Goal: Task Accomplishment & Management: Complete application form

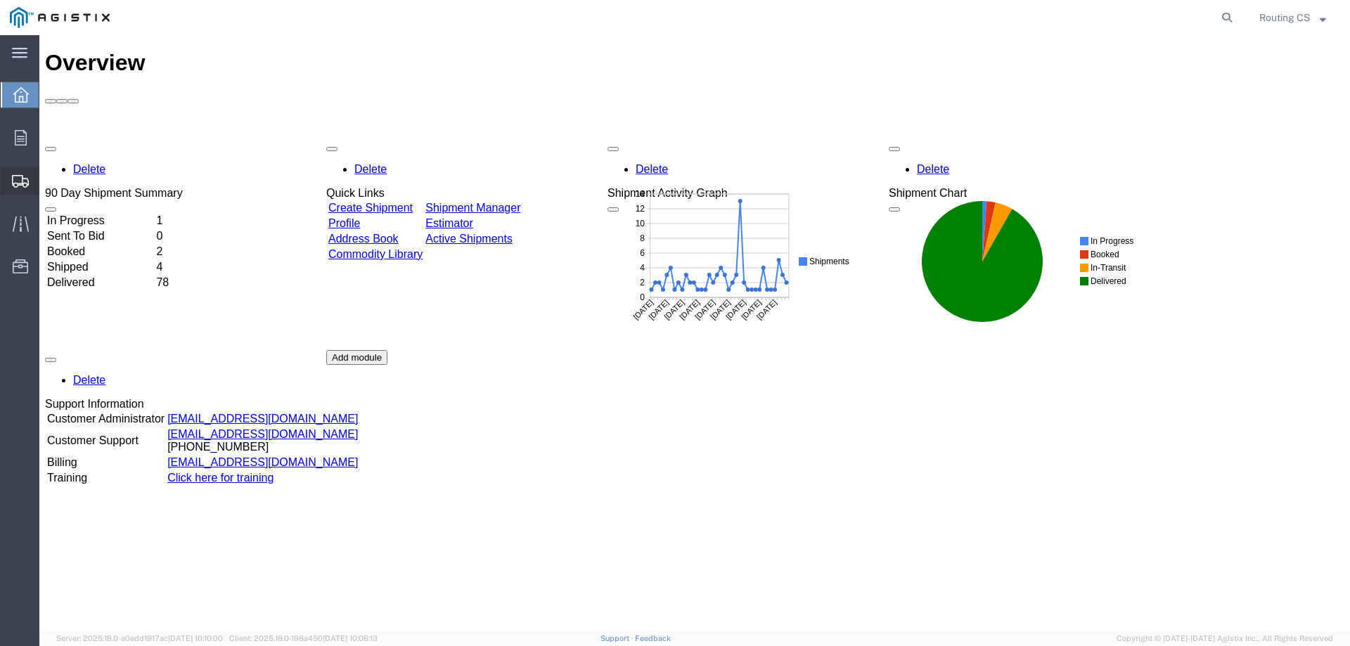
click at [0, 0] on span "Create Shipment" at bounding box center [0, 0] width 0 height 0
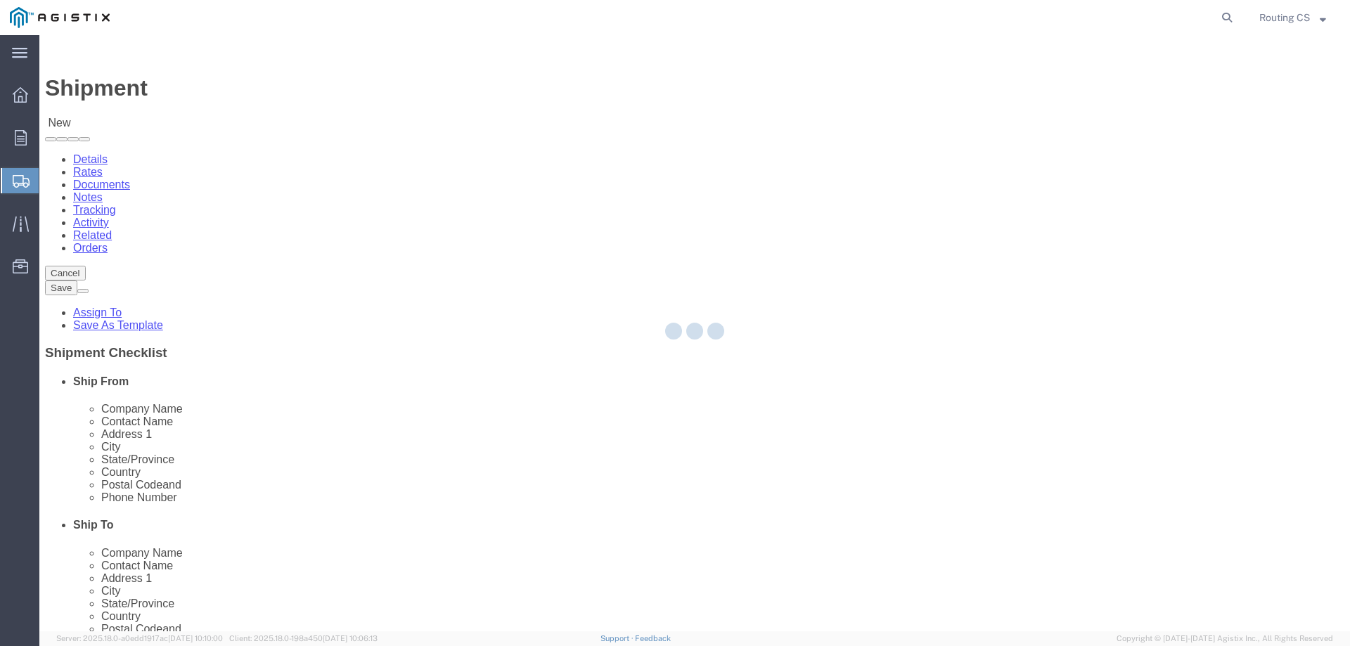
select select
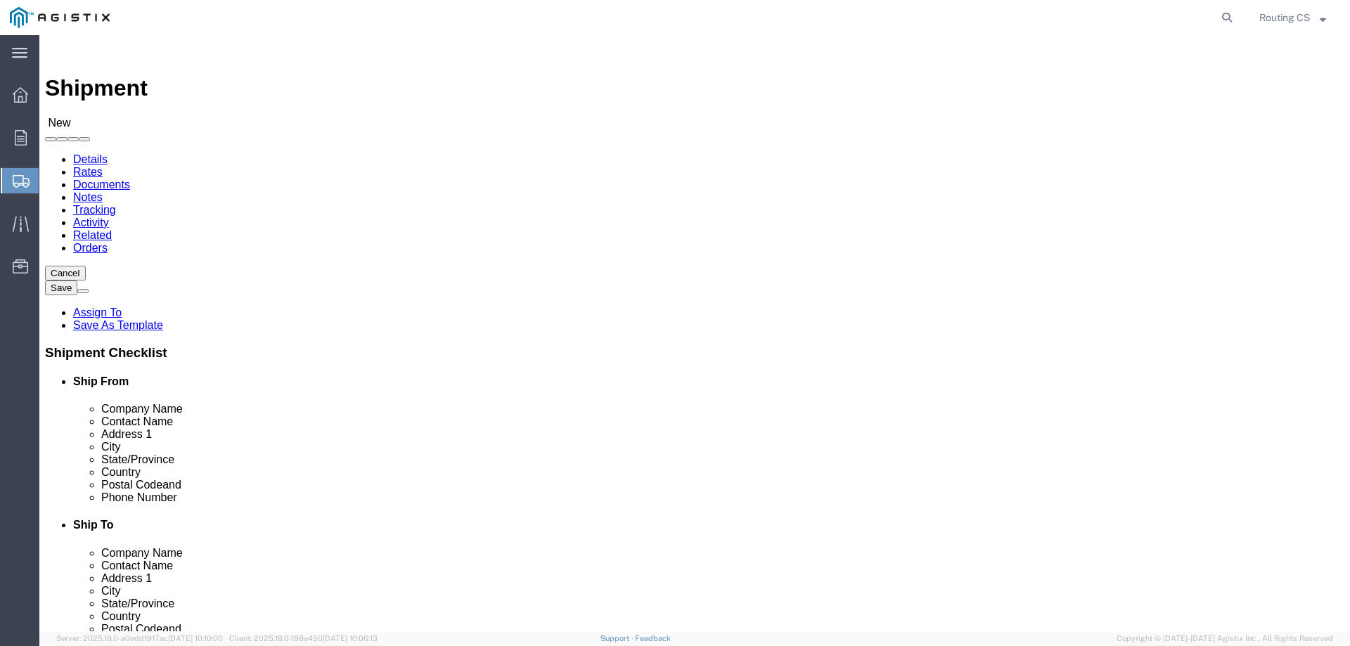
click select "Select Little Giant Ladders PG&E"
select select "9596"
click select "Select Little Giant Ladders PG&E"
select select
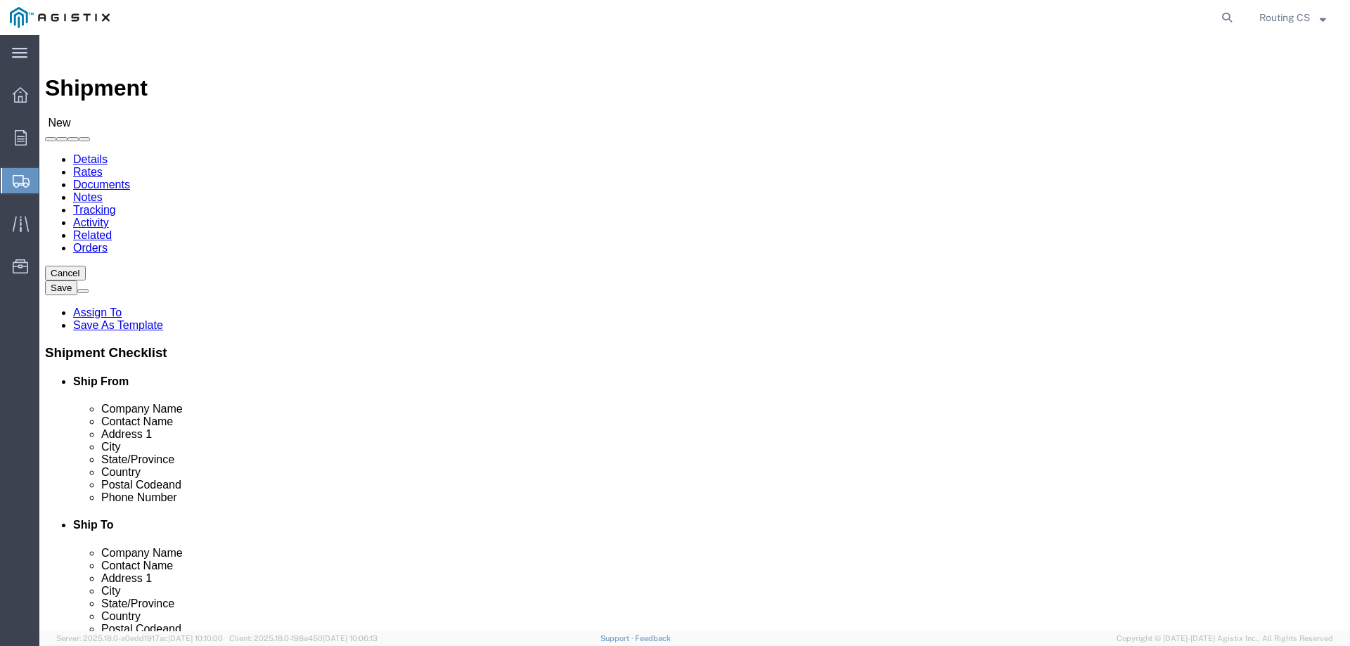
click select "Select All Others [GEOGRAPHIC_DATA] [GEOGRAPHIC_DATA] [GEOGRAPHIC_DATA] [GEOGRA…"
select select "23082"
click select "Select All Others [GEOGRAPHIC_DATA] [GEOGRAPHIC_DATA] [GEOGRAPHIC_DATA] [GEOGRA…"
click span
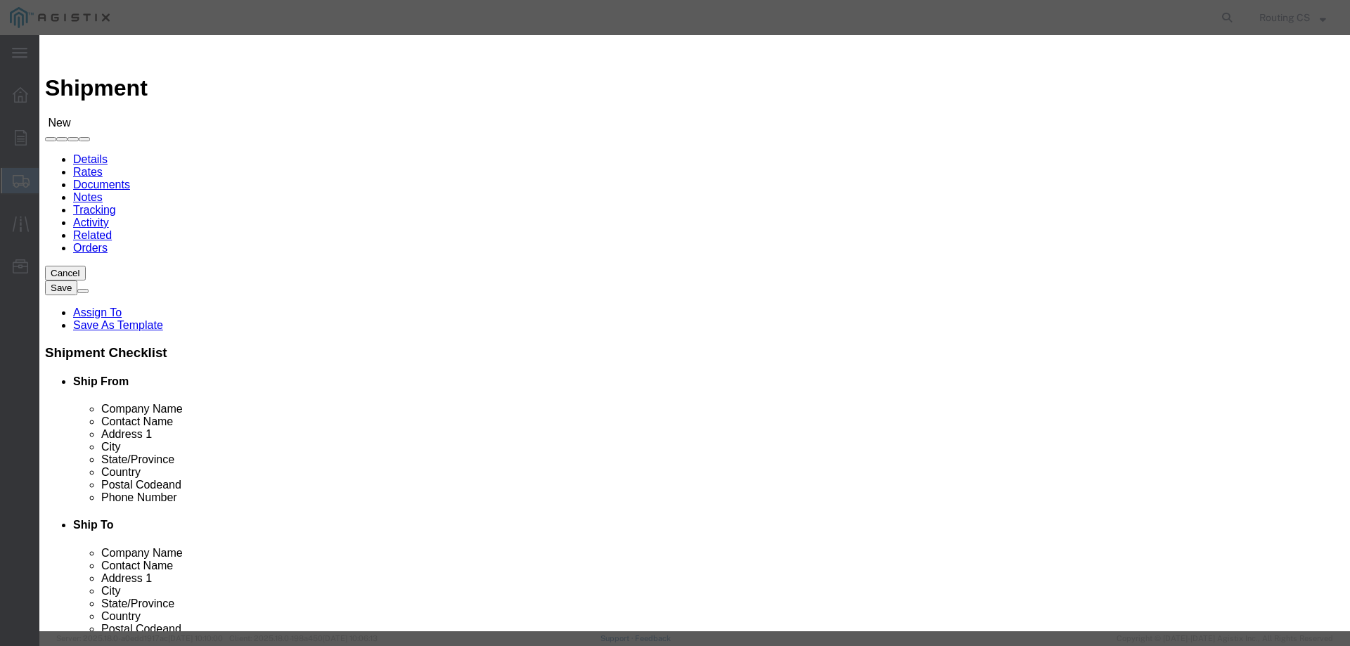
click select "Search by Address Book Name City Company Name Contact Name Country CustomerAlia…"
select select "zip"
click select "Search by Address Book Name City Company Name Contact Name Country CustomerAlia…"
click input "text"
type input "84663"
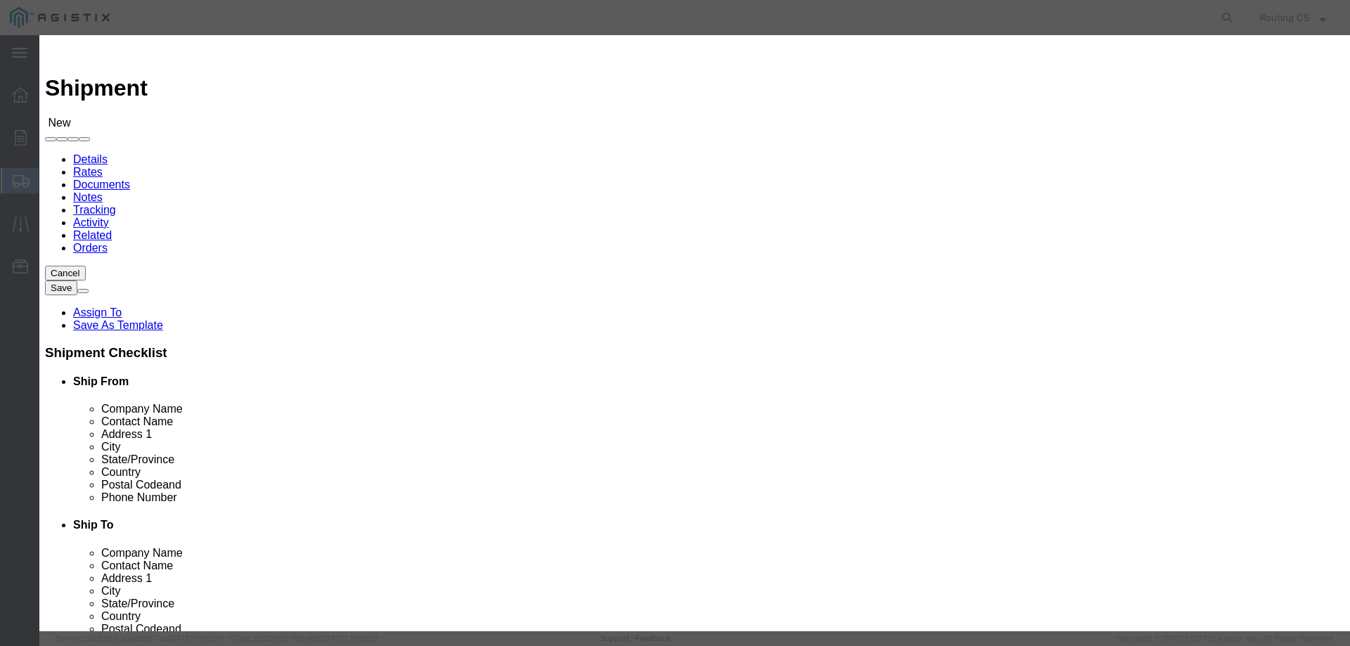
click icon "button"
click button "Select"
select select "UT"
drag, startPoint x: 519, startPoint y: 127, endPoint x: 458, endPoint y: 122, distance: 61.4
click div "Search by Address Book Name City Company Name Contact Name Country CustomerAlia…"
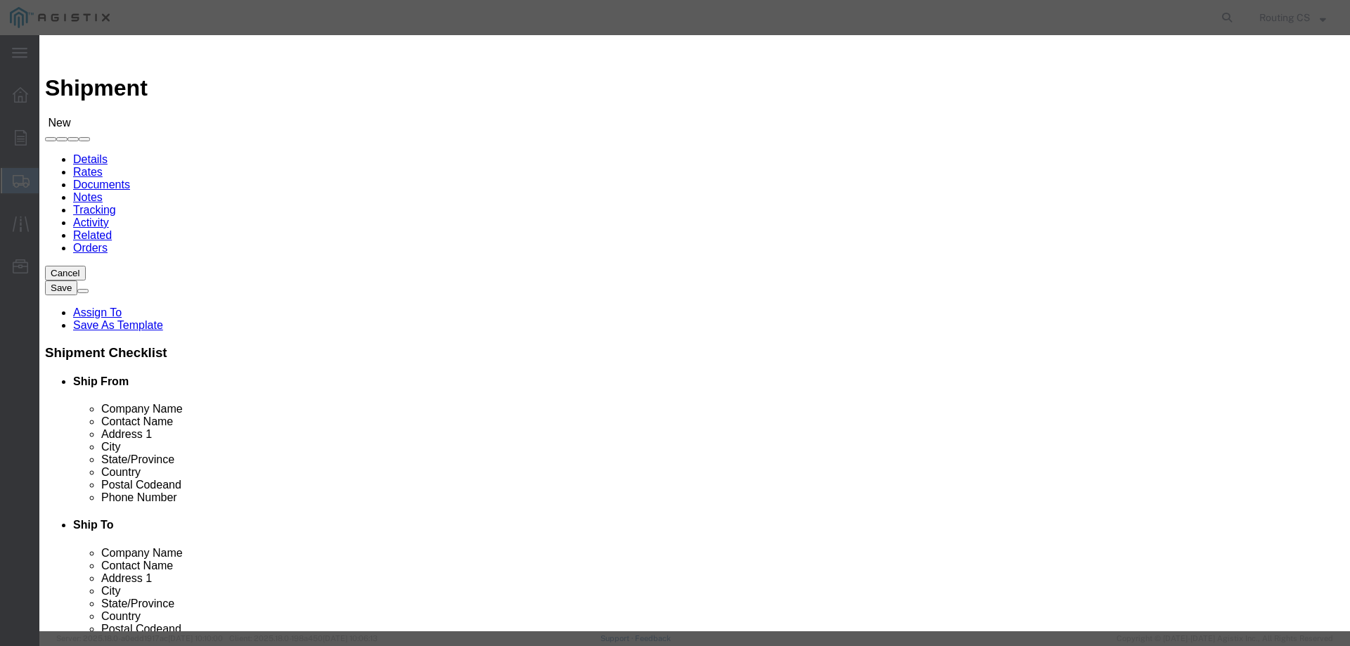
type input "95949"
click icon "button"
click button "Select"
select select "CA"
click button "Close"
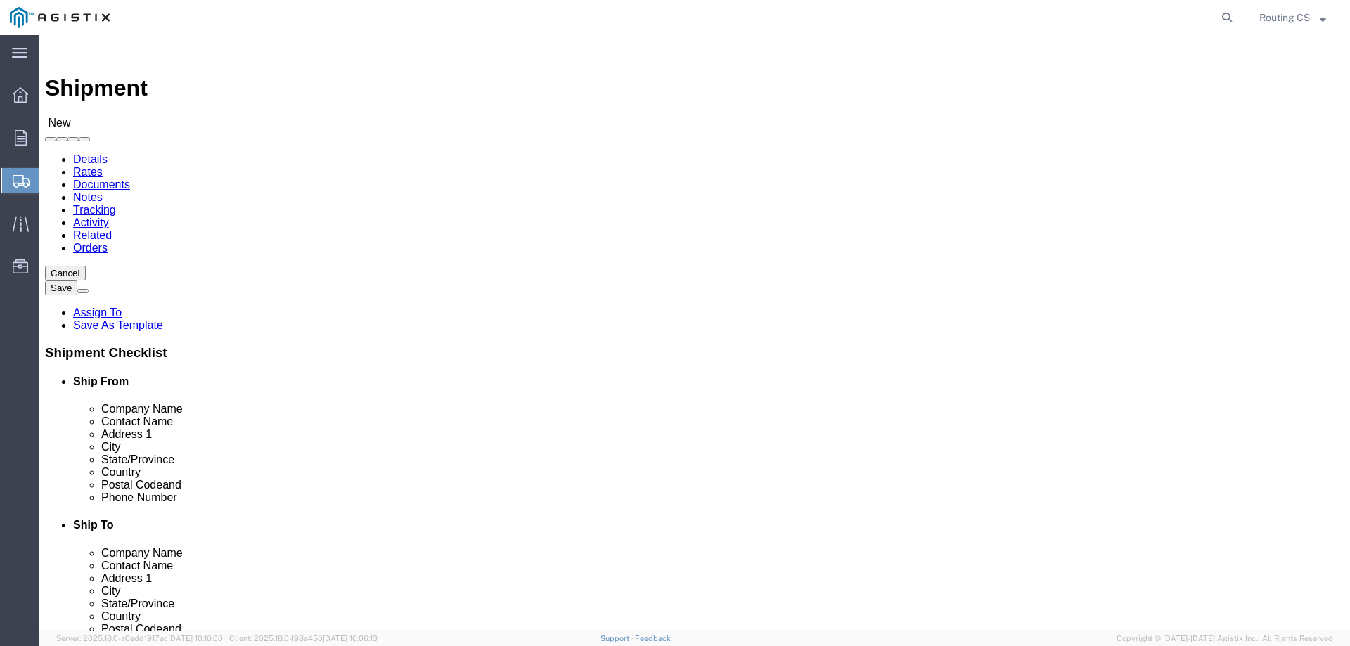
scroll to position [70, 0]
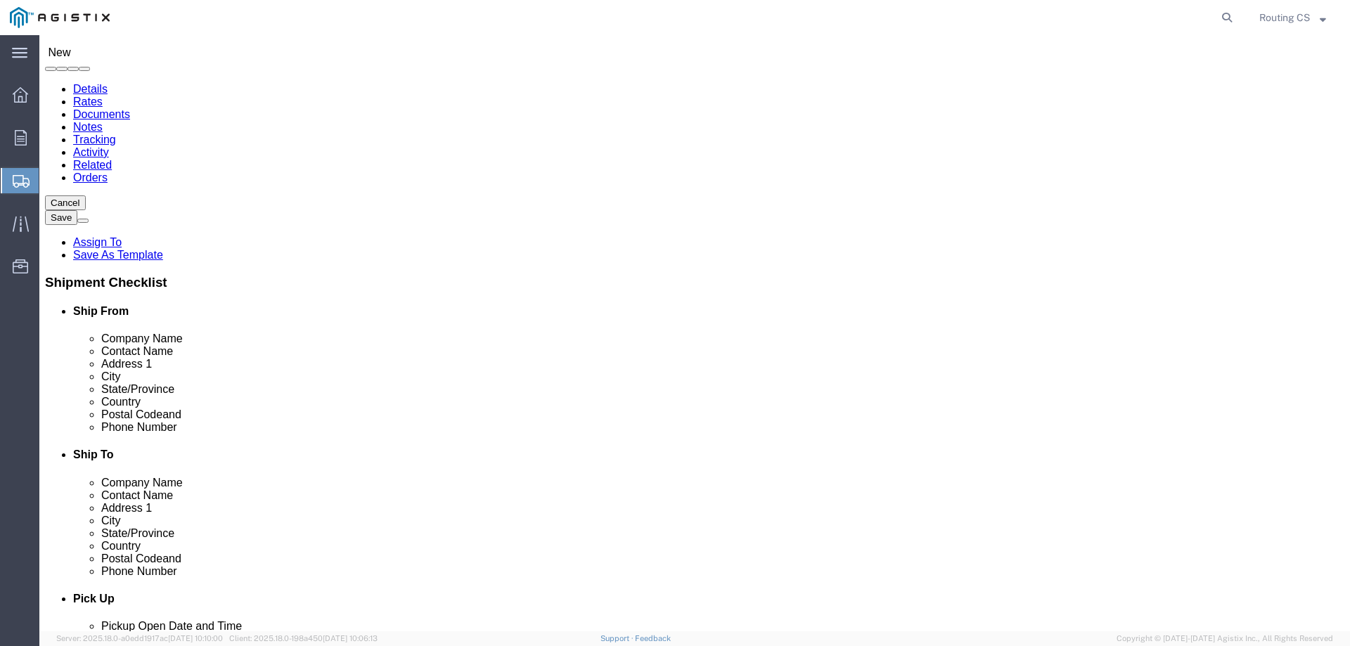
click input "text"
paste input "[PHONE_NUMBER]"
type input "[PHONE_NUMBER]"
click input "text"
paste input "[PERSON_NAME]"
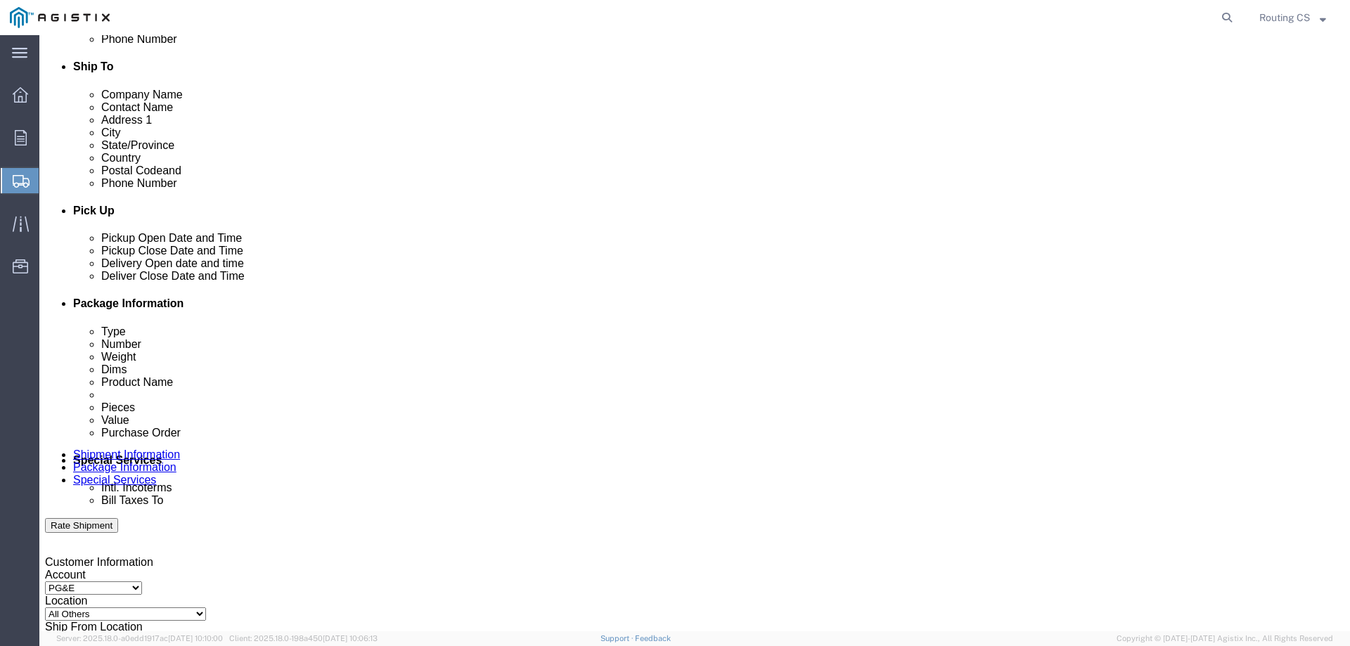
scroll to position [492, 0]
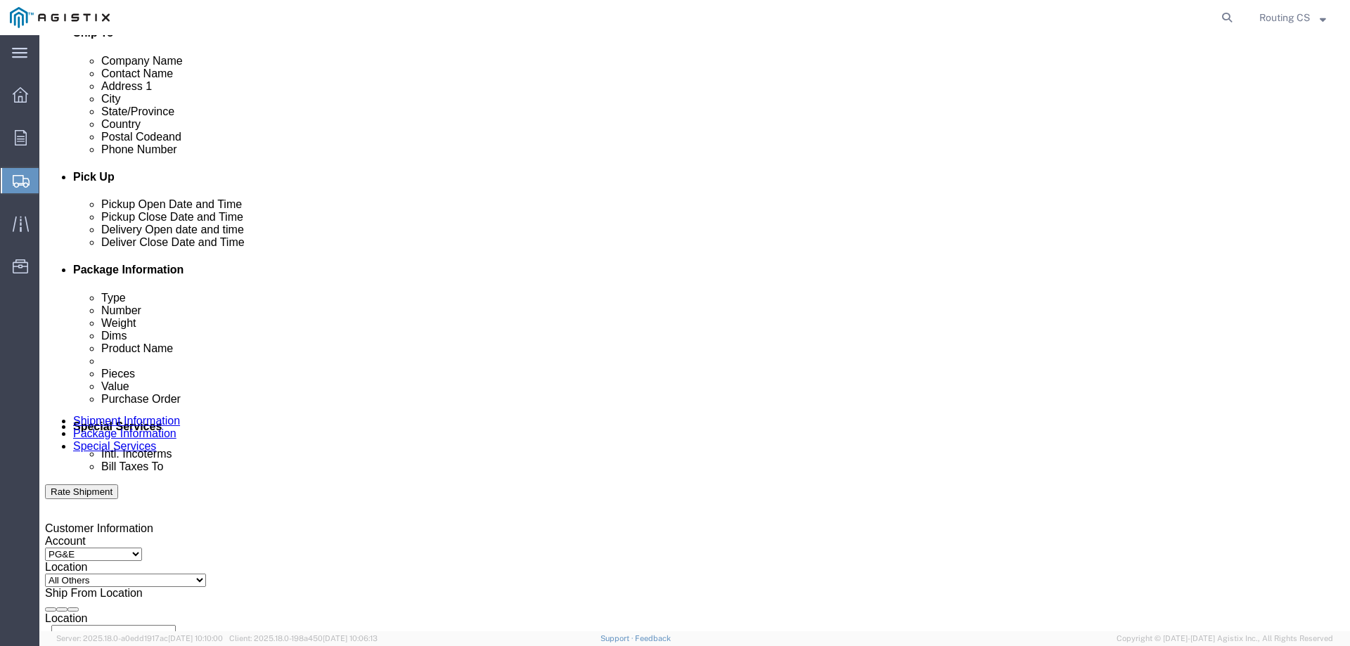
type input "[PERSON_NAME]"
click div "[DATE] 6:00 PM"
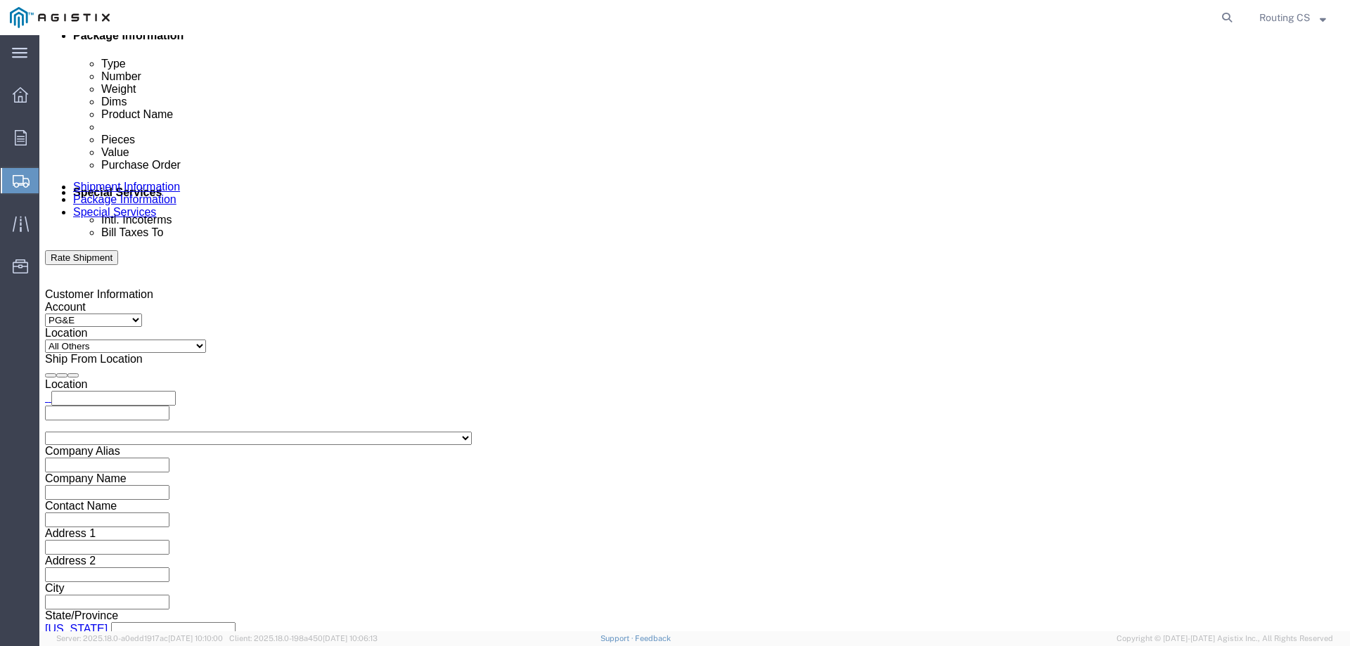
click input "6:00 PM"
click input "8:00 PM"
type input "8:00 am"
click button "Apply"
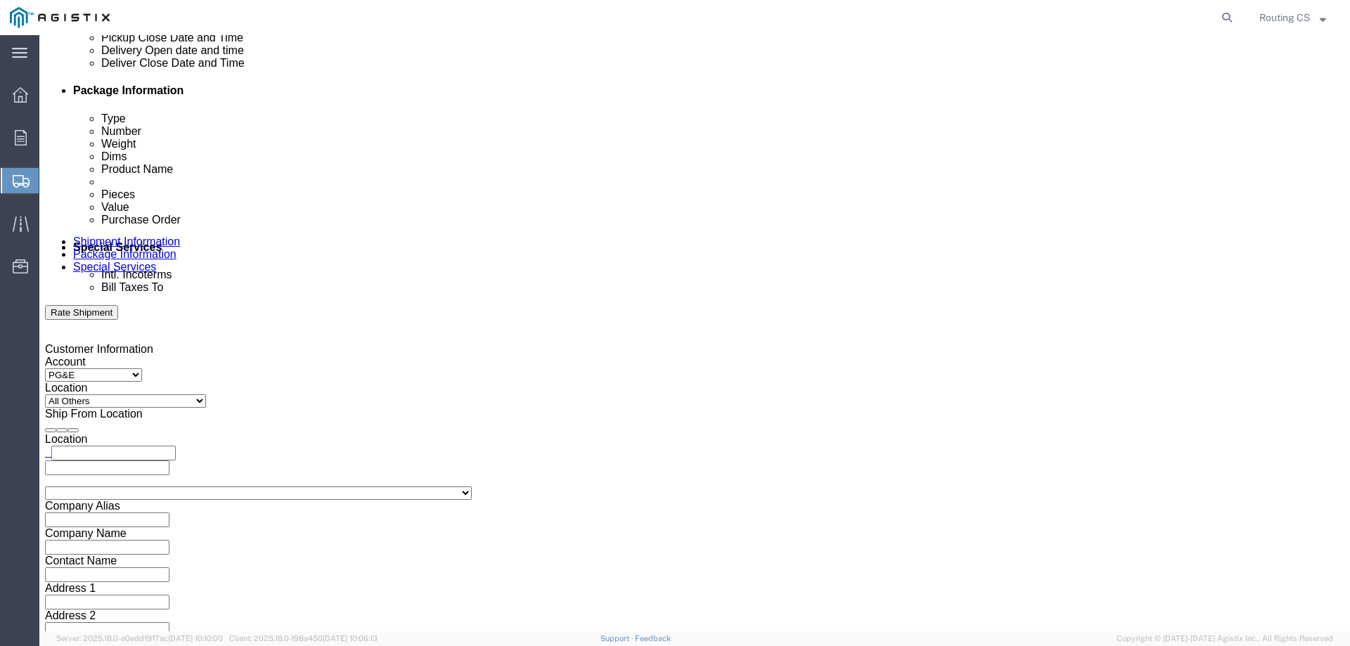
scroll to position [515, 0]
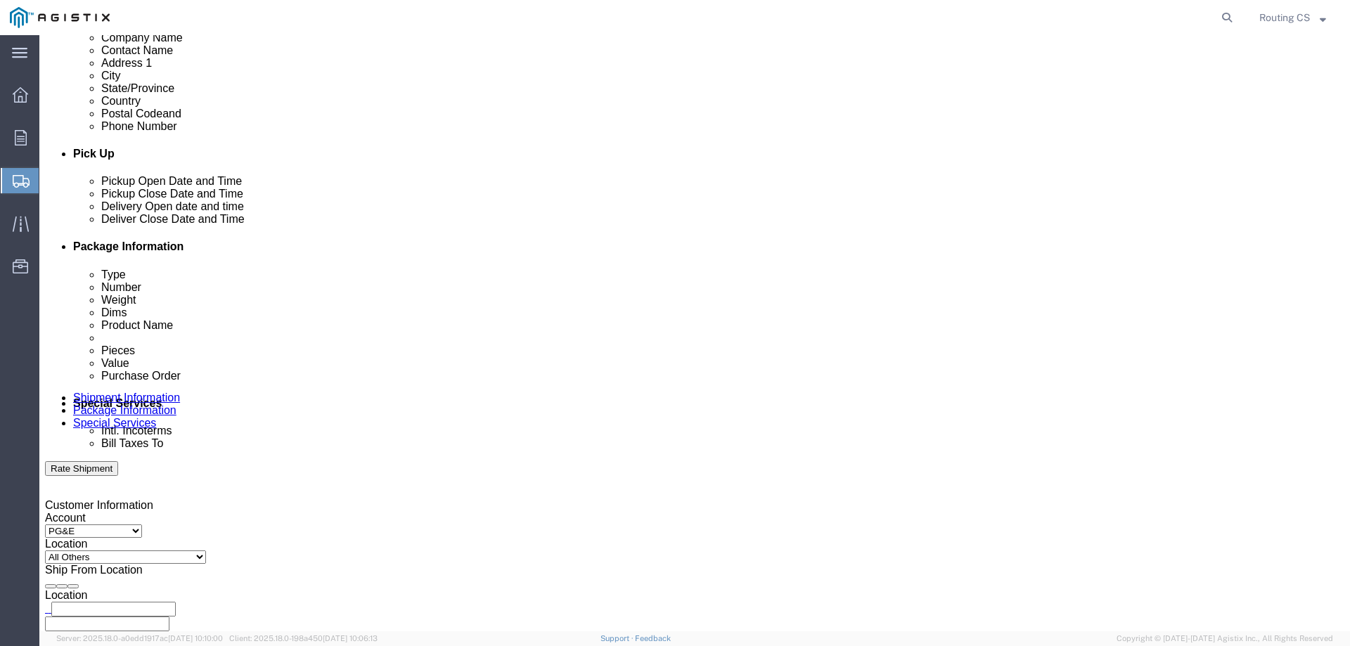
click div "[DATE] 9:00 AM"
click input "3:00 AM"
type input "3:00 pm"
click button "Apply"
click div
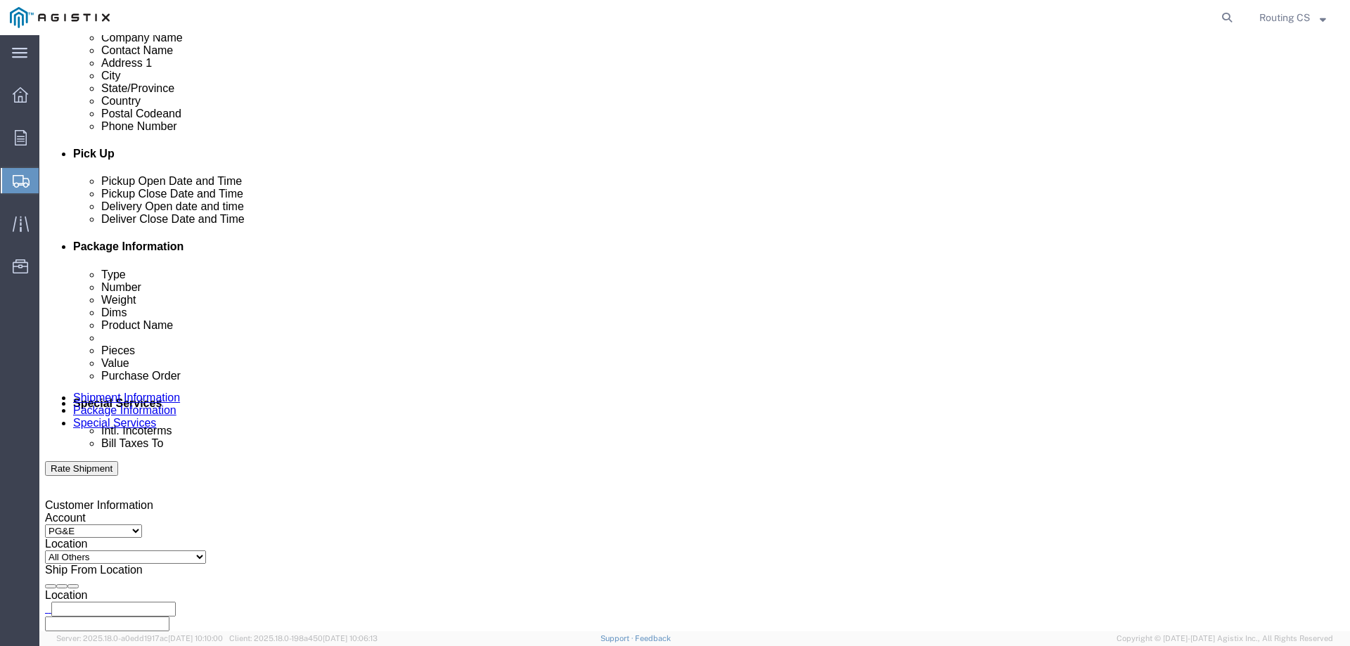
click input "4:00 PM"
click input "8:00 PM"
type input "8:00 am"
click button "Apply"
click div
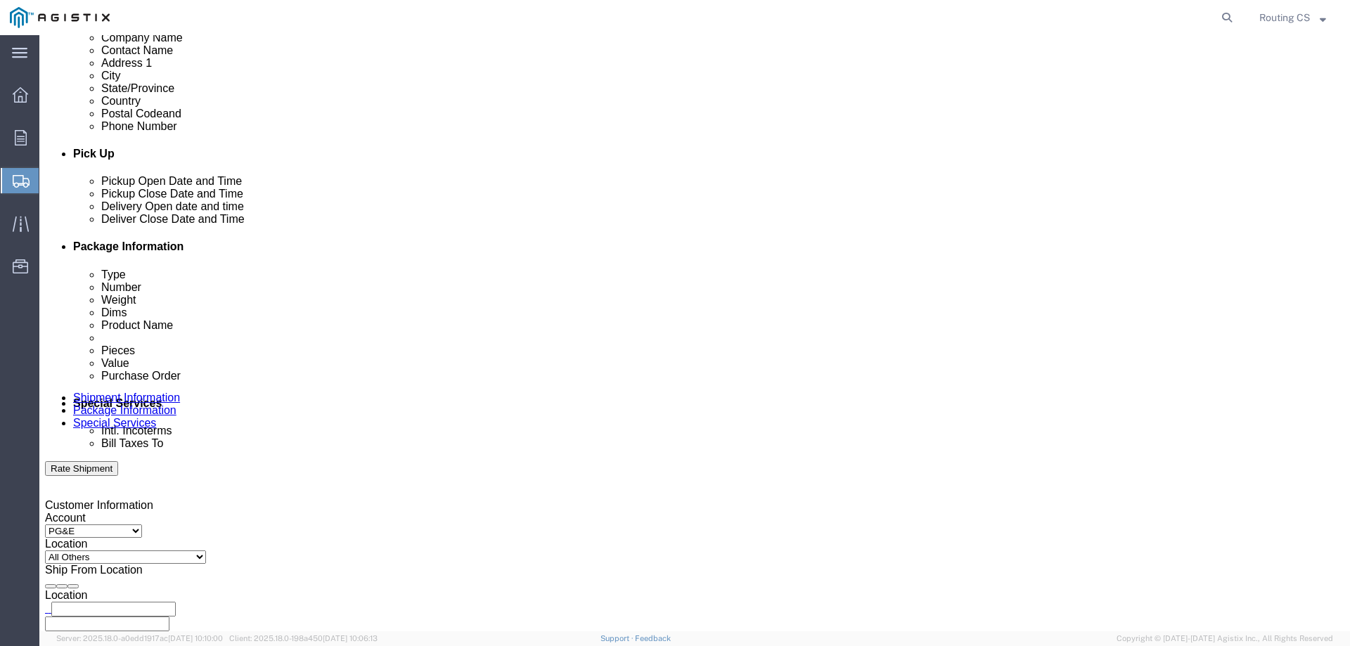
click input "5:00 AM"
type input "5:00 PM"
click button "Apply"
click input "text"
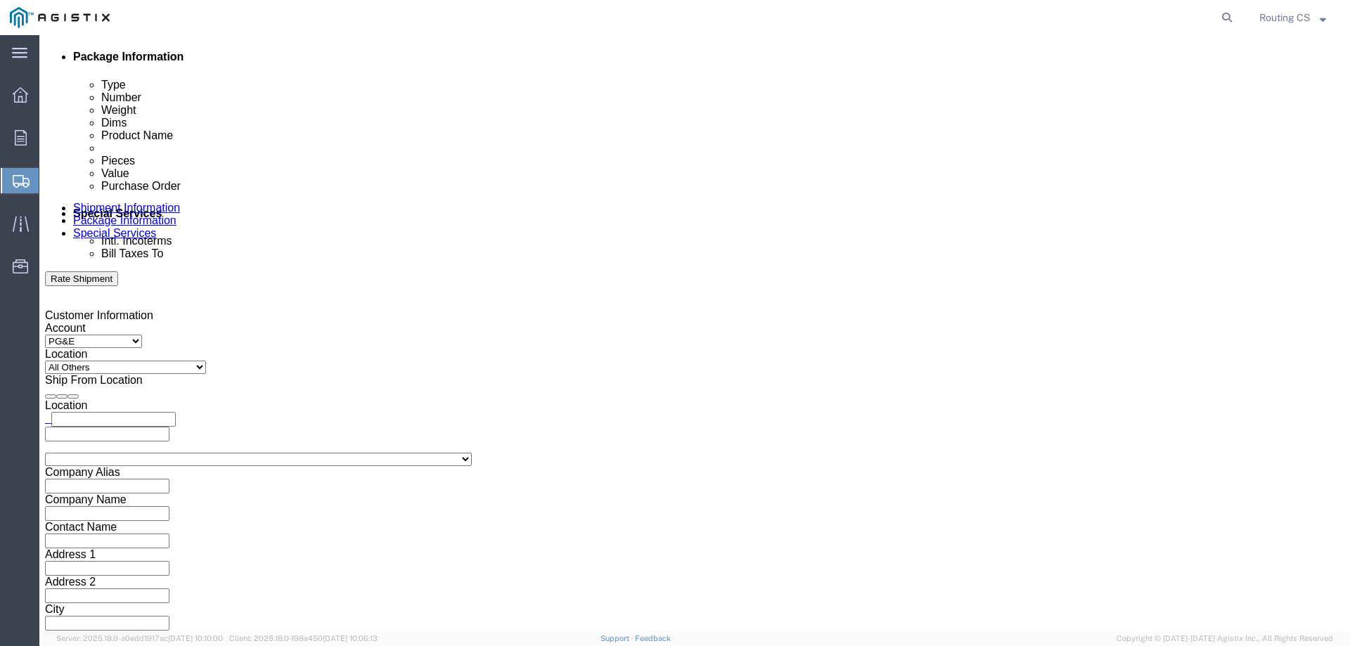
scroll to position [726, 0]
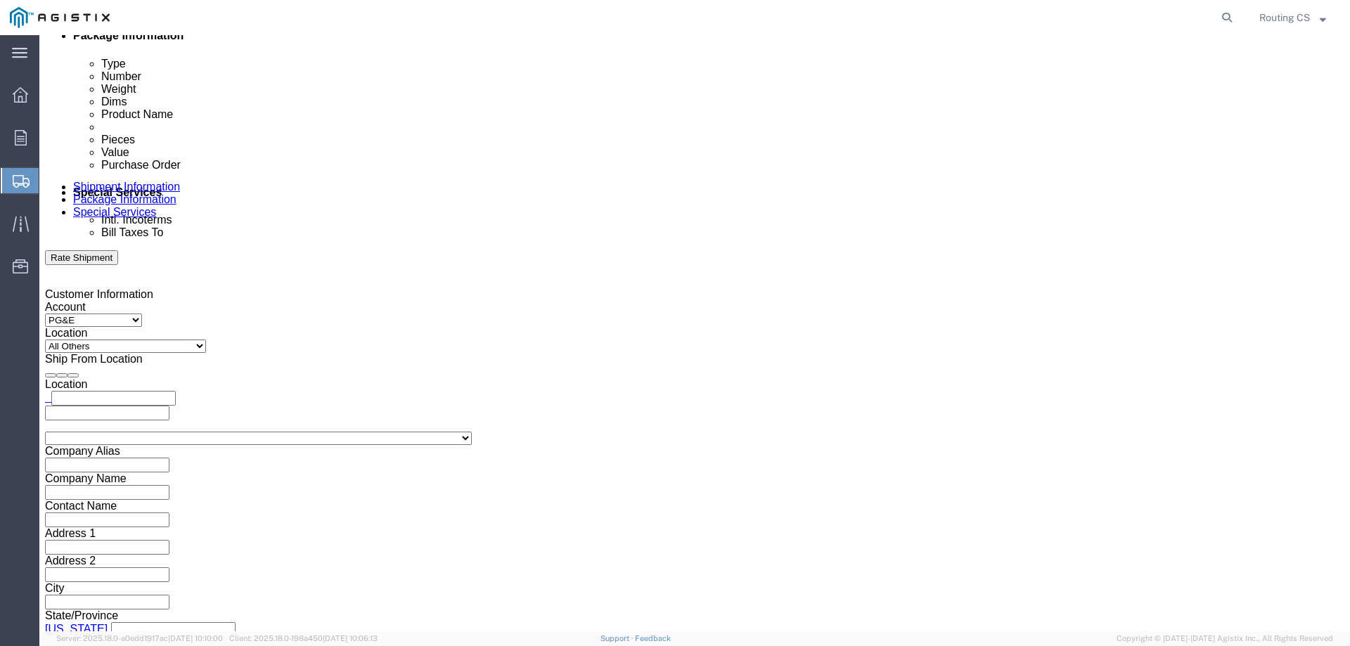
type input "2701239636"
click select "Select Air Less than Truckload Multi-Leg Ocean Freight Rail Small Parcel Truckl…"
select select "LTL"
click select "Select Air Less than Truckload Multi-Leg Ocean Freight Rail Small Parcel Truckl…"
click select "Select Straight Truck"
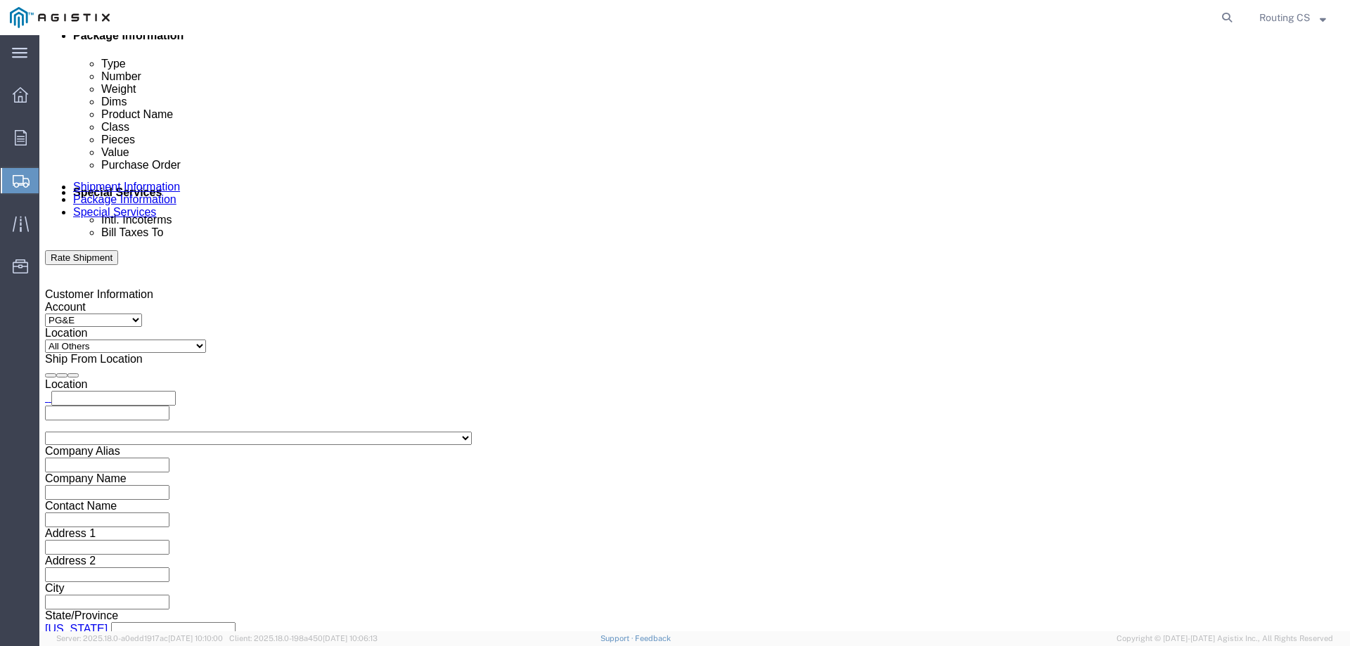
select select "STTR"
click select "Select Straight Truck"
click button "Continue"
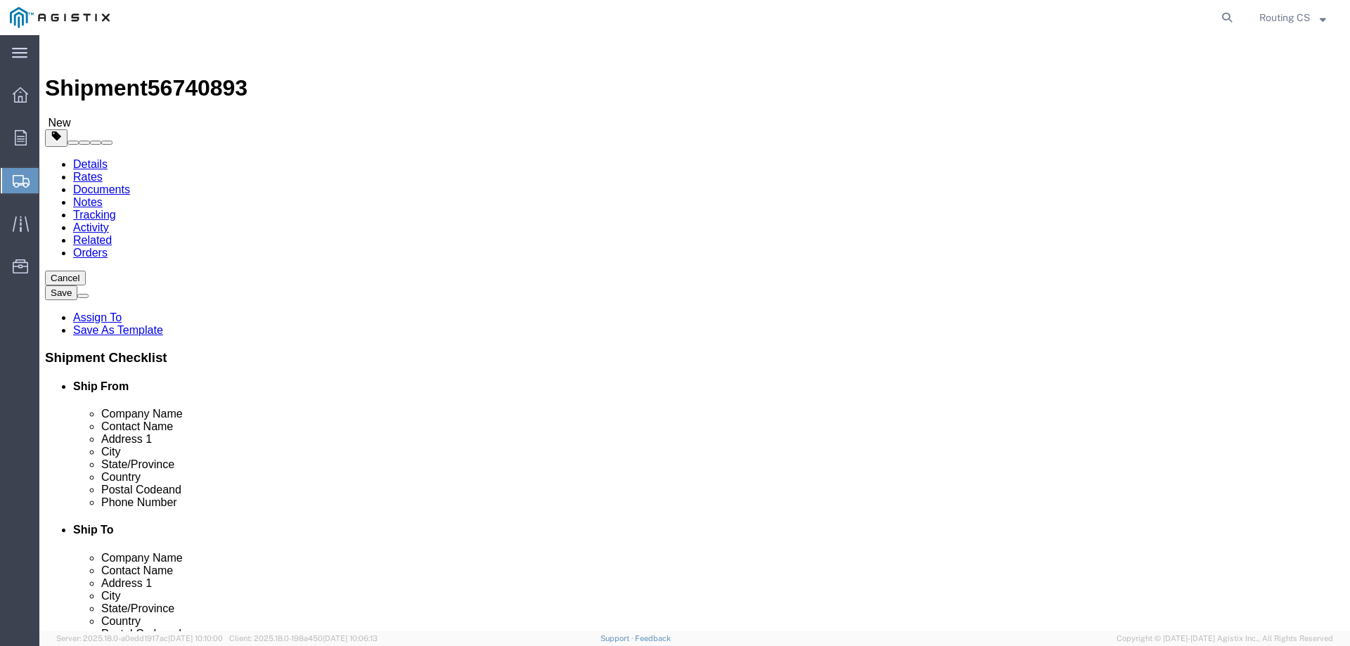
click select "Select Bulk Bundle(s) Cardboard Box(es) Carton(s) Crate(s) Drum(s) (Fiberboard)…"
select select "PONS"
click select "Select Bulk Bundle(s) Cardboard Box(es) Carton(s) Crate(s) Drum(s) (Fiberboard)…"
click input "text"
type input "2"
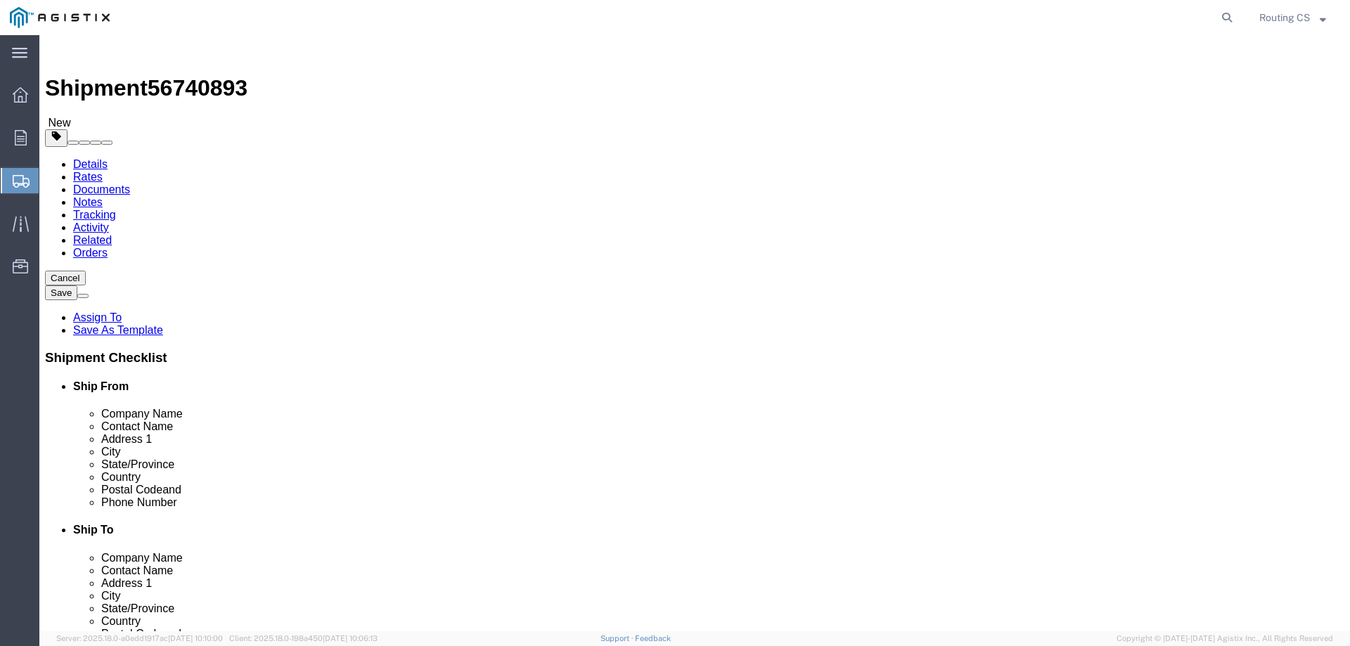
click input "text"
type input "177"
type input "40"
type input "11"
drag, startPoint x: 201, startPoint y: 350, endPoint x: 174, endPoint y: 356, distance: 27.3
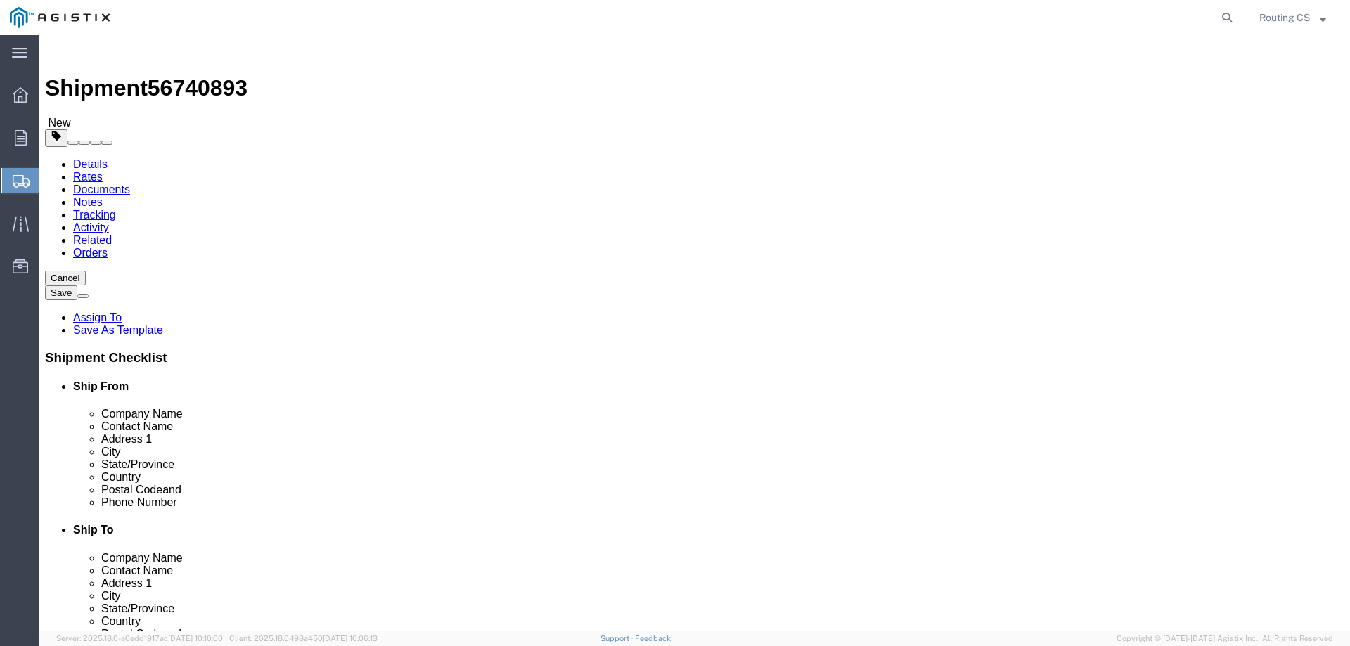
click div "Weight 0.00 Select kgs lbs Ship. t°"
type input "177.00"
click span
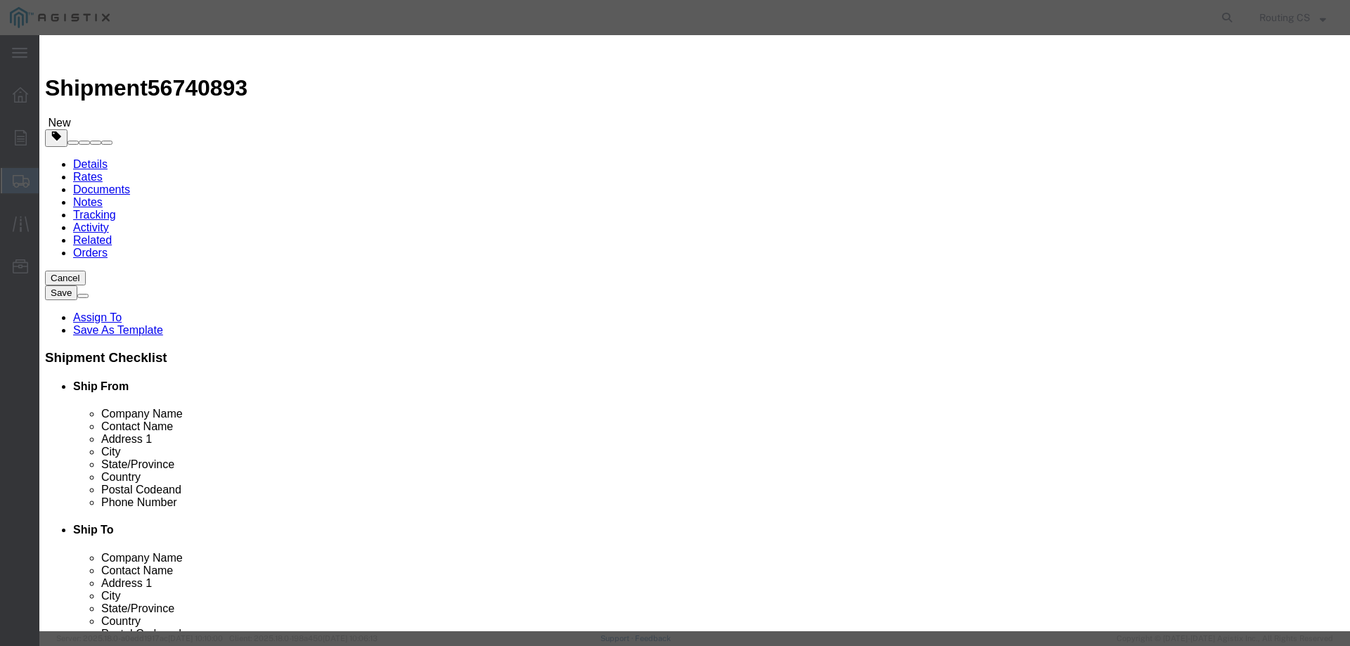
click input "text"
type input "Ladders"
drag, startPoint x: 434, startPoint y: 135, endPoint x: 394, endPoint y: 130, distance: 39.7
click div "Pieces 0 Select Bag Barrels 100Board Feet Bottle Box Blister Pack Carats Can Ca…"
type input "2"
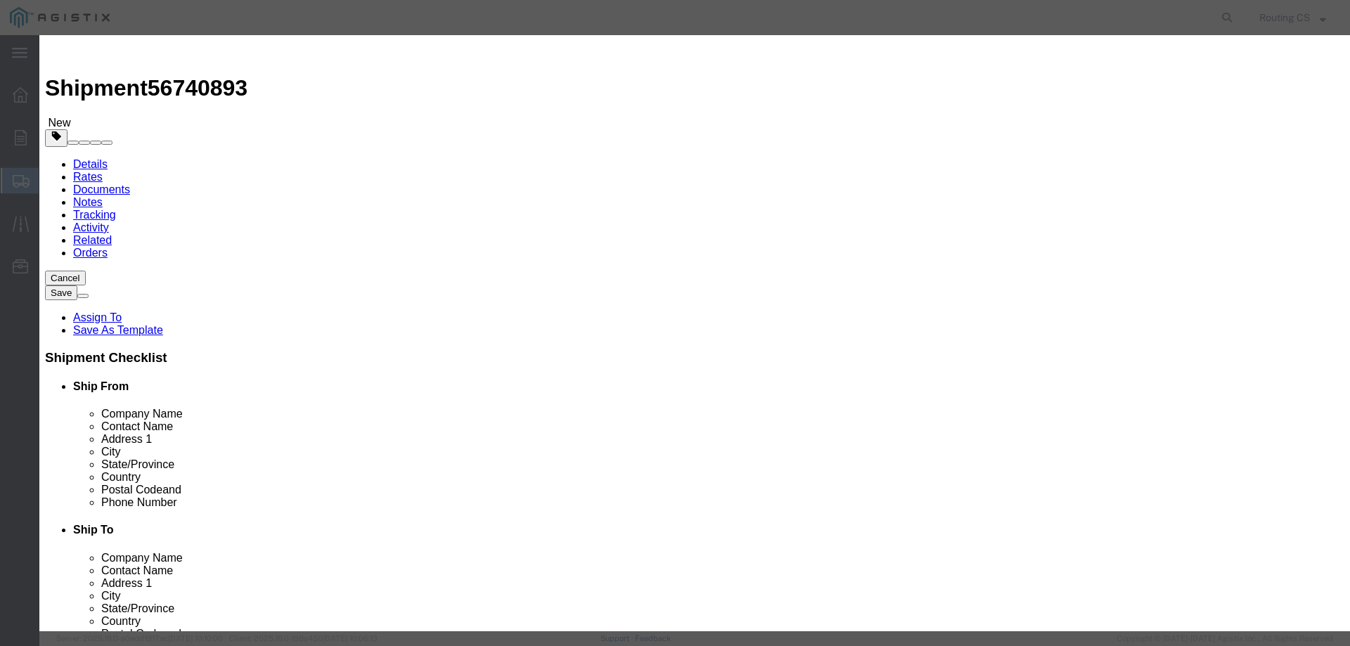
click input "text"
type input "776"
click select "Select 50 55 60 65 70 85 92.5 100 125 175 250 300 400"
select select "250"
click select "Select 50 55 60 65 70 85 92.5 100 125 175 250 300 400"
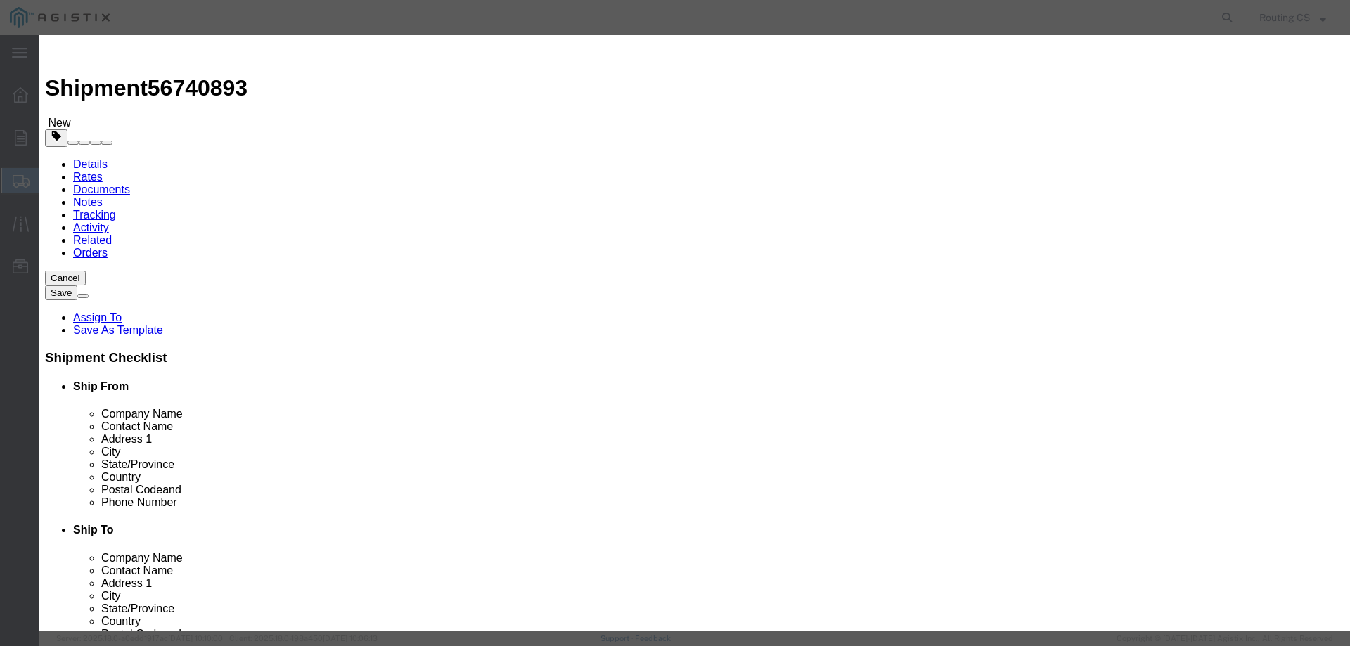
click button "Save & Close"
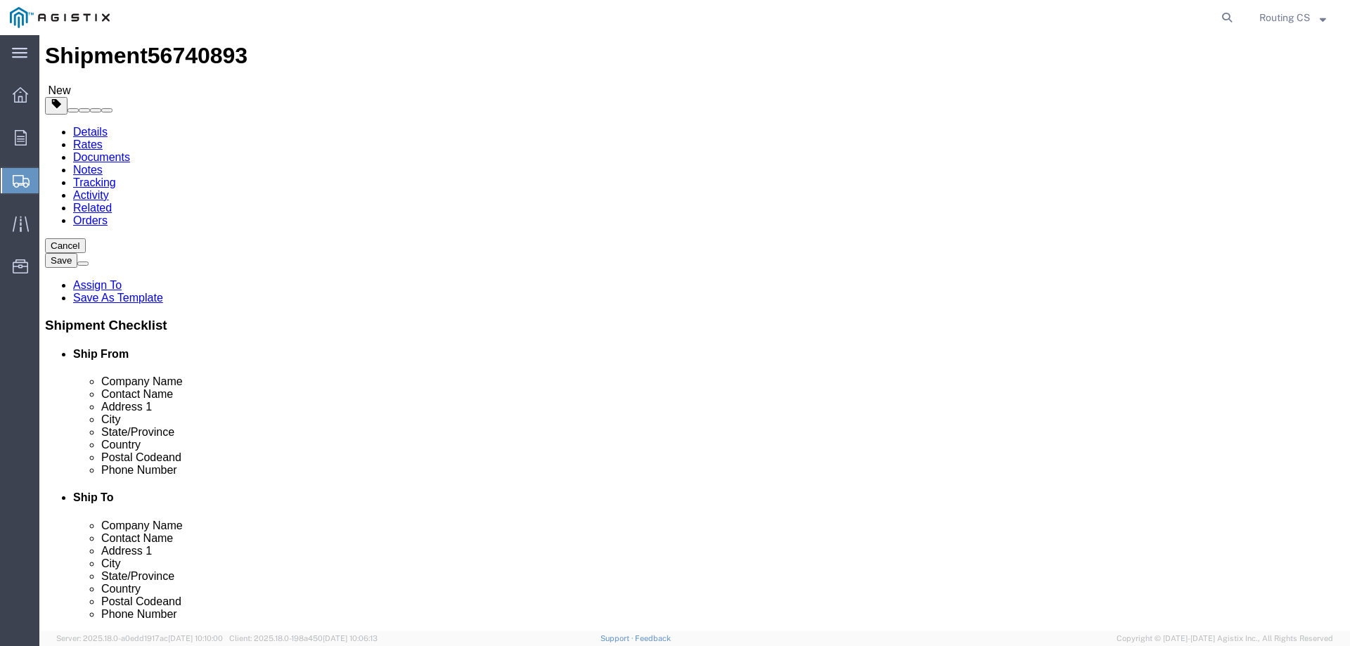
scroll to position [34, 0]
click button "Rate Shipment"
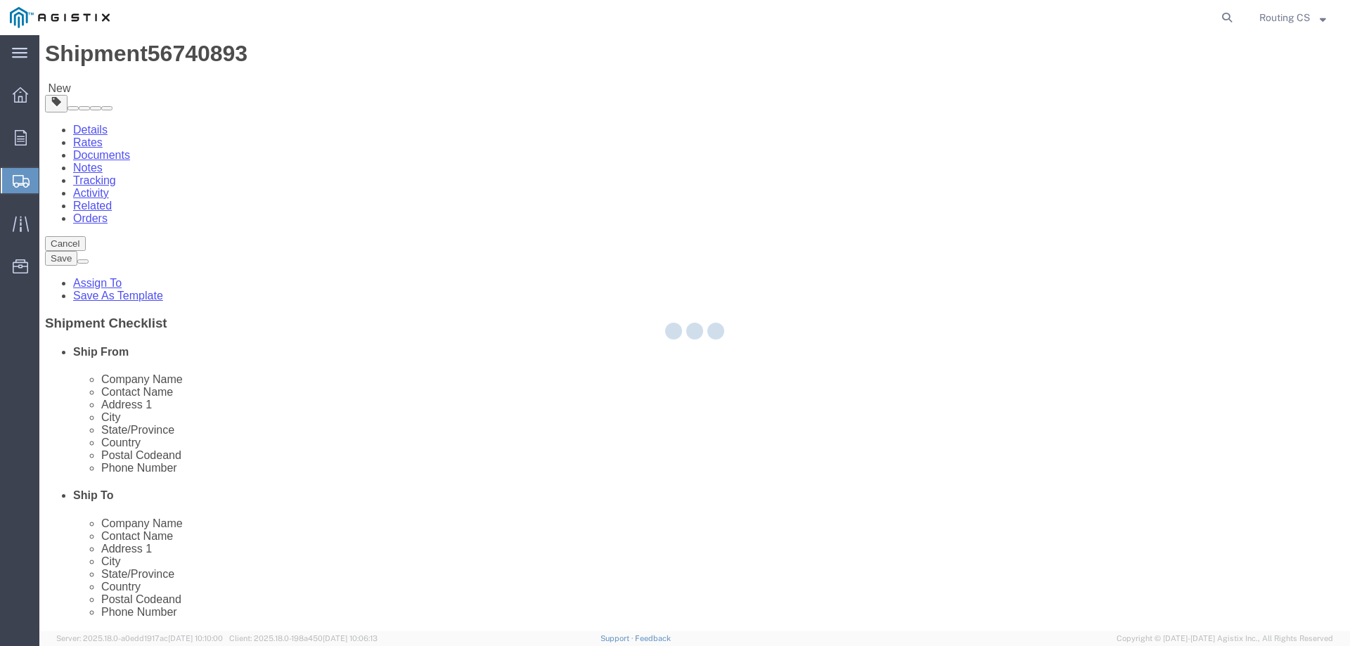
scroll to position [0, 0]
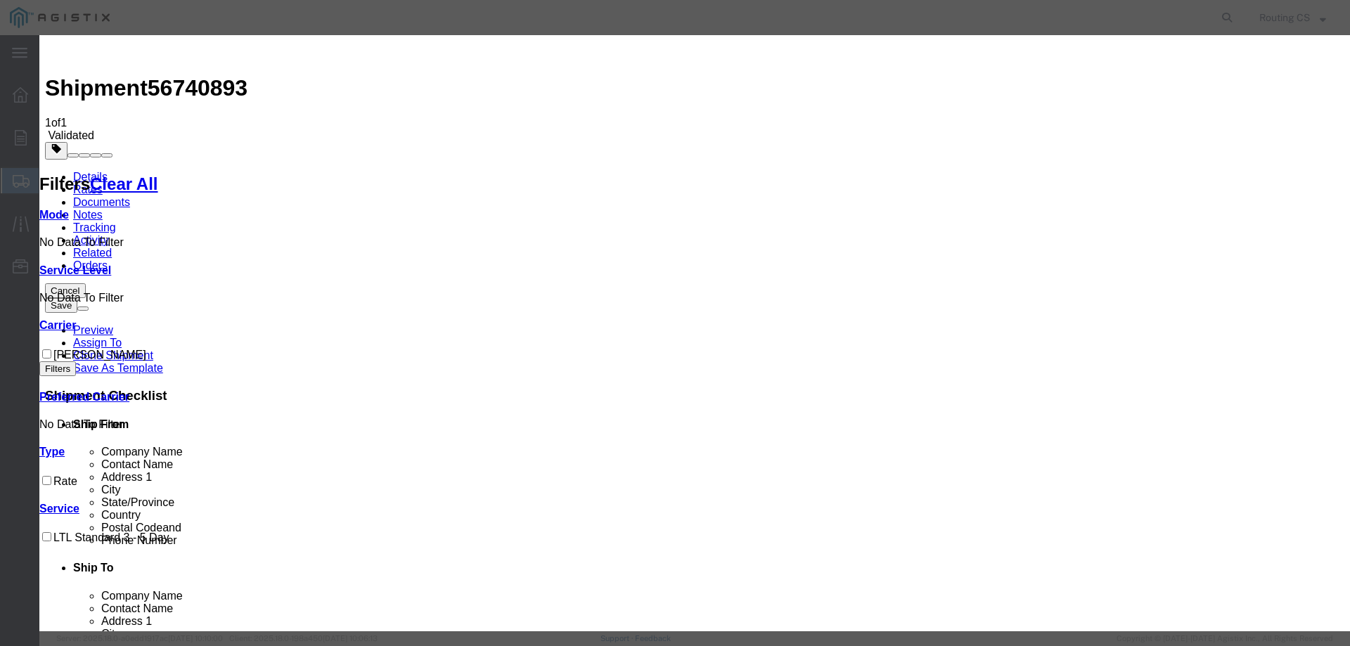
drag, startPoint x: 511, startPoint y: 181, endPoint x: 734, endPoint y: 241, distance: 230.7
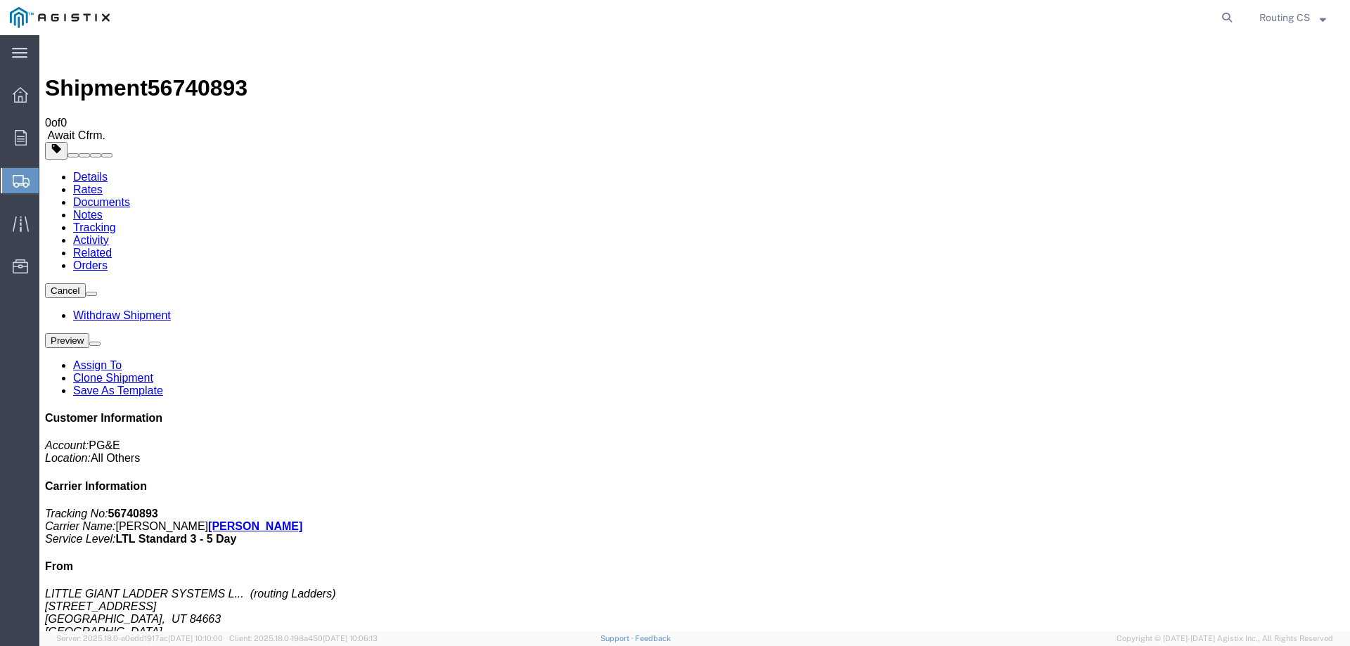
click at [0, 0] on span "Create Shipment" at bounding box center [0, 0] width 0 height 0
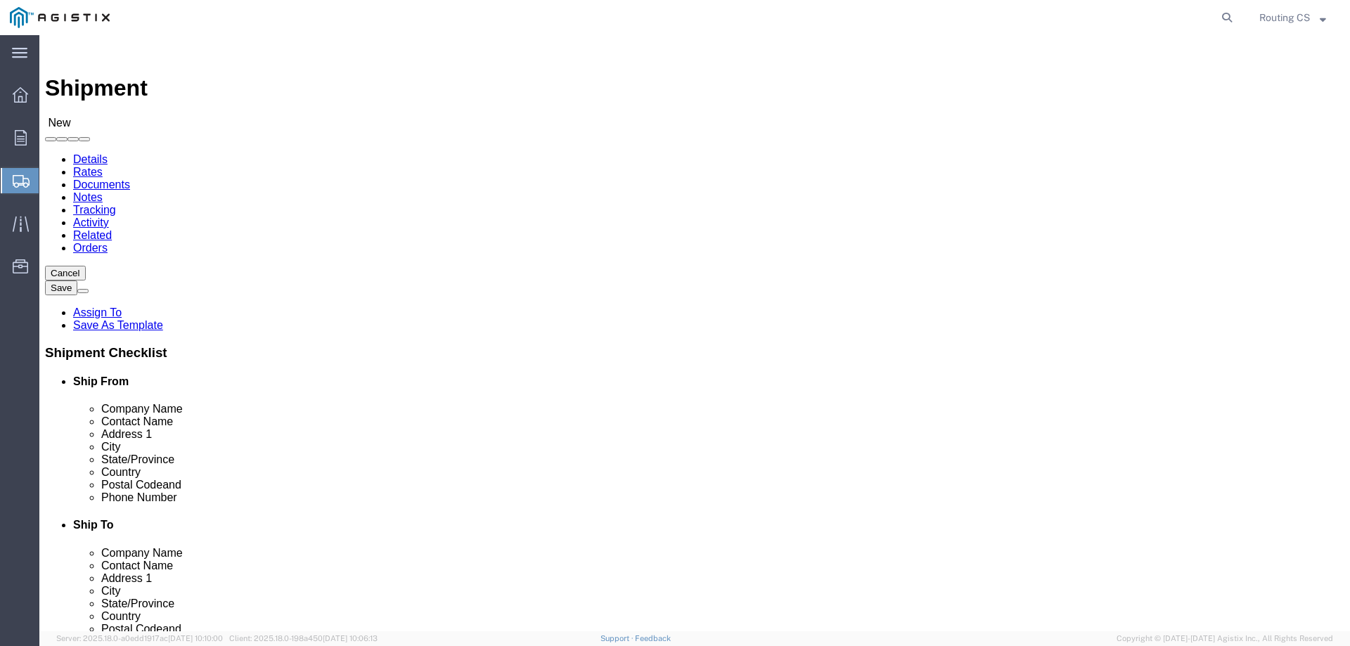
click select "Select Little Giant Ladders PG&E"
select select "9596"
click select "Select Little Giant Ladders PG&E"
select select
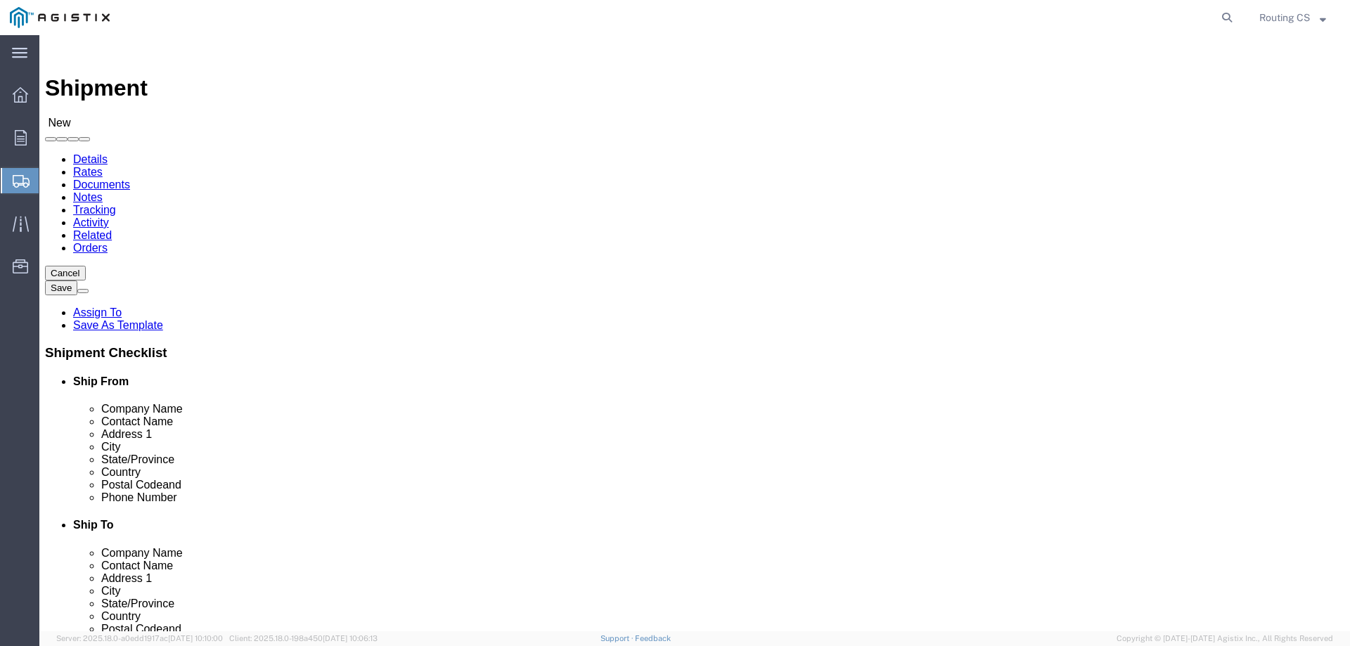
click select "Select All Others [GEOGRAPHIC_DATA] [GEOGRAPHIC_DATA] [GEOGRAPHIC_DATA] [GEOGRA…"
select select "23082"
click select "Select All Others [GEOGRAPHIC_DATA] [GEOGRAPHIC_DATA] [GEOGRAPHIC_DATA] [GEOGRA…"
click span
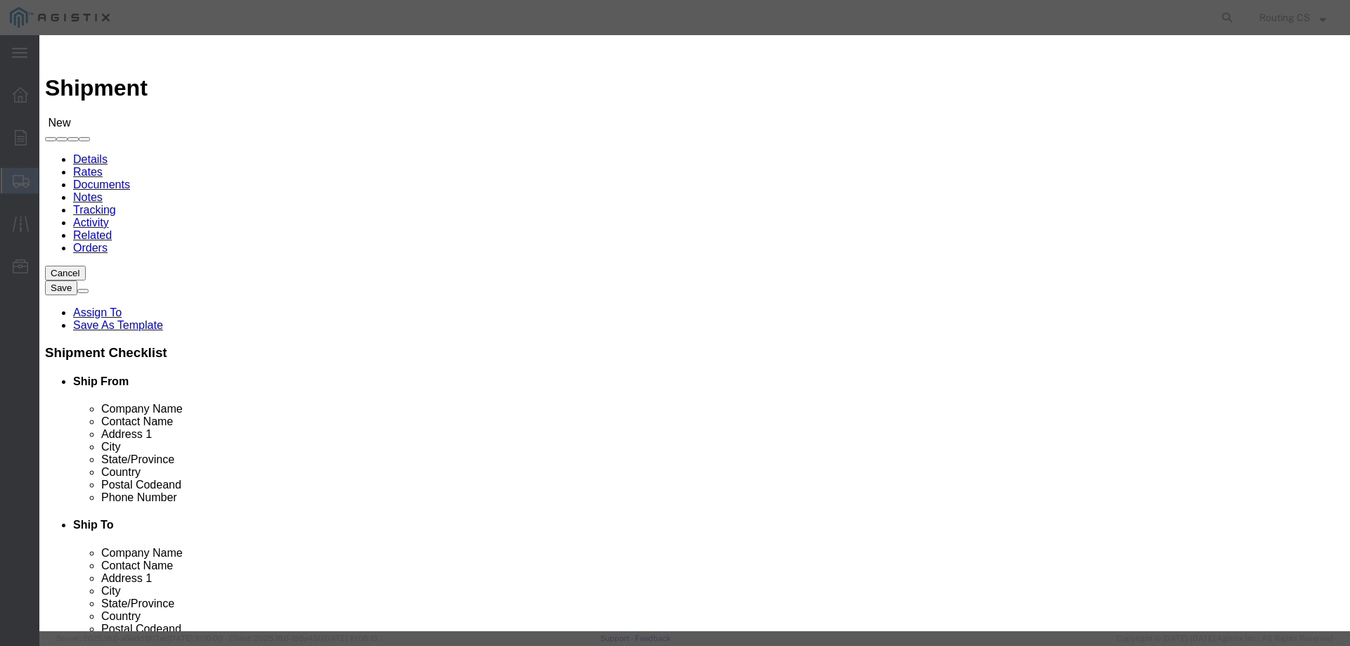
click select "Search by Address Book Name City Company Name Contact Name Country CustomerAlia…"
select select "zip"
click select "Search by Address Book Name City Company Name Contact Name Country CustomerAlia…"
drag, startPoint x: 515, startPoint y: 128, endPoint x: 519, endPoint y: 122, distance: 7.2
click input "text"
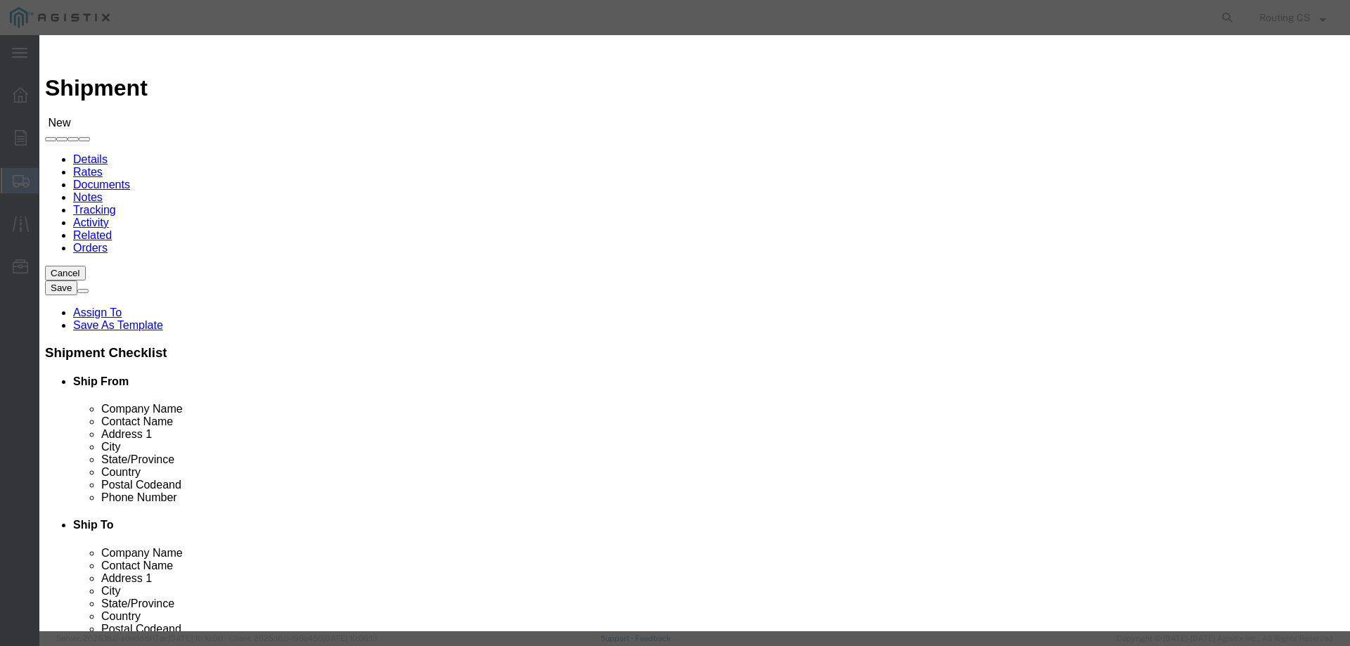
type input "84663"
click button "button"
click button "Select"
select select "UT"
drag, startPoint x: 524, startPoint y: 130, endPoint x: 460, endPoint y: 130, distance: 64.0
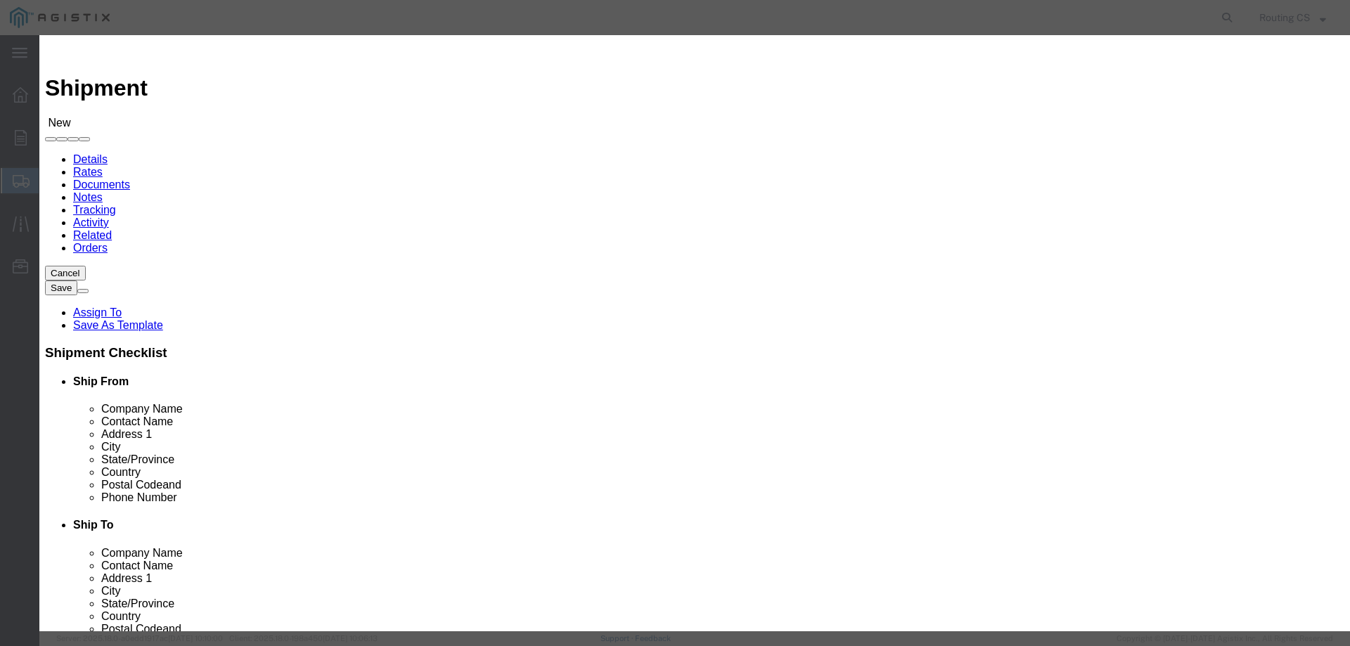
click div "Search by Address Book Name City Company Name Contact Name Country CustomerAlia…"
type input "95648"
click icon "button"
click button "Select"
select select "CA"
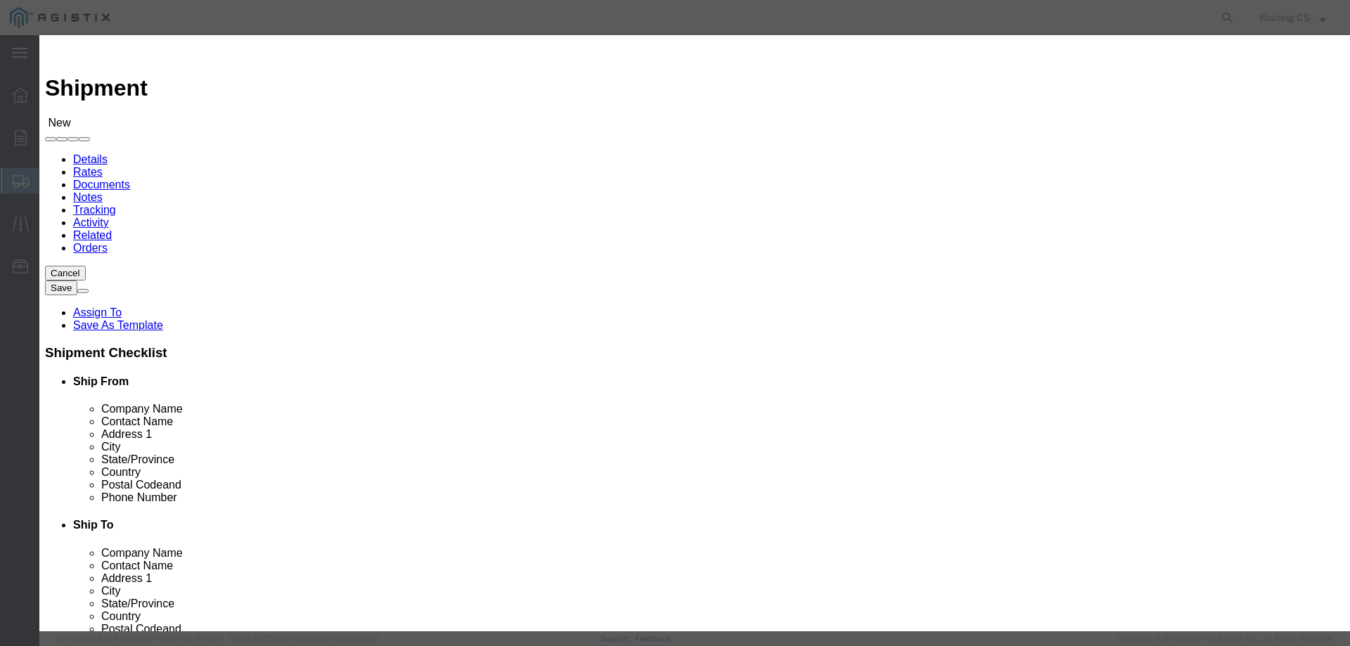
click button "Close"
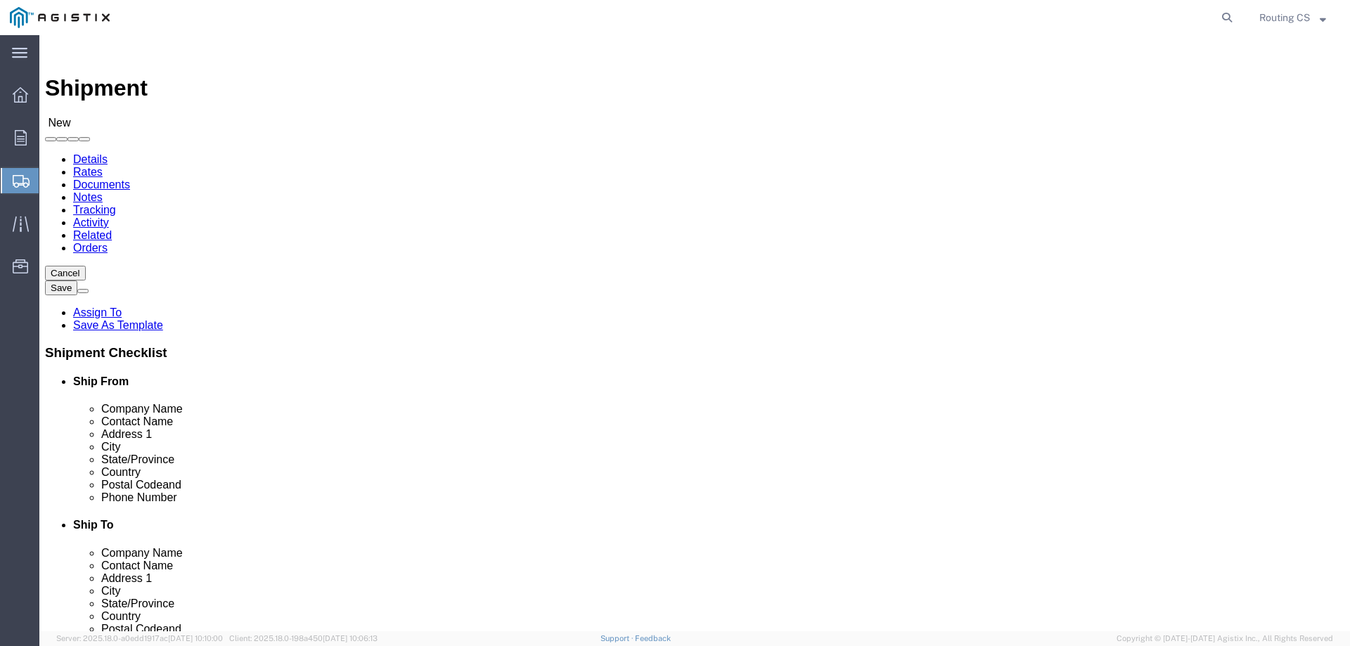
drag, startPoint x: 831, startPoint y: 432, endPoint x: 660, endPoint y: 428, distance: 170.8
click div "Address 1"
paste input "[STREET_ADDRESS]"
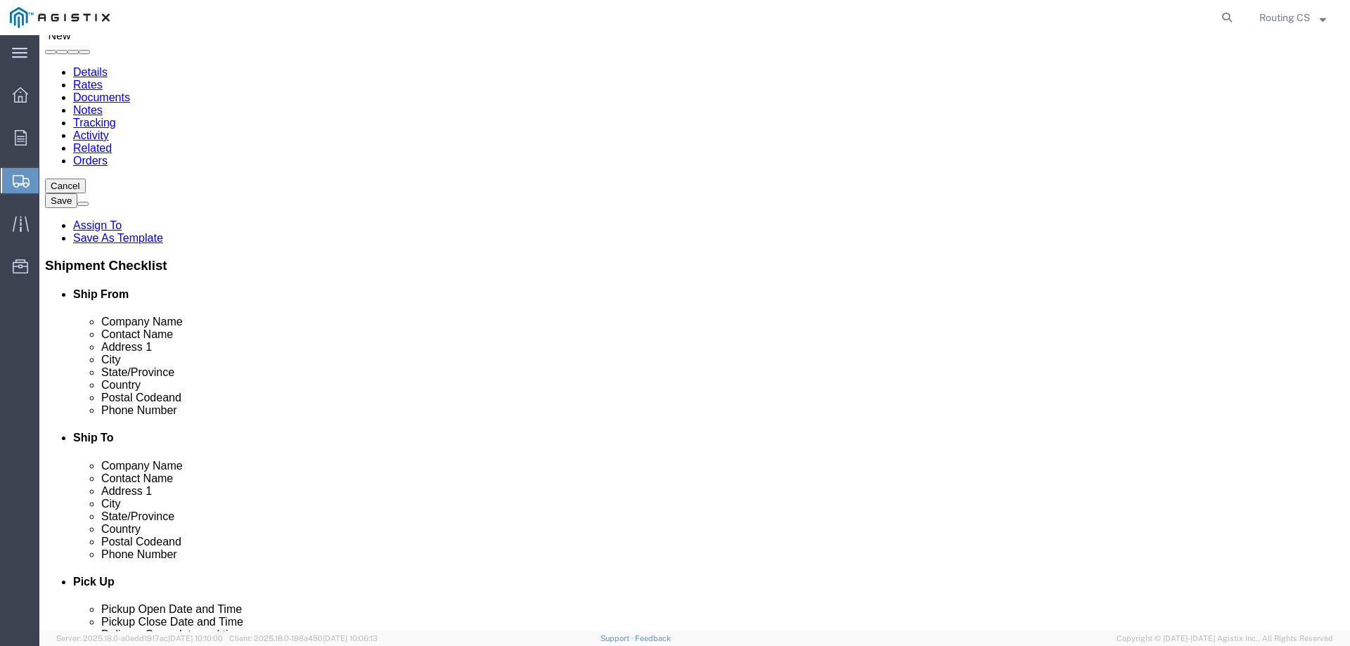
scroll to position [141, 0]
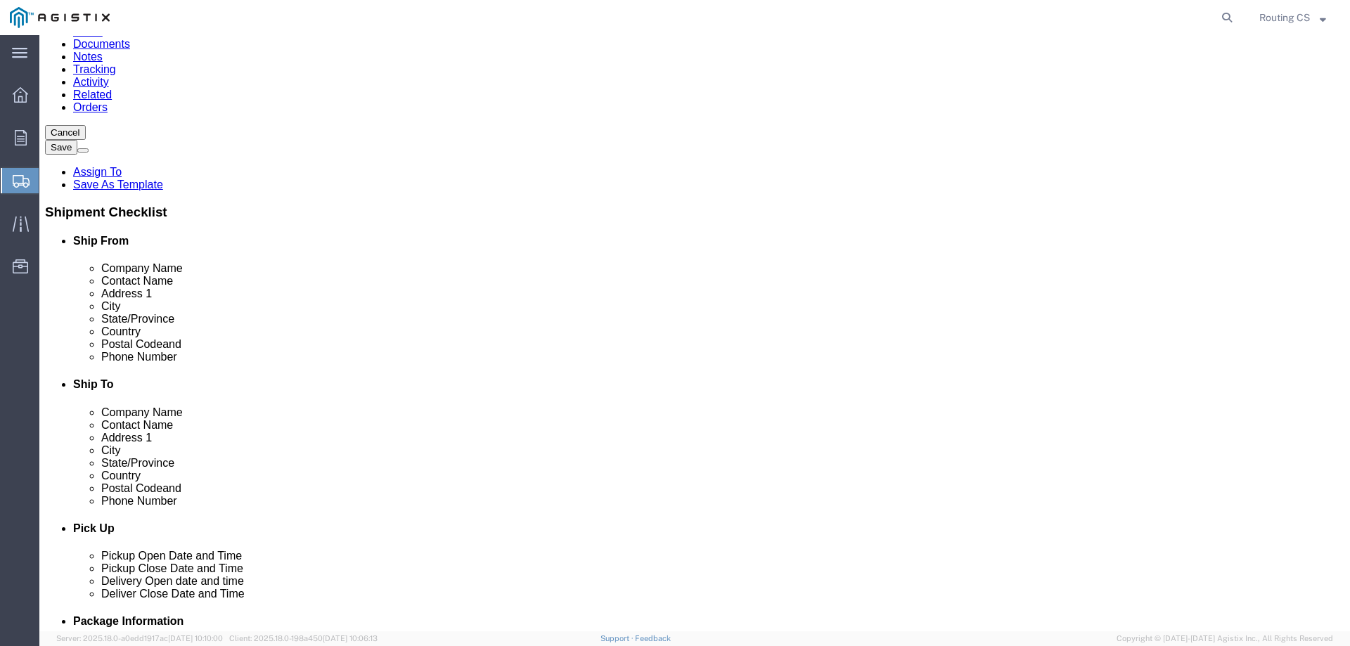
type input "[STREET_ADDRESS]"
click input "text"
paste input "[PERSON_NAME]"
type input "[PERSON_NAME]"
click input "text"
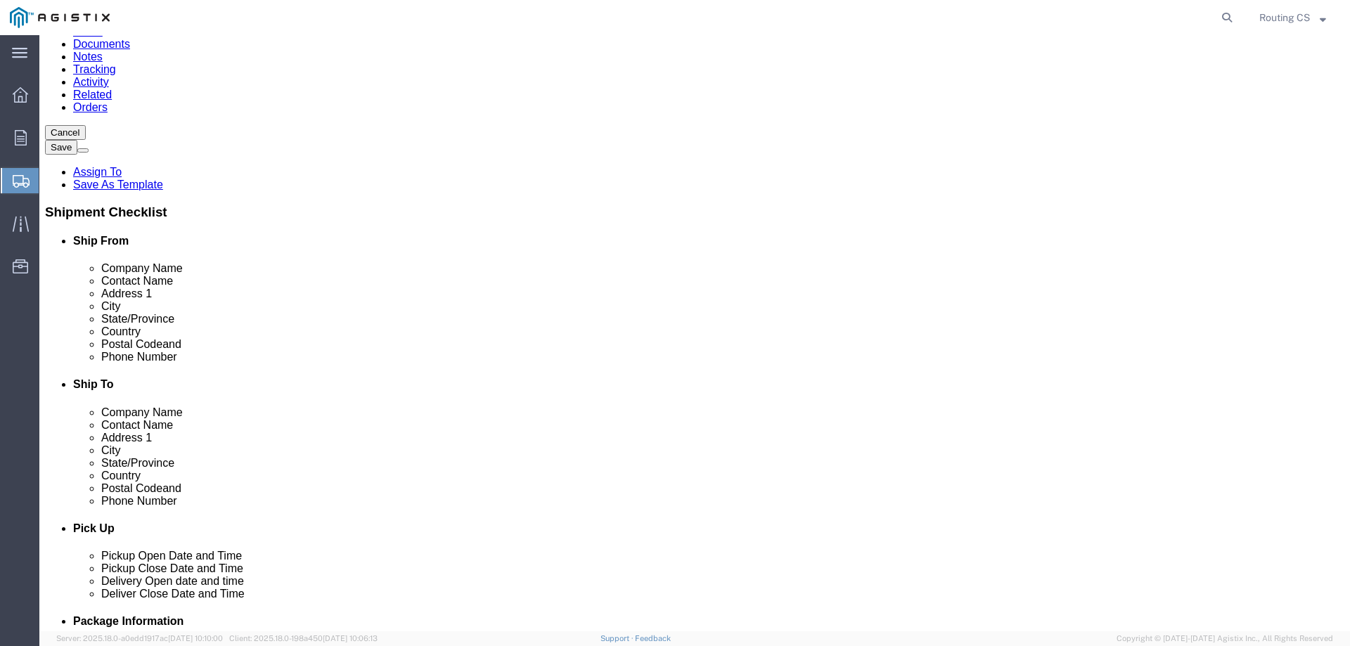
paste input "[PHONE_NUMBER]"
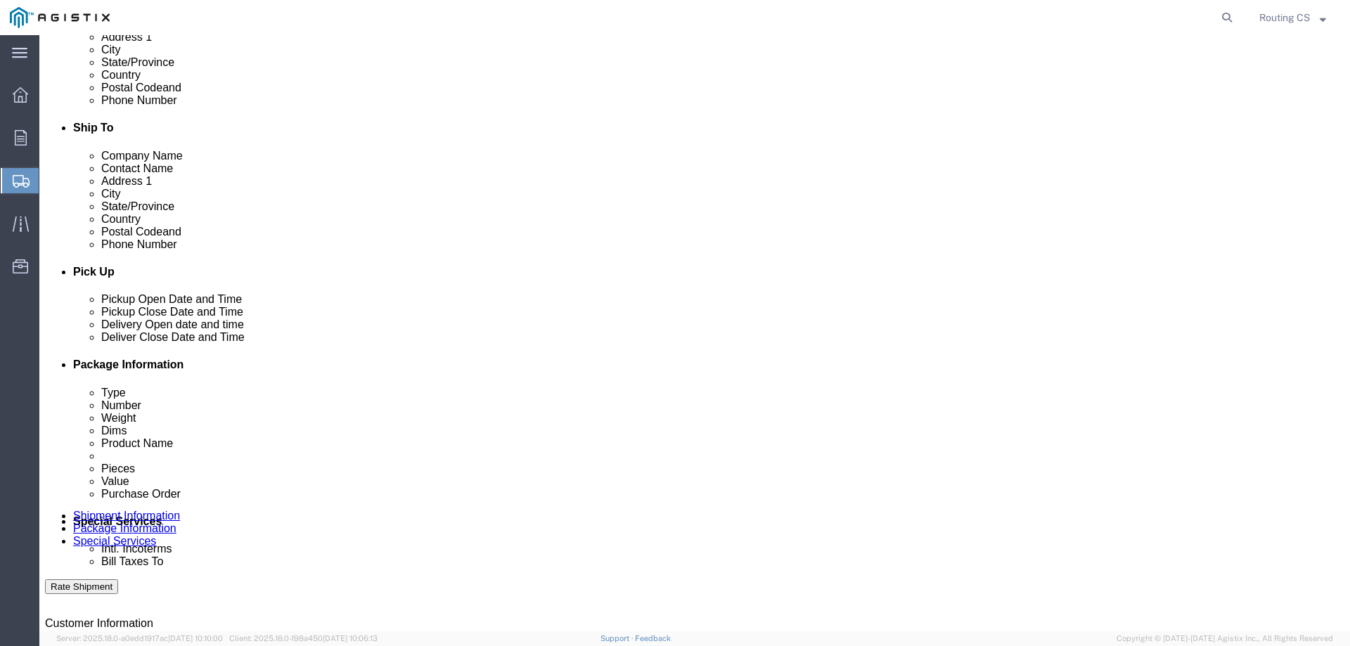
scroll to position [422, 0]
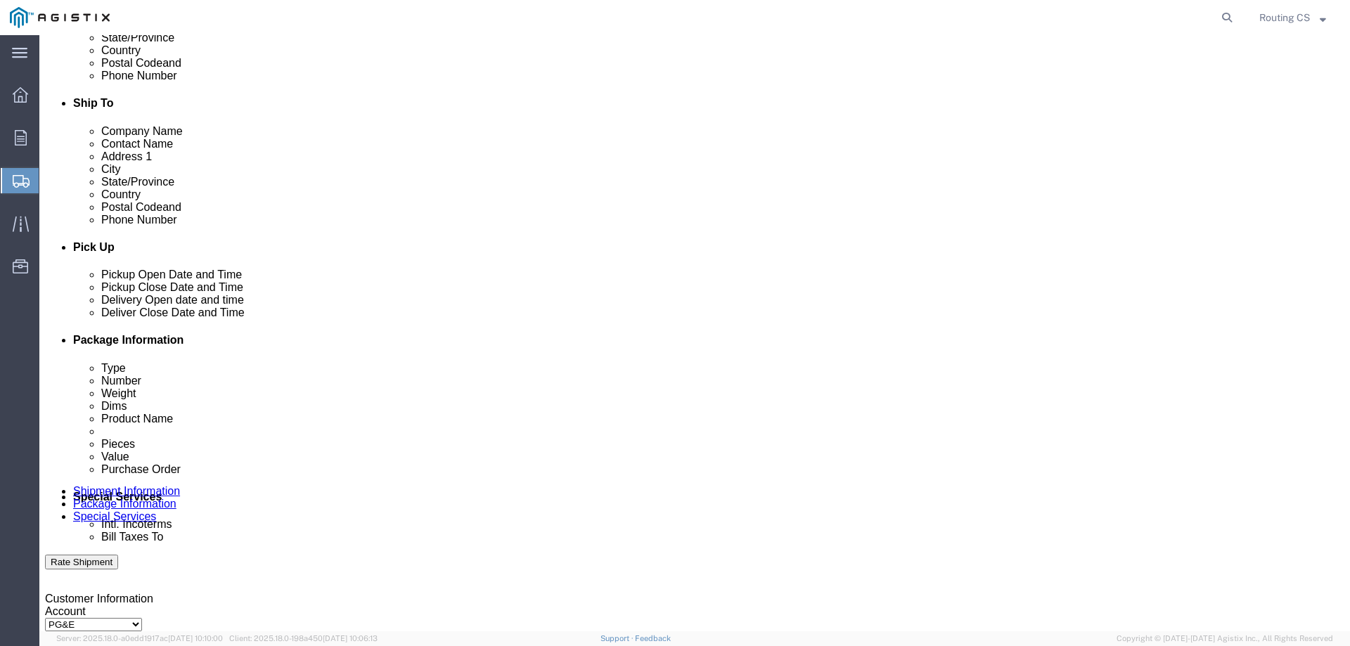
type input "[PHONE_NUMBER]"
click div "[DATE] 6:00 PM"
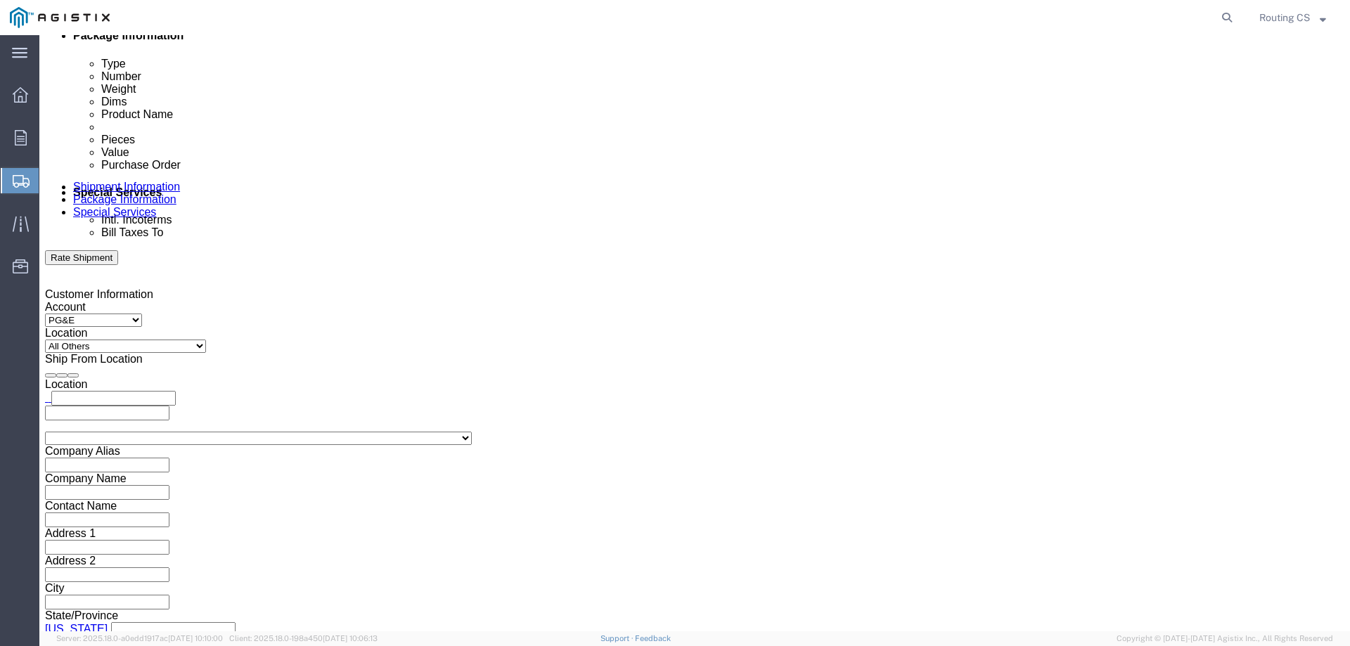
click input "6:00 PM"
click input "8:00 PM"
type input "8:00 AM"
click button "Apply"
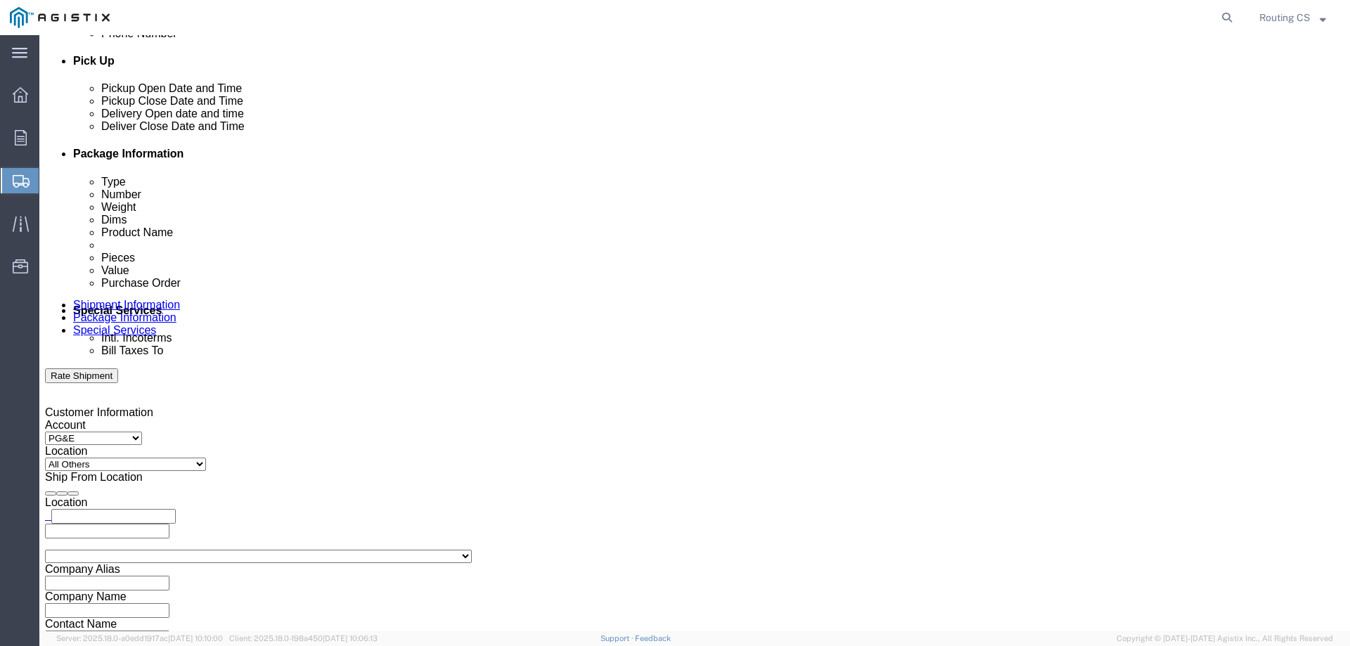
scroll to position [586, 0]
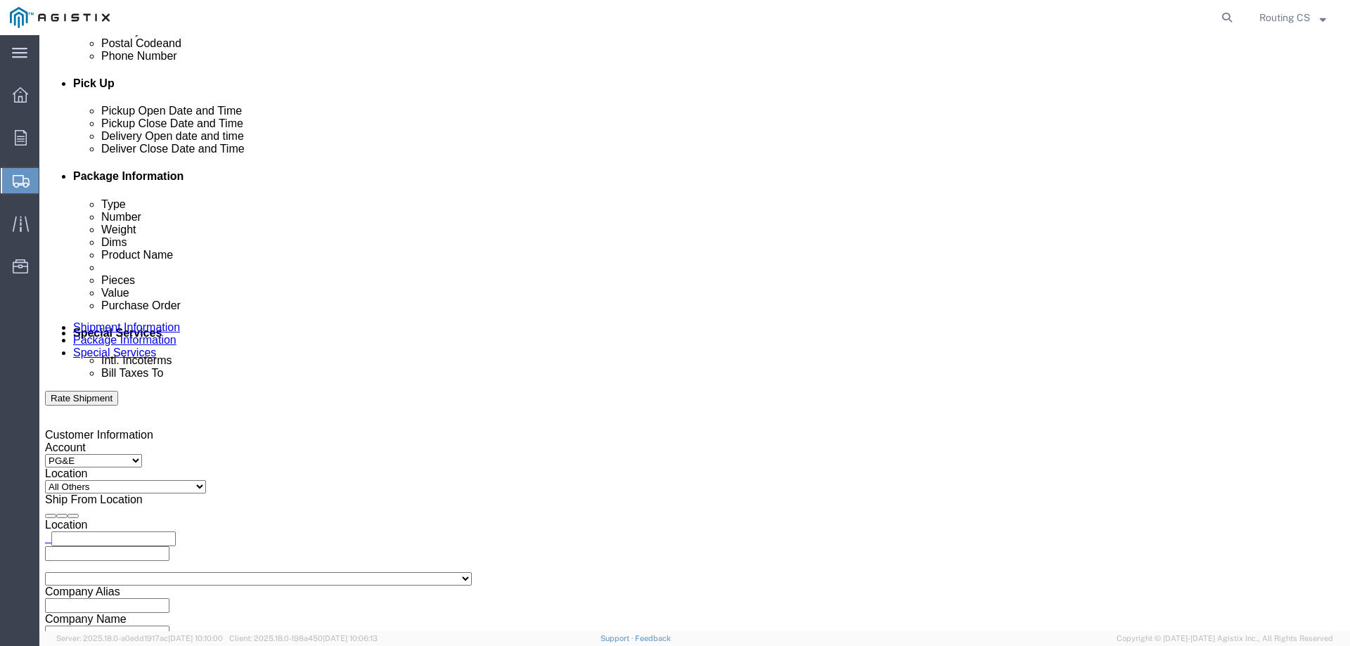
click div "[DATE] 9:00 AM"
click input "3:00 AM"
type input "3:00 PM"
click button "Apply"
click div
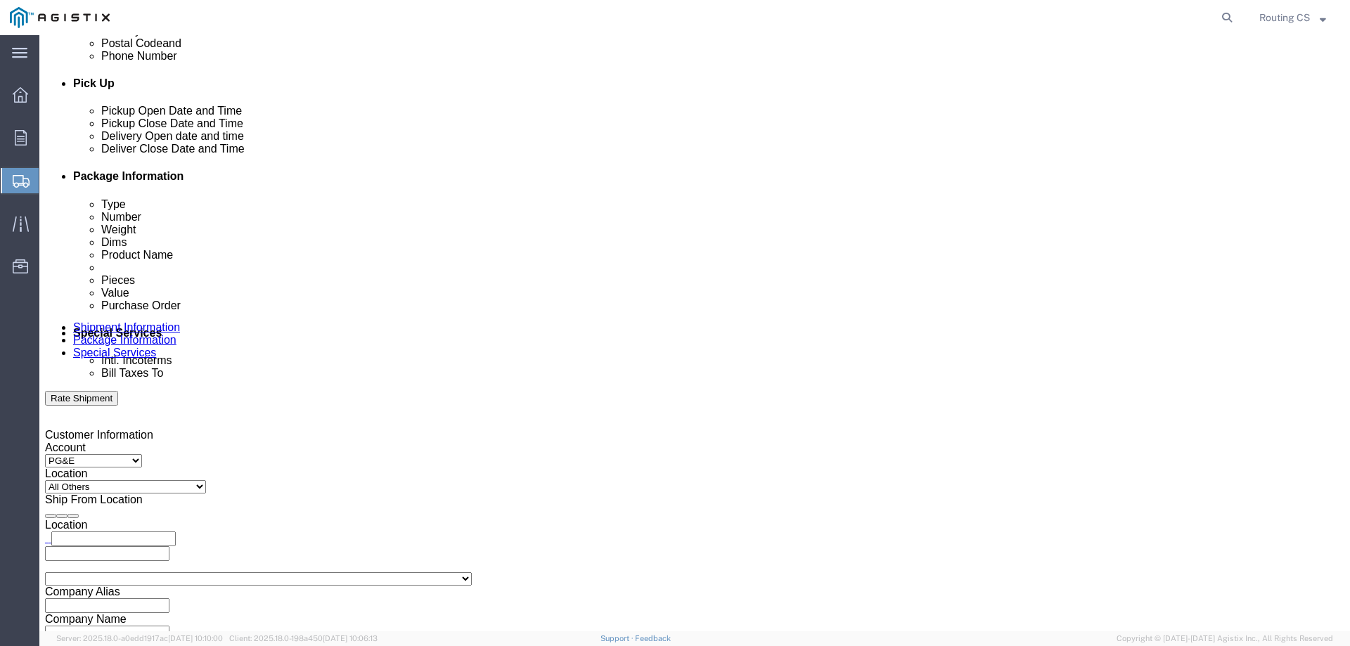
click input "4:00 PM"
click input "8:00 PM"
type input "8:00 am"
click button "Apply"
click div
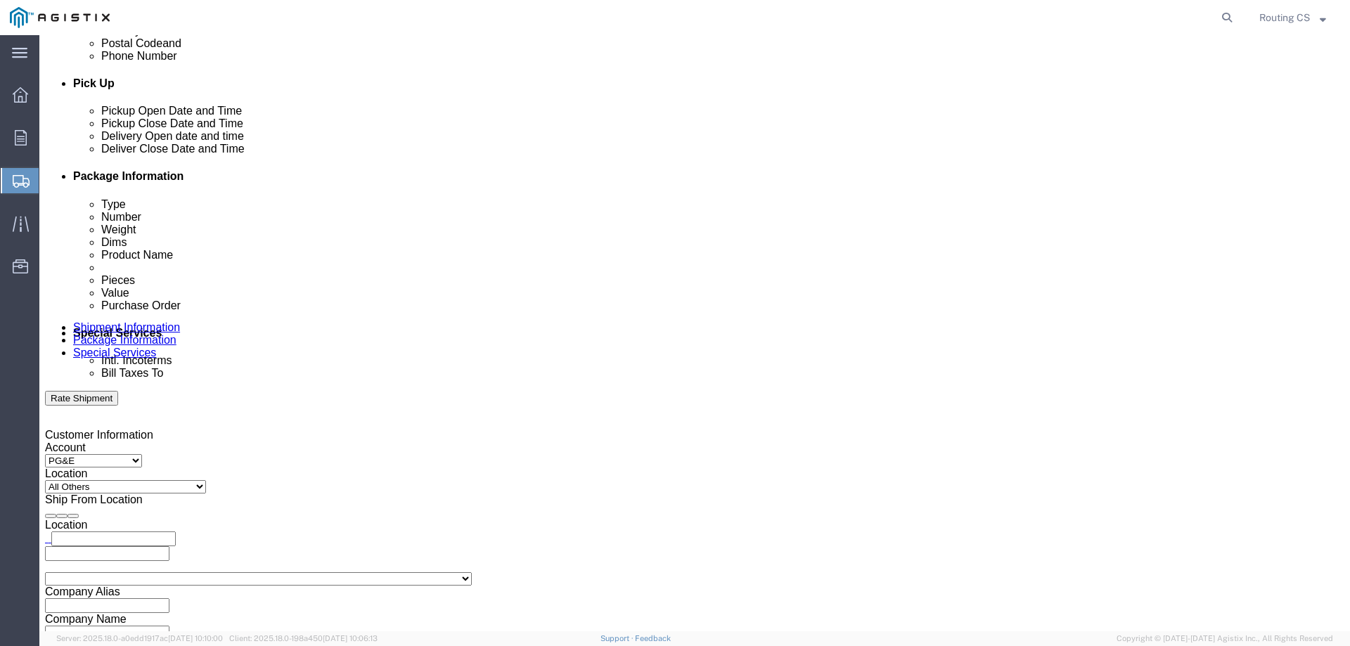
click input "5:00 AM"
type input "5:00 pm"
click button "Apply"
click input "text"
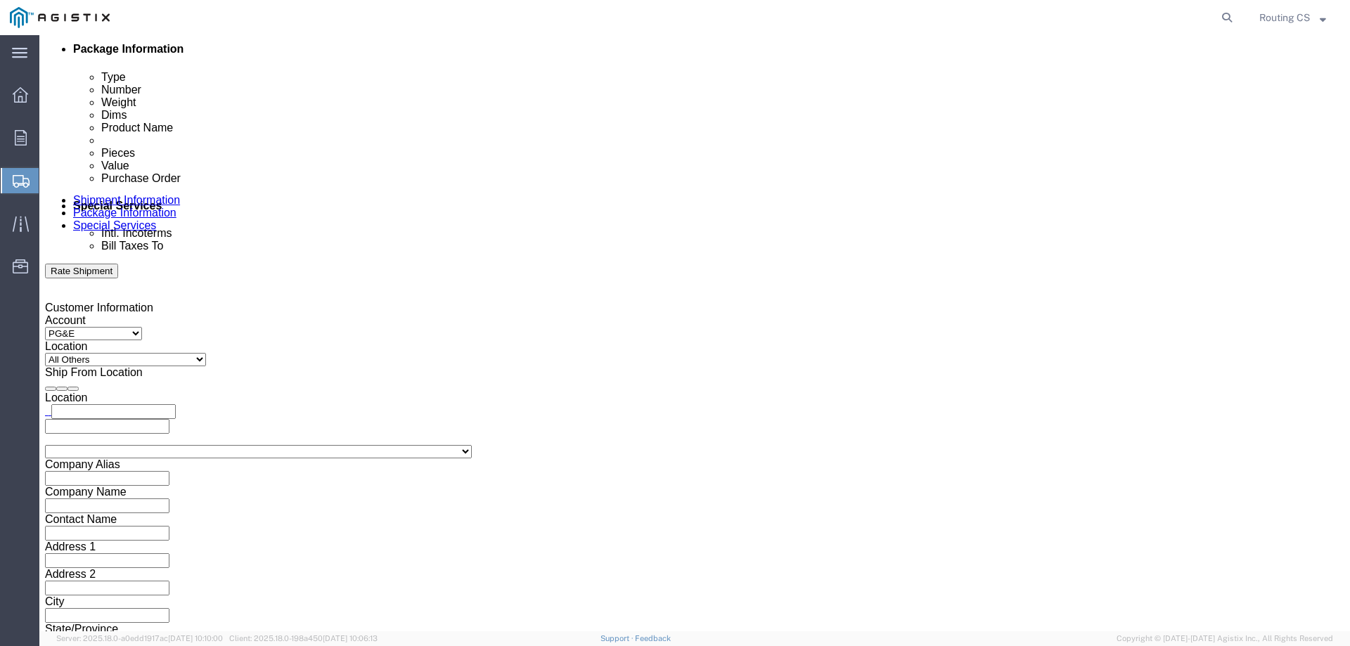
scroll to position [726, 0]
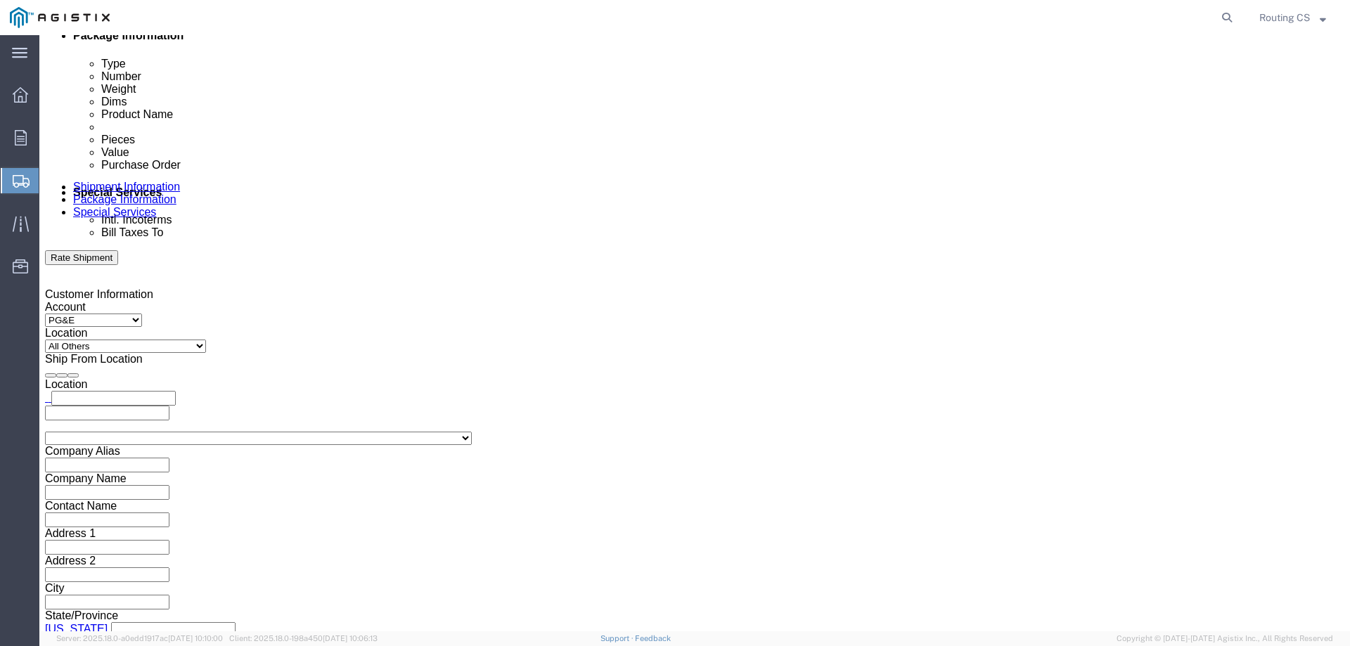
type input "2701240292"
click select "Select Air Less than Truckload Multi-Leg Ocean Freight Rail Small Parcel Truckl…"
select select "LTL"
click select "Select Air Less than Truckload Multi-Leg Ocean Freight Rail Small Parcel Truckl…"
click select "Select Straight Truck"
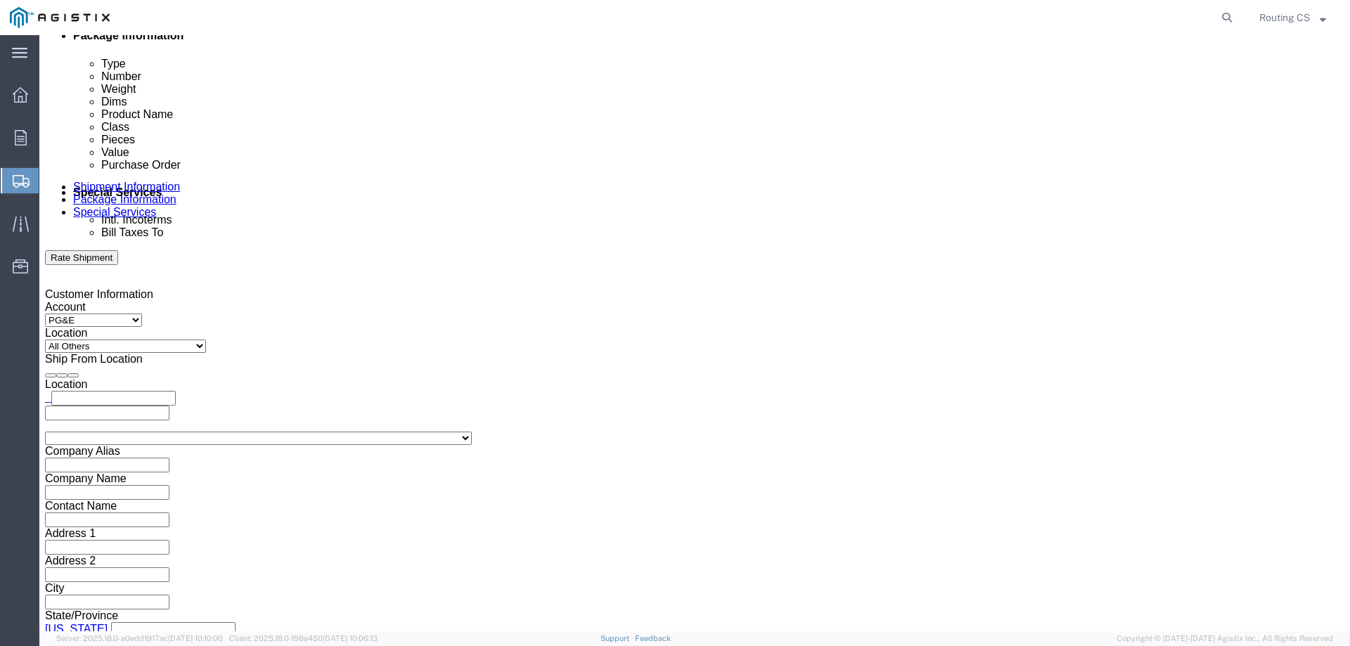
select select "STTR"
click select "Select Straight Truck"
click button "Continue"
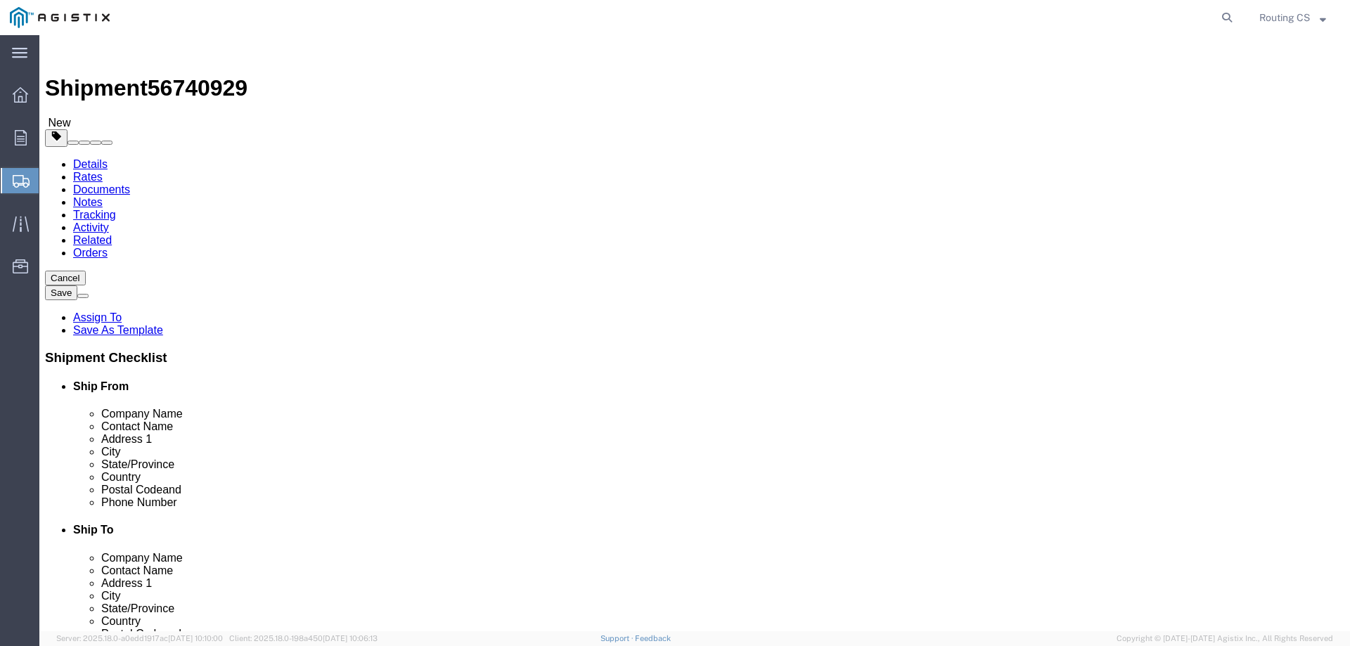
click select "Select Bulk Bundle(s) Cardboard Box(es) Carton(s) Crate(s) Drum(s) (Fiberboard)…"
select select "PONS"
click select "Select Bulk Bundle(s) Cardboard Box(es) Carton(s) Crate(s) Drum(s) (Fiberboard)…"
click input "text"
type input "1"
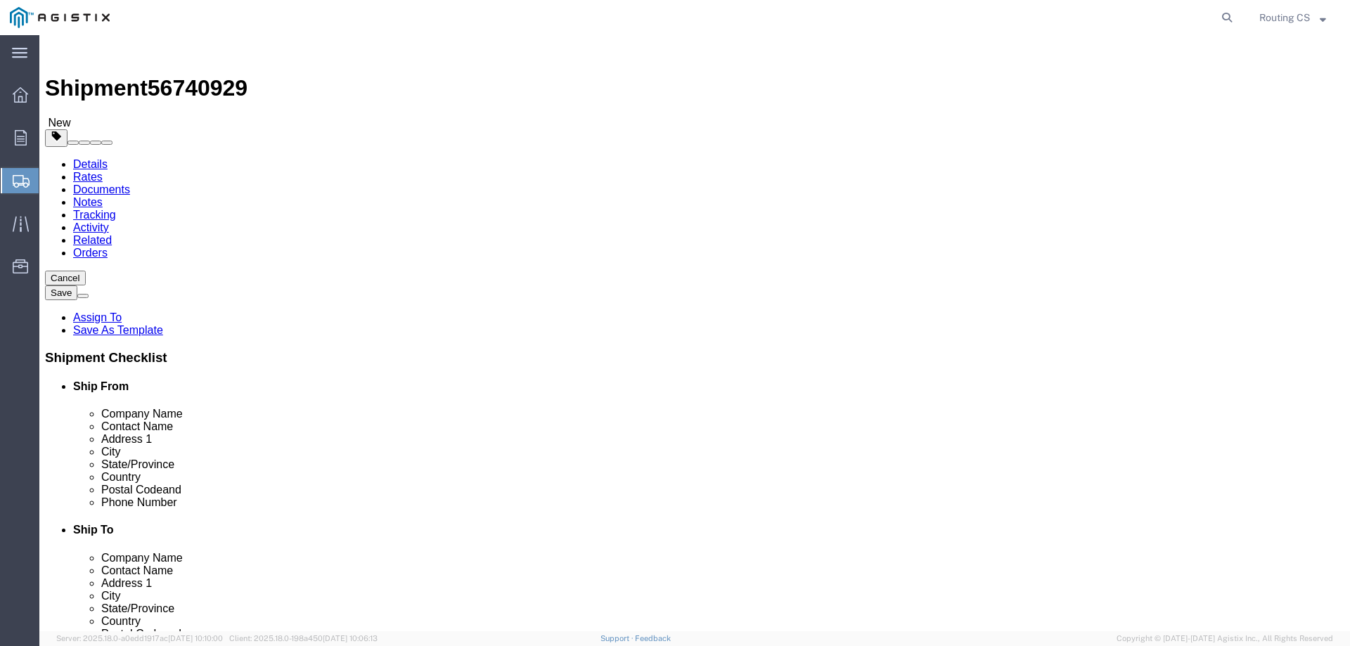
click input "text"
type input "80"
type input "40"
type input "14"
drag, startPoint x: 201, startPoint y: 348, endPoint x: 183, endPoint y: 351, distance: 18.5
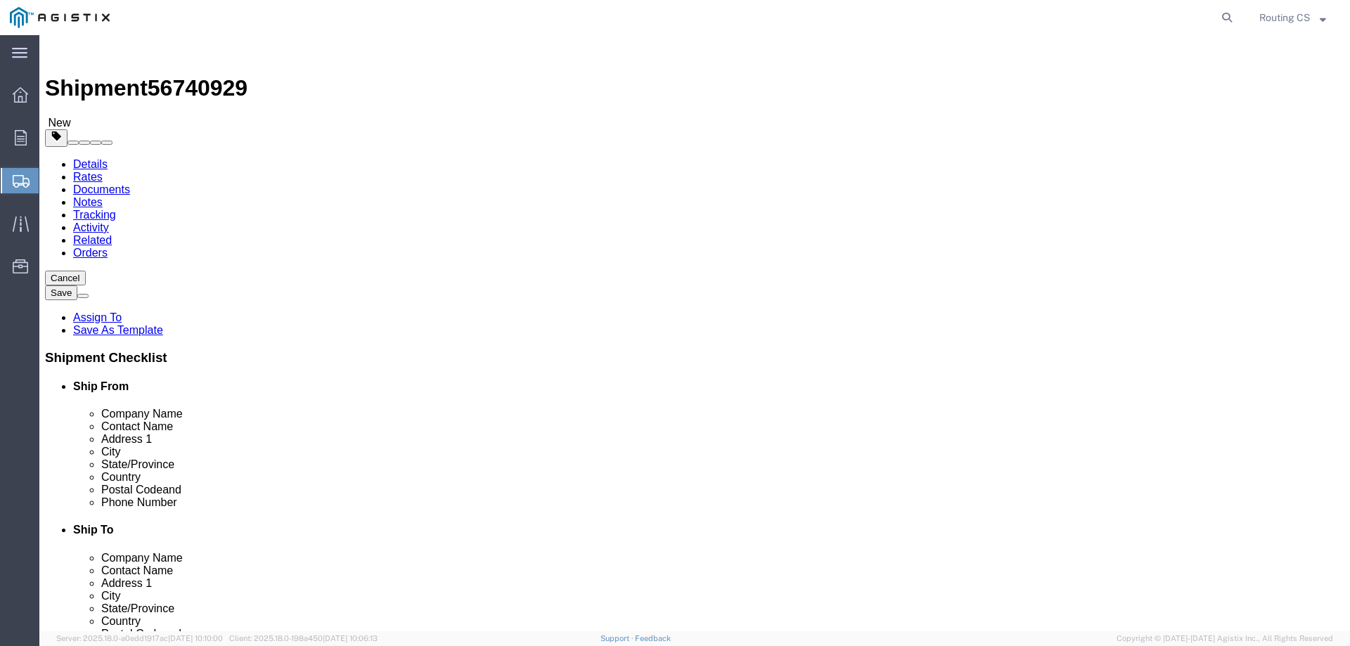
click div "0.00 Select kgs lbs"
type input "96.00"
click span
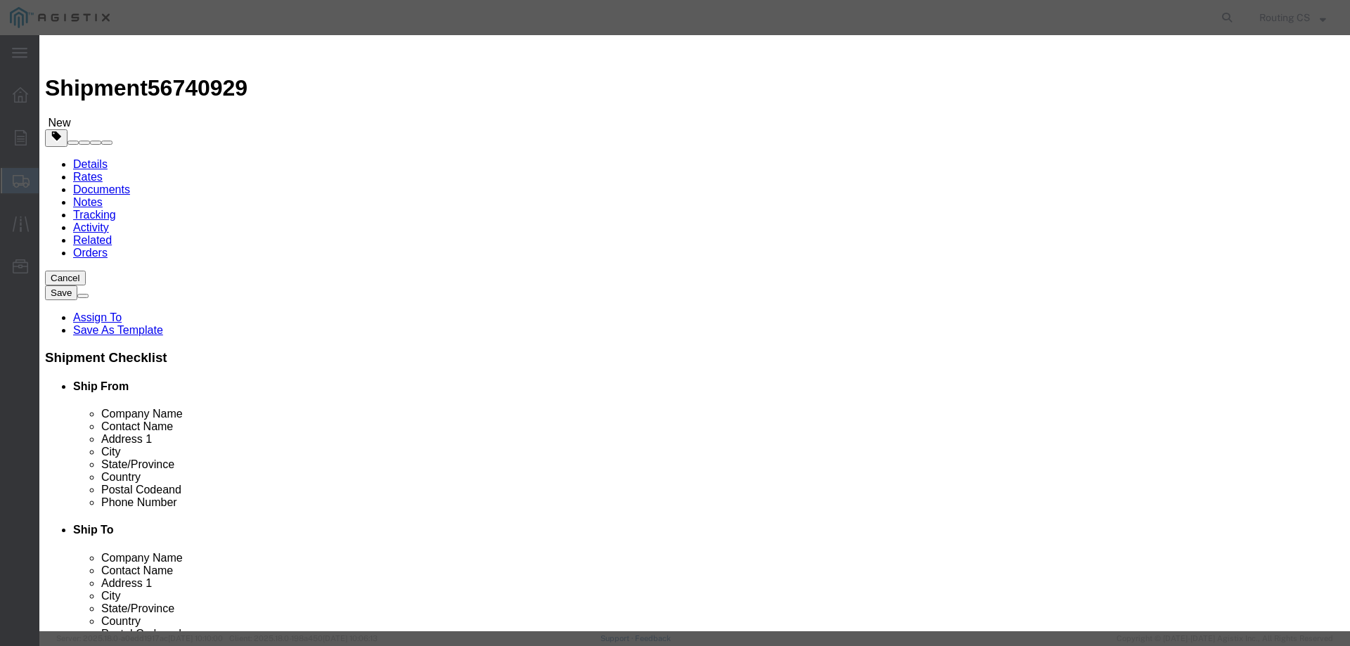
click input "text"
type input "Ladder"
click div "Commodity library"
drag, startPoint x: 429, startPoint y: 135, endPoint x: 379, endPoint y: 131, distance: 50.7
click div "Pieces Number of pieces inside all the packages 0 Select Bag Barrels 100Board F…"
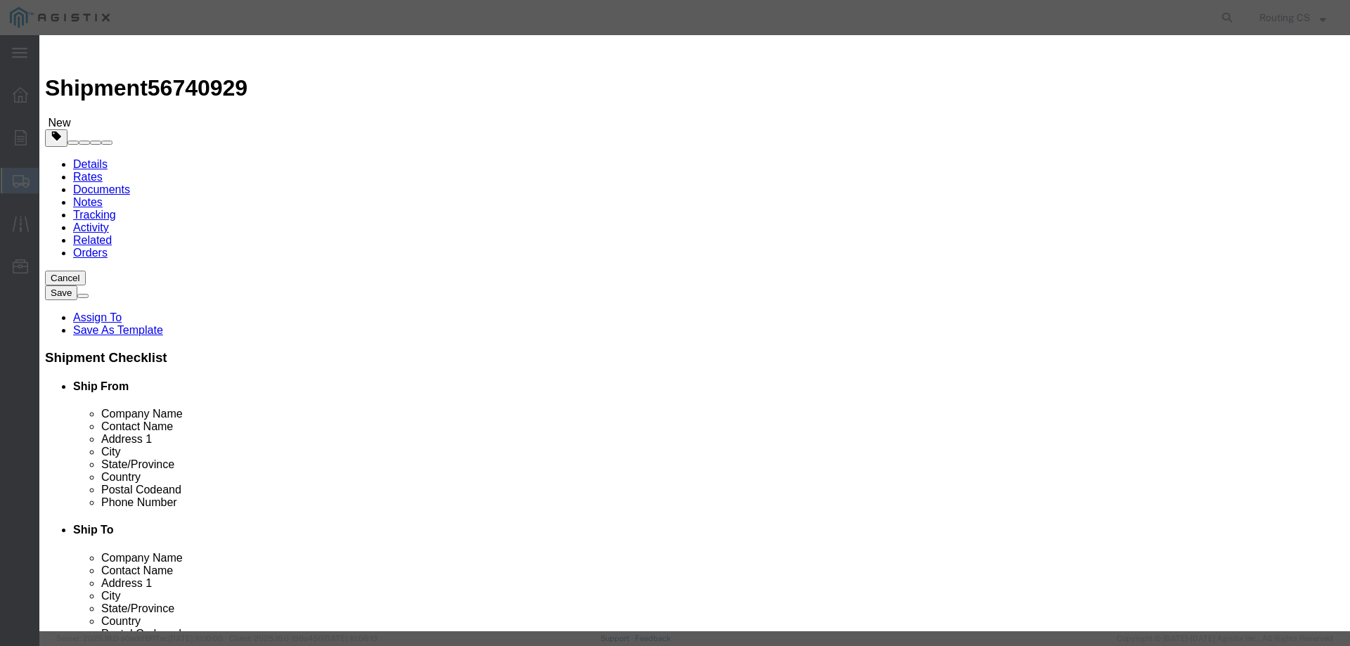
type input "1"
click input "text"
type input "564"
click select "Select 50 55 60 65 70 85 92.5 100 125 175 250 300 400"
select select "250"
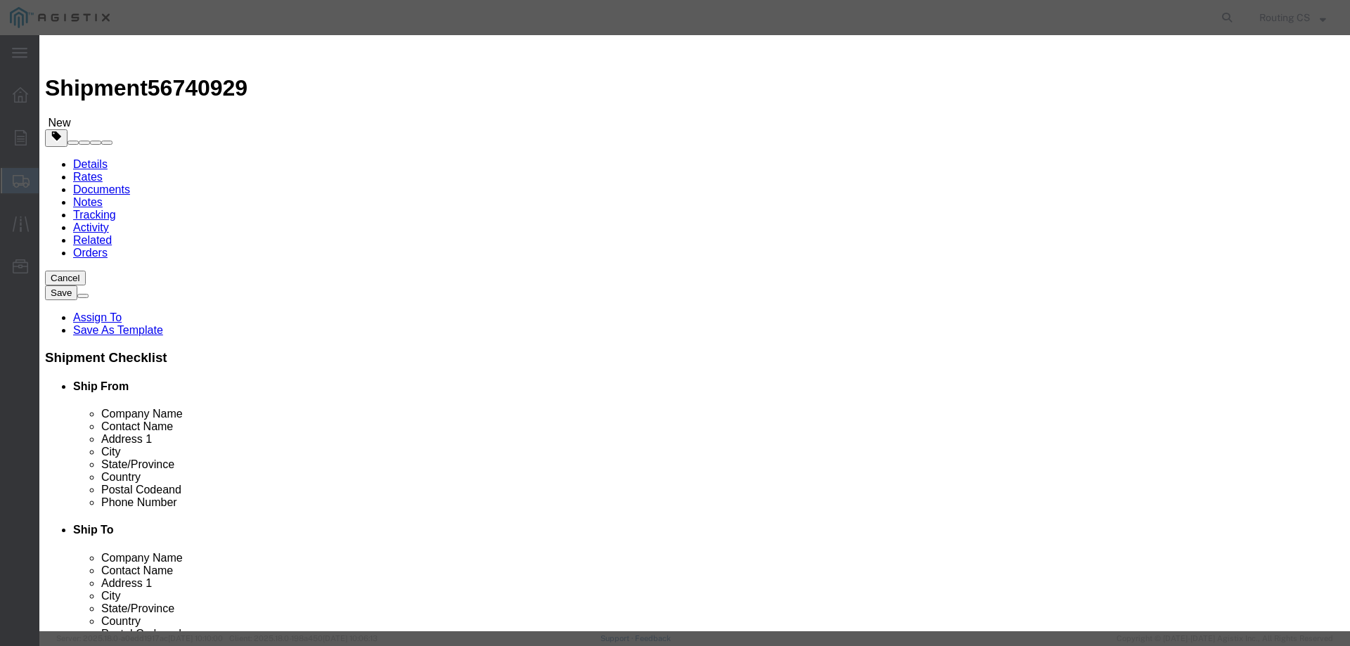
click select "Select 50 55 60 65 70 85 92.5 100 125 175 250 300 400"
click button "Save & Close"
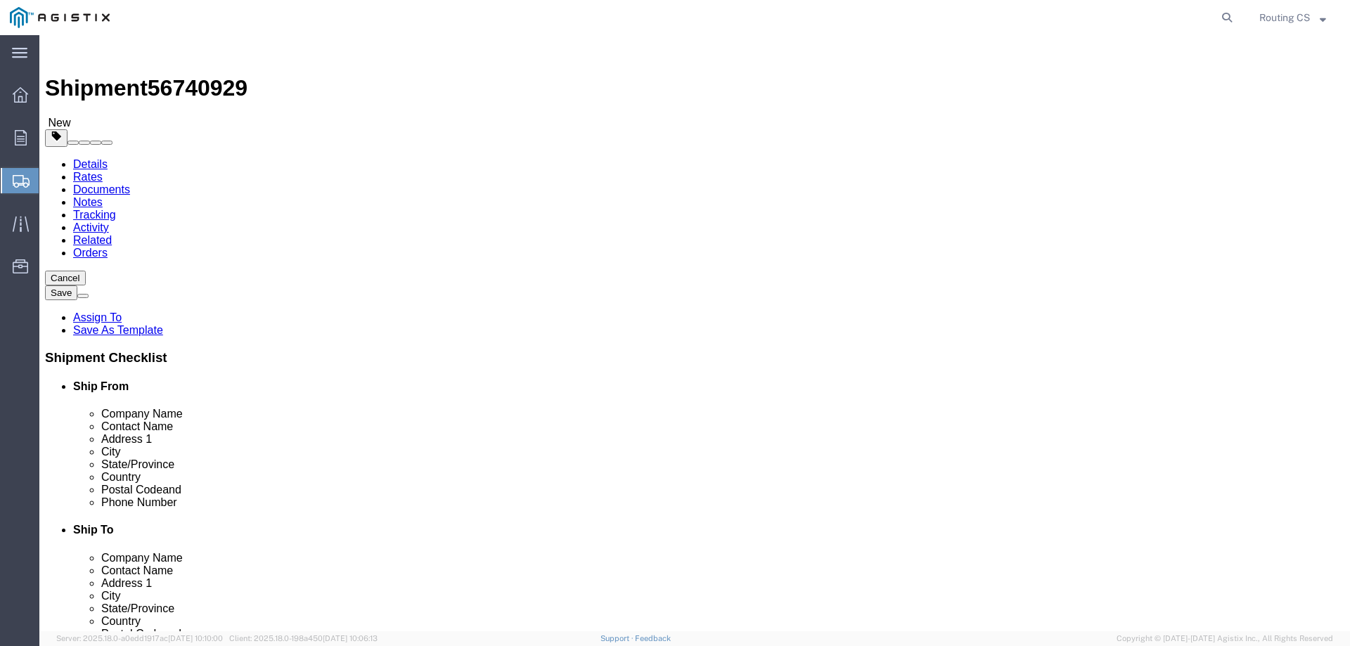
click button "Rate Shipment"
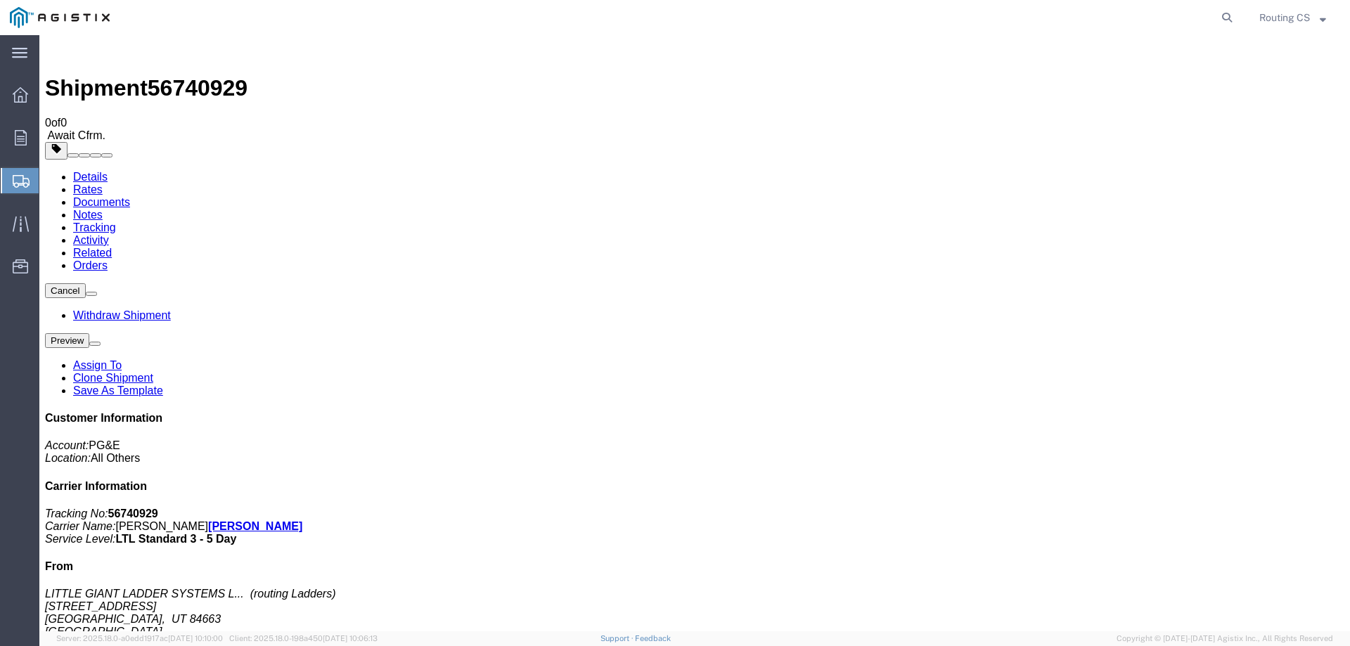
click at [0, 0] on span "Create Shipment" at bounding box center [0, 0] width 0 height 0
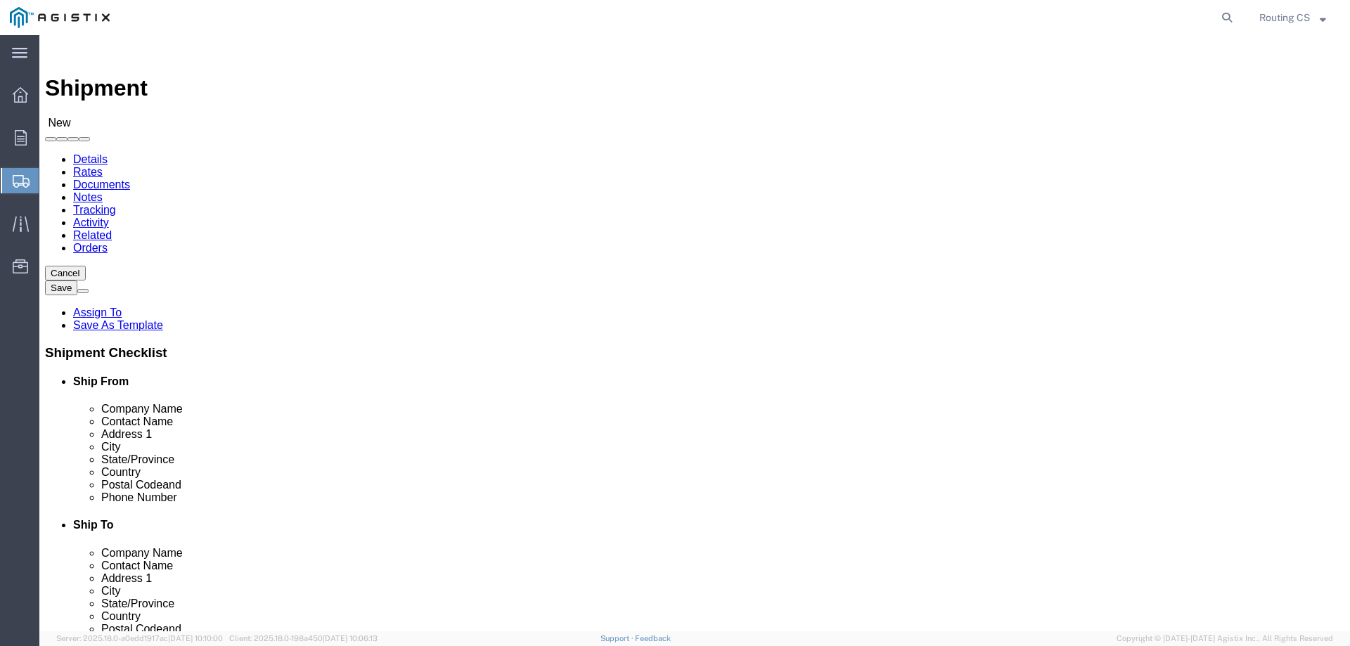
click select "Select Little Giant Ladders PG&E"
select select "9596"
click select "Select Little Giant Ladders PG&E"
select select
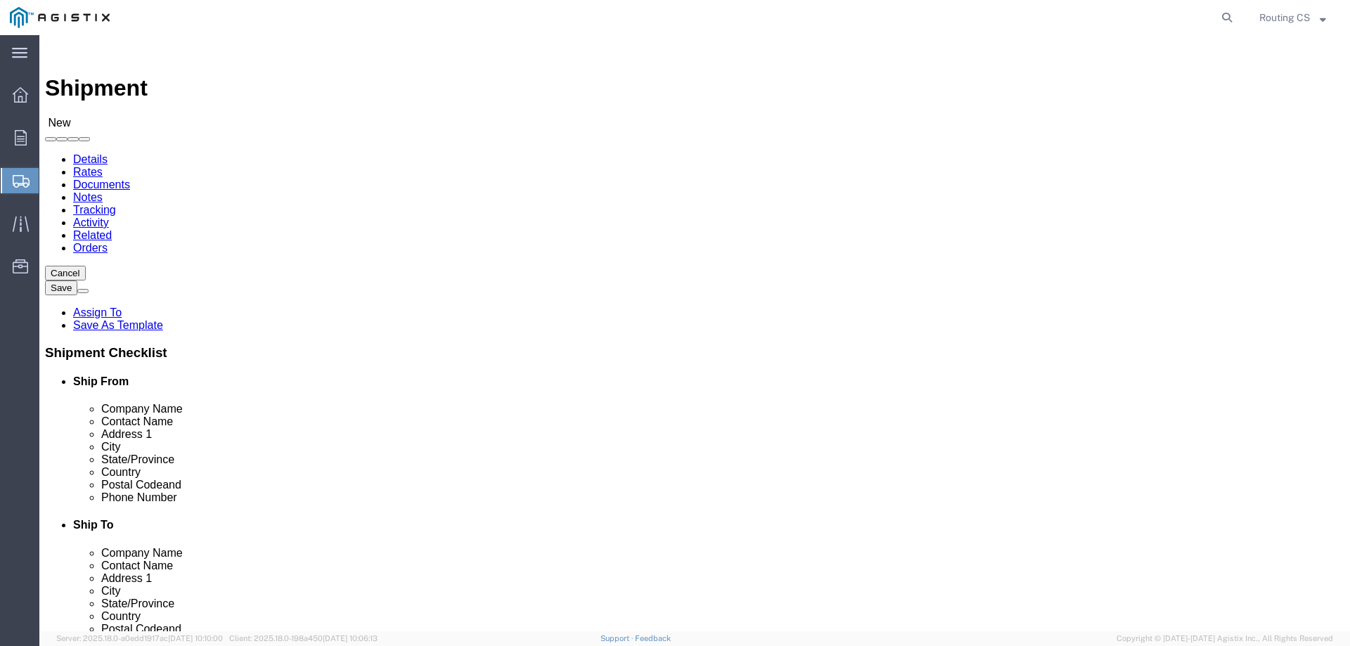
click select "Select All Others [GEOGRAPHIC_DATA] [GEOGRAPHIC_DATA] [GEOGRAPHIC_DATA] [GEOGRA…"
select select "23082"
click select "Select All Others [GEOGRAPHIC_DATA] [GEOGRAPHIC_DATA] [GEOGRAPHIC_DATA] [GEOGRA…"
click span
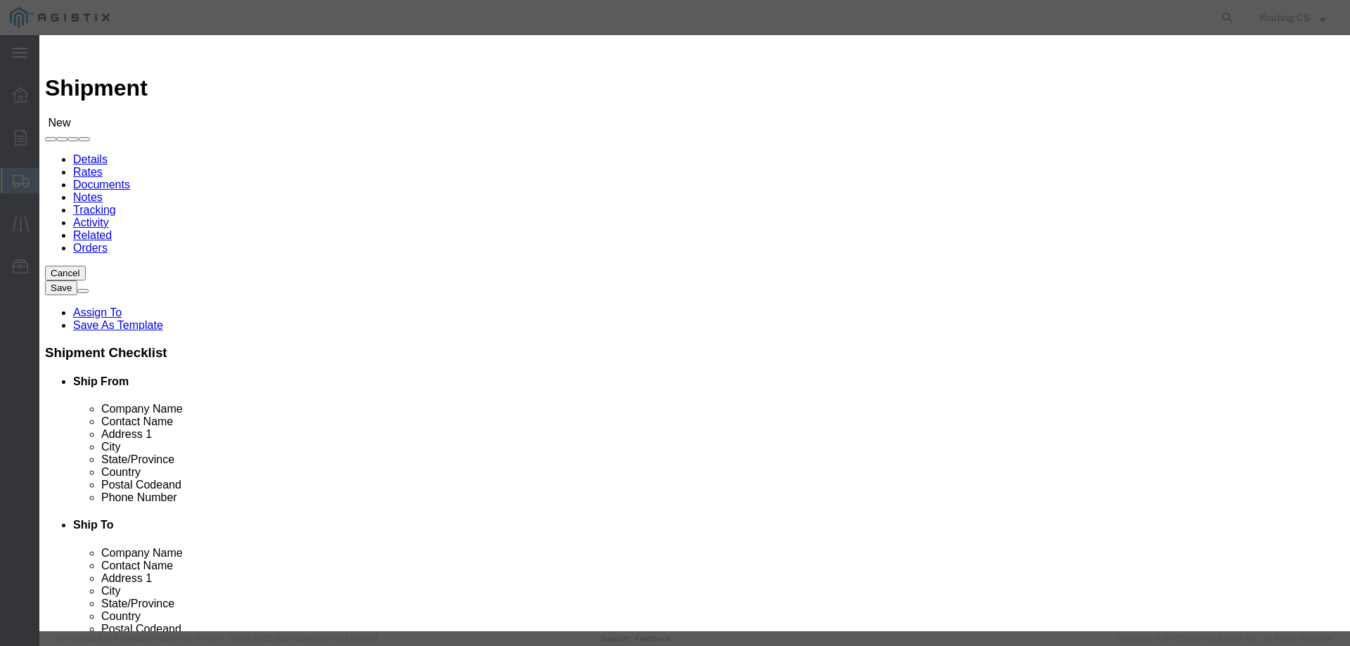
click select "Search by Address Book Name City Company Name Contact Name Country CustomerAlia…"
select select "zip"
click select "Search by Address Book Name City Company Name Contact Name Country CustomerAlia…"
click input "text"
type input "84663"
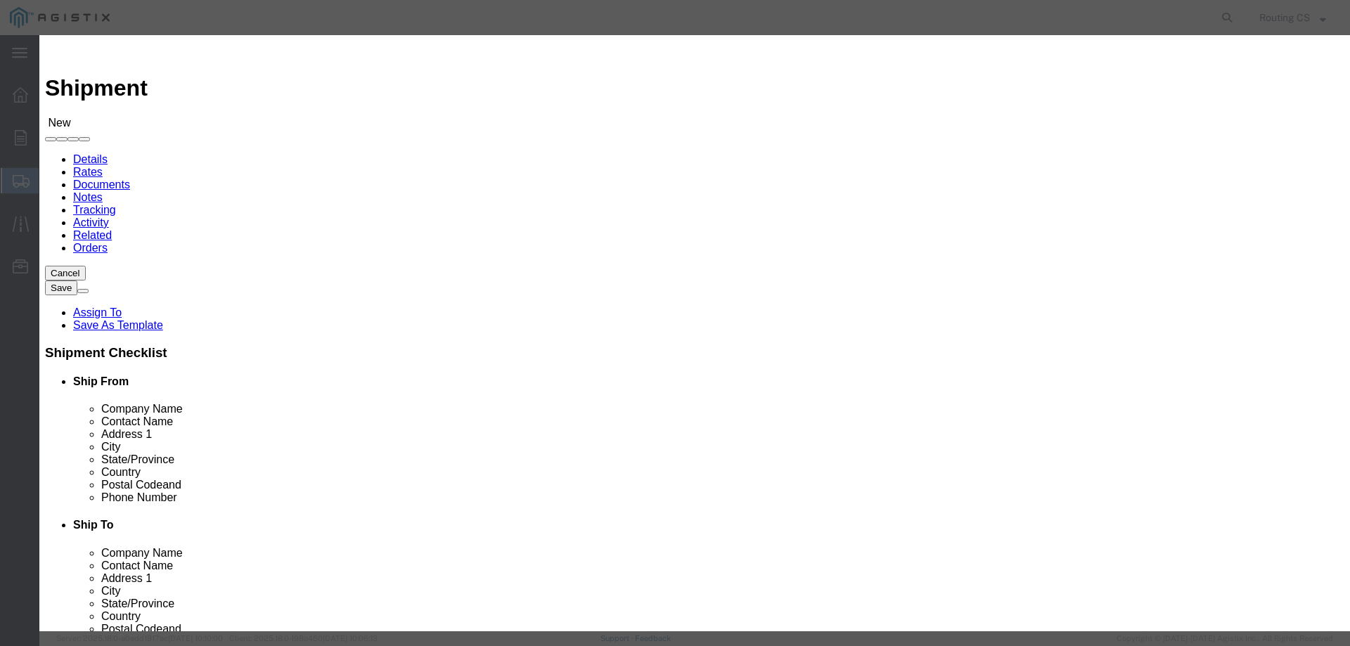
click icon "button"
click button "Select"
select select "UT"
drag, startPoint x: 512, startPoint y: 125, endPoint x: 444, endPoint y: 132, distance: 68.5
click div "Search by Address Book Name City Company Name Contact Name Country CustomerAlia…"
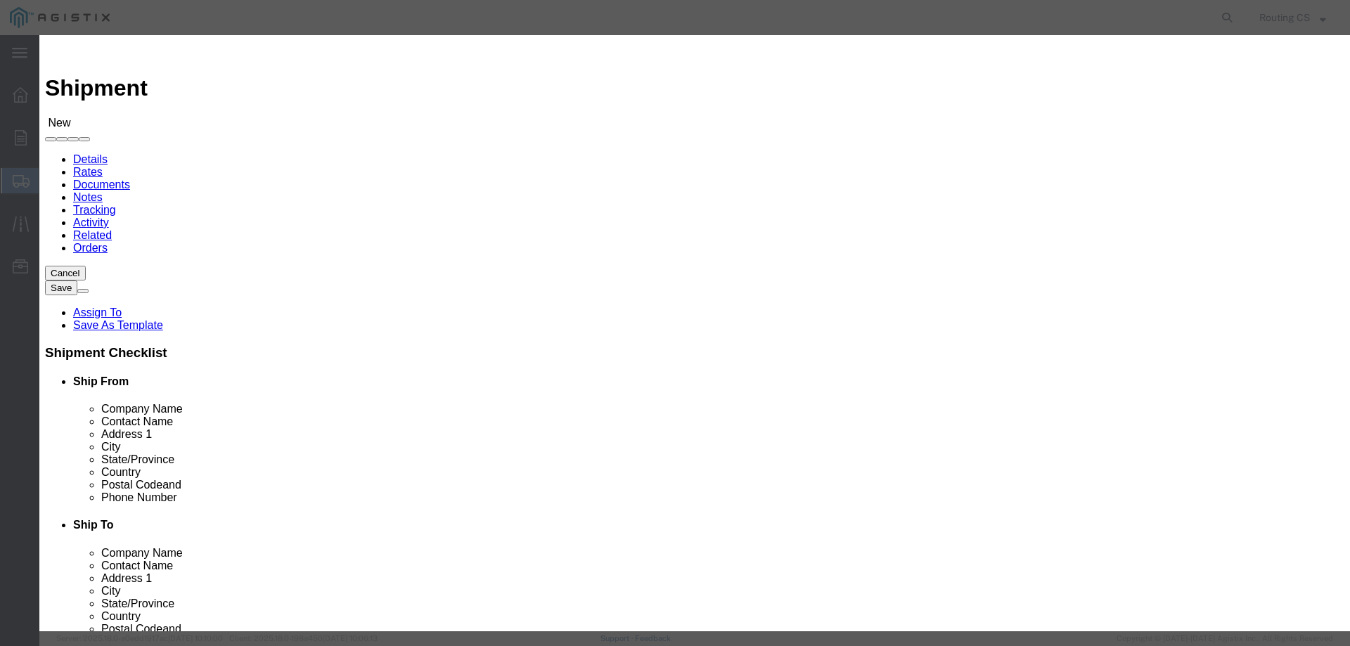
click input "84663"
drag, startPoint x: 512, startPoint y: 130, endPoint x: 458, endPoint y: 129, distance: 53.4
click div "Search by Address Book Name City Company Name Contact Name Country CustomerAlia…"
paste input "93725"
type input "93725"
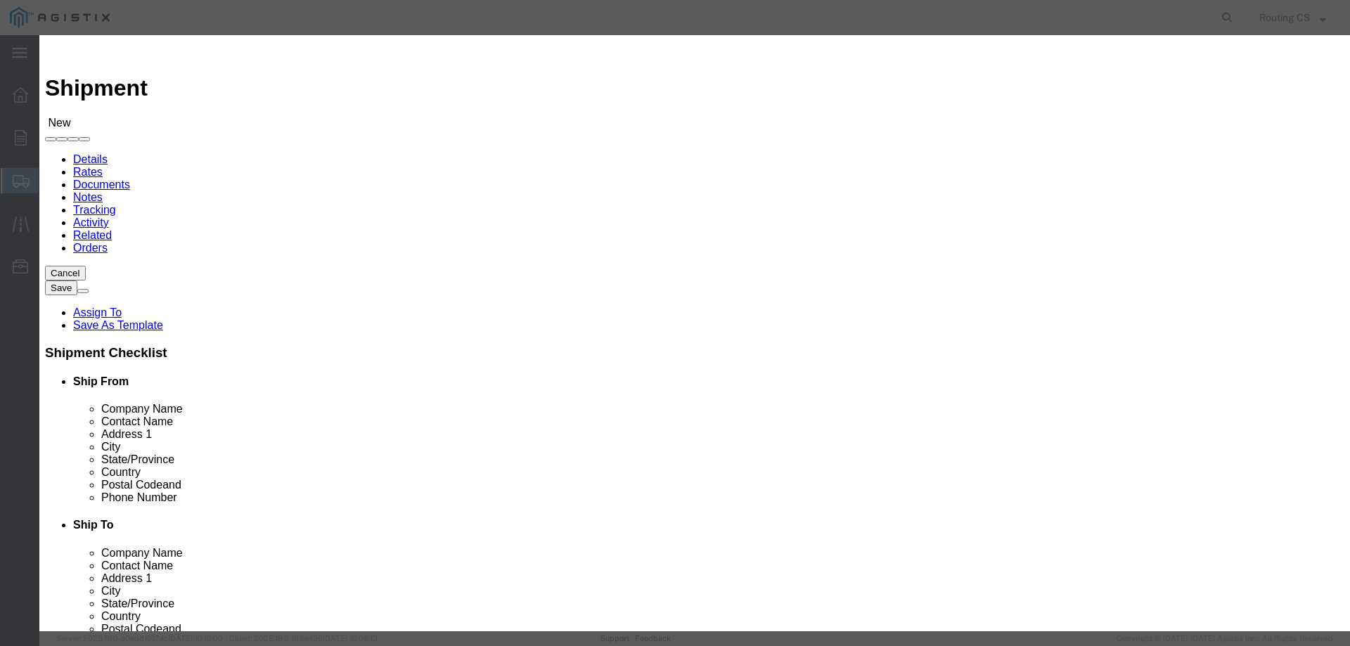
click icon "button"
click button "Select"
select select "CA"
click button "Close"
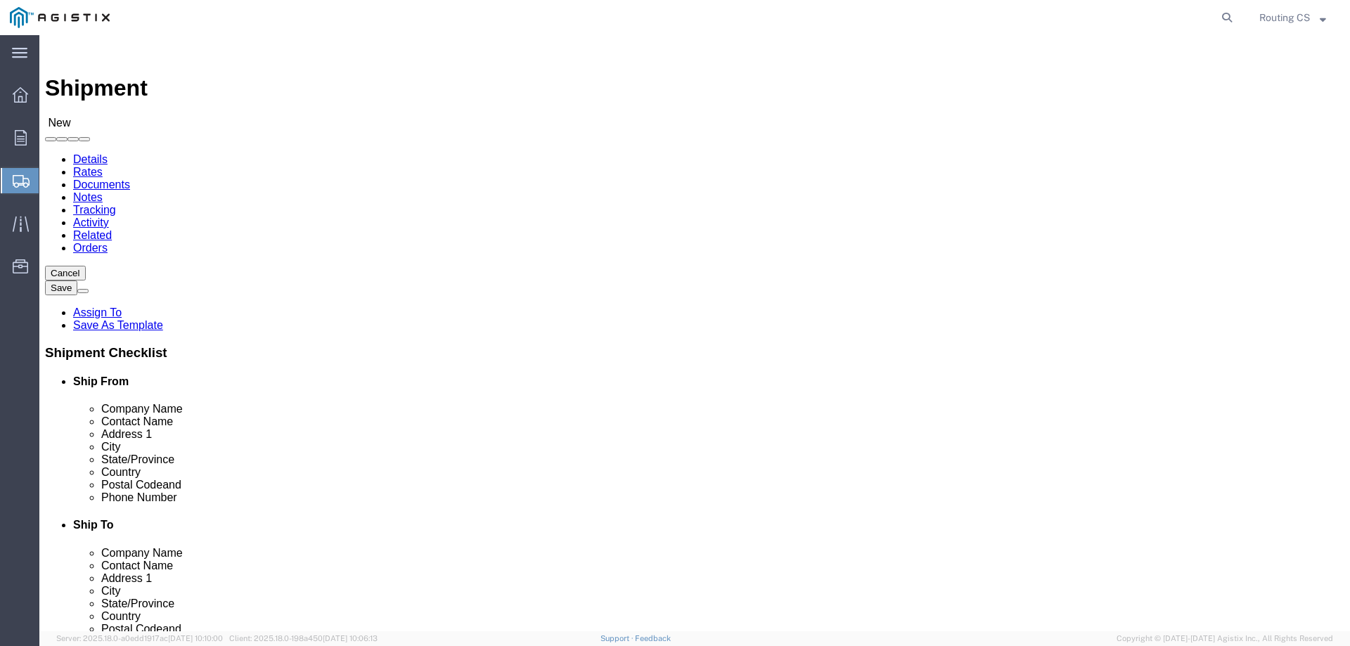
scroll to position [70, 0]
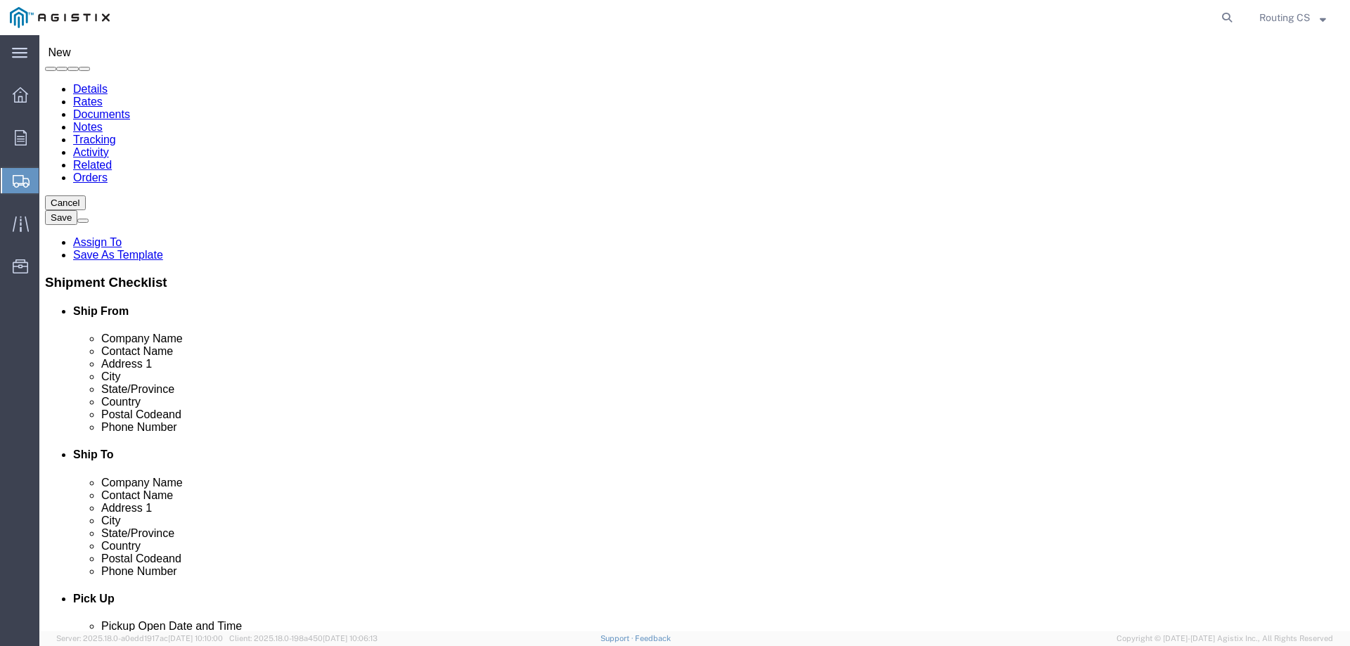
click input "text"
paste input "[PERSON_NAME]"
type input "[PERSON_NAME]"
click input "text"
paste input "510.504.7354"
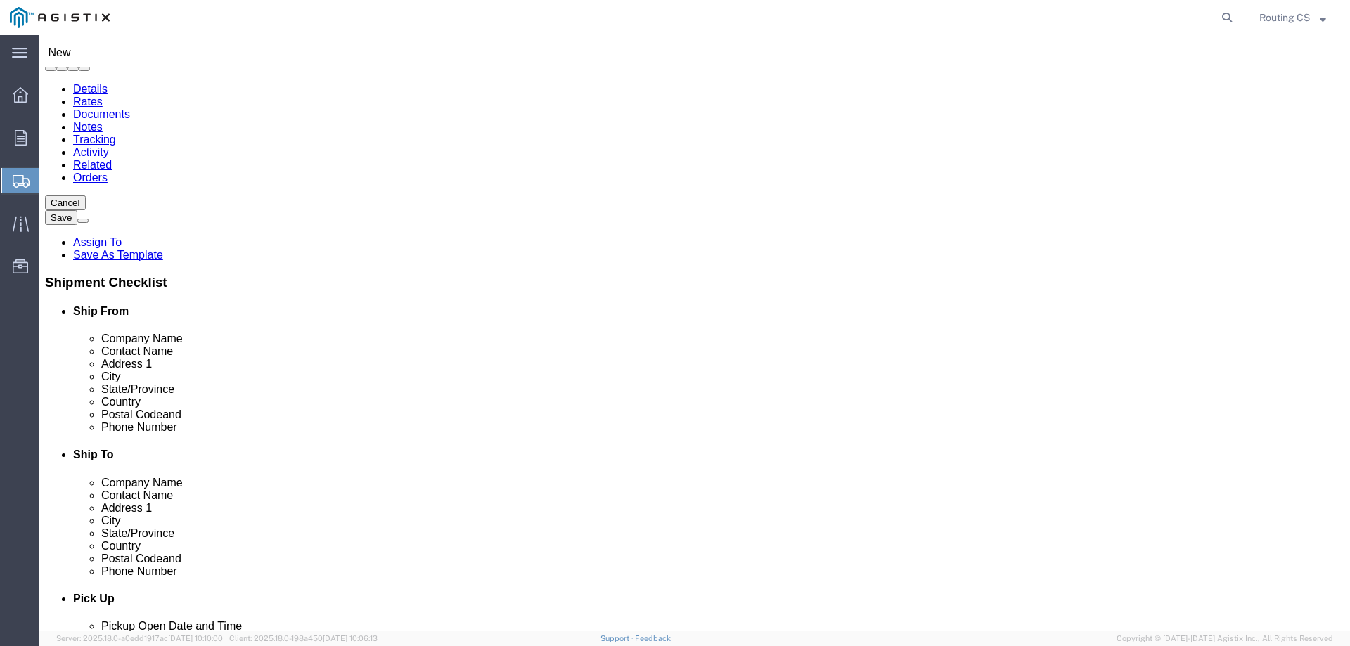
click input "510.504.7354"
click input "510-504.7354"
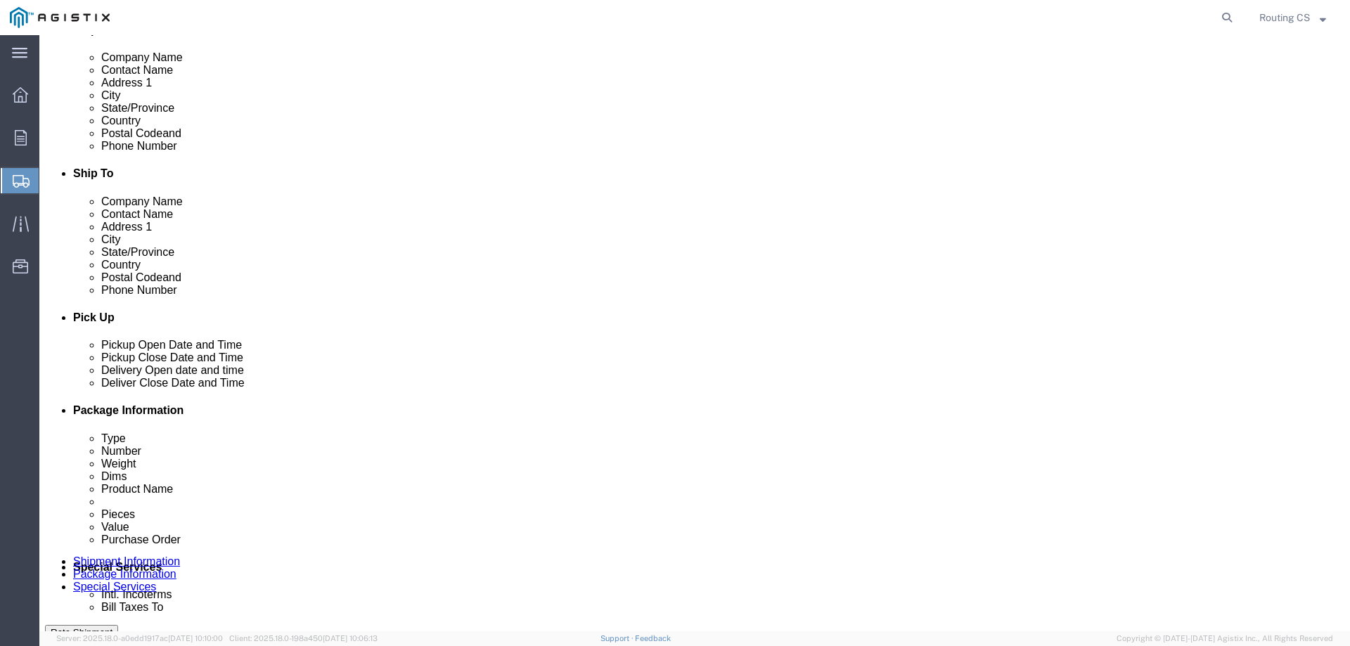
type input "[PHONE_NUMBER]"
click div "[DATE] 6:00 PM"
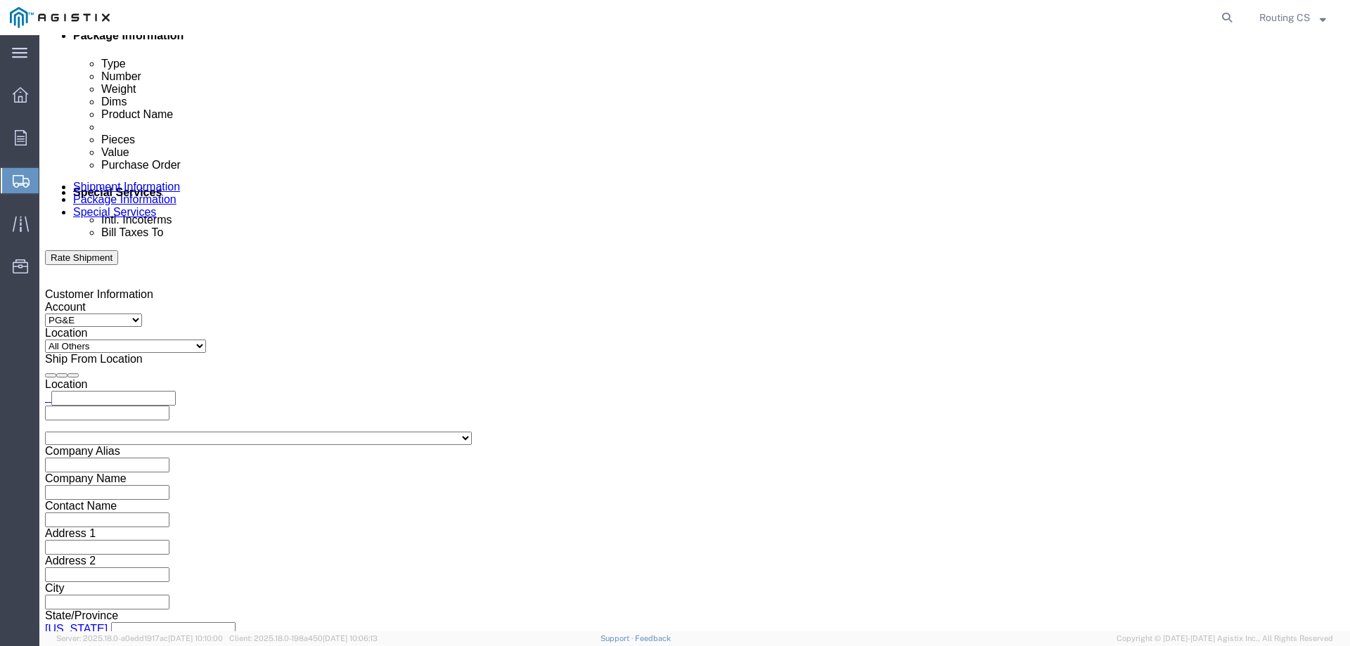
click input "6:00 PM"
click input "8:00 PM"
type input "8:00 AM"
drag, startPoint x: 202, startPoint y: 377, endPoint x: 216, endPoint y: 373, distance: 14.7
click button "Apply"
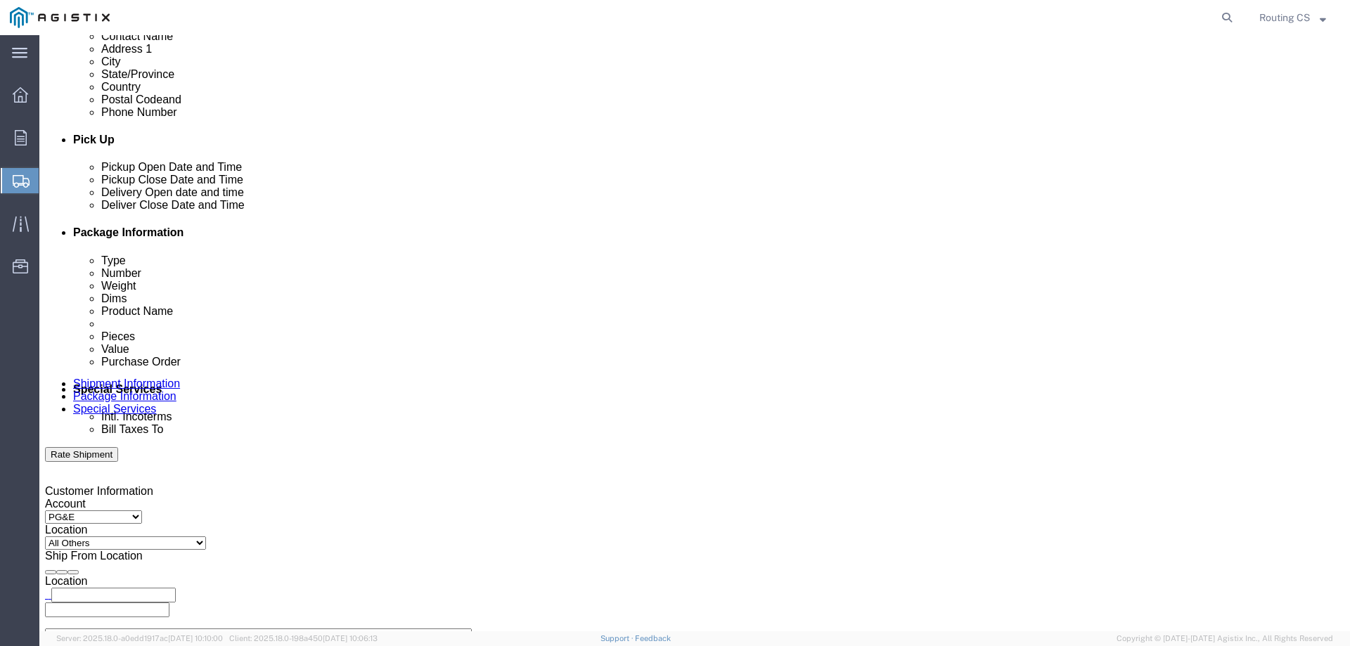
scroll to position [515, 0]
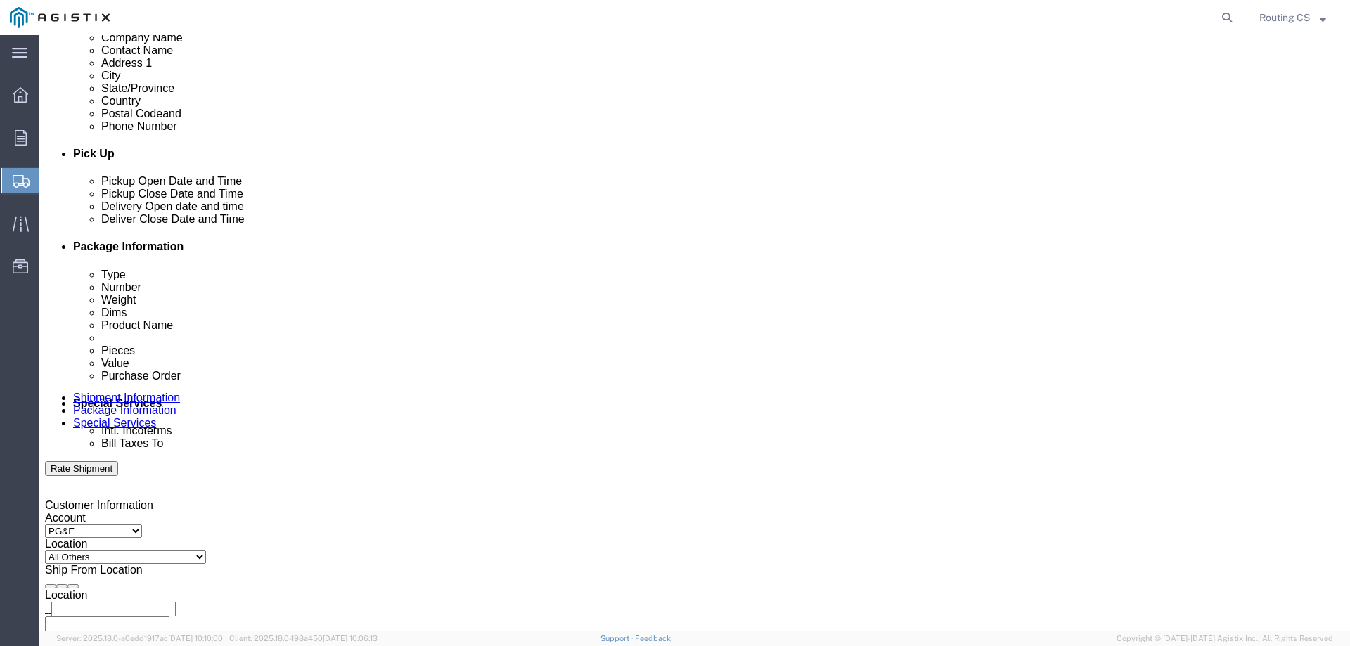
click div "[DATE] 9:00 AM"
click input "3:00 AM"
type input "3:00 PM"
click button "Apply"
click div
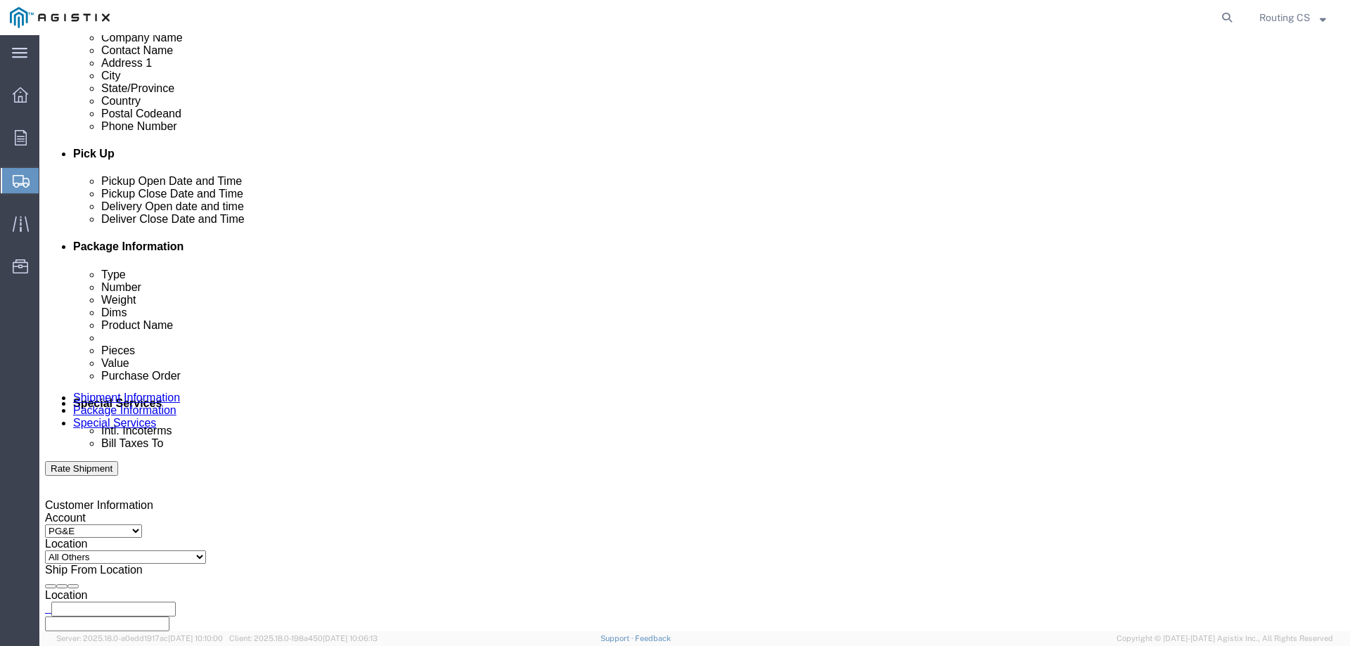
click input "4:00 PM"
click input "8:00 PM"
type input "8:00 am"
click button "Apply"
click div
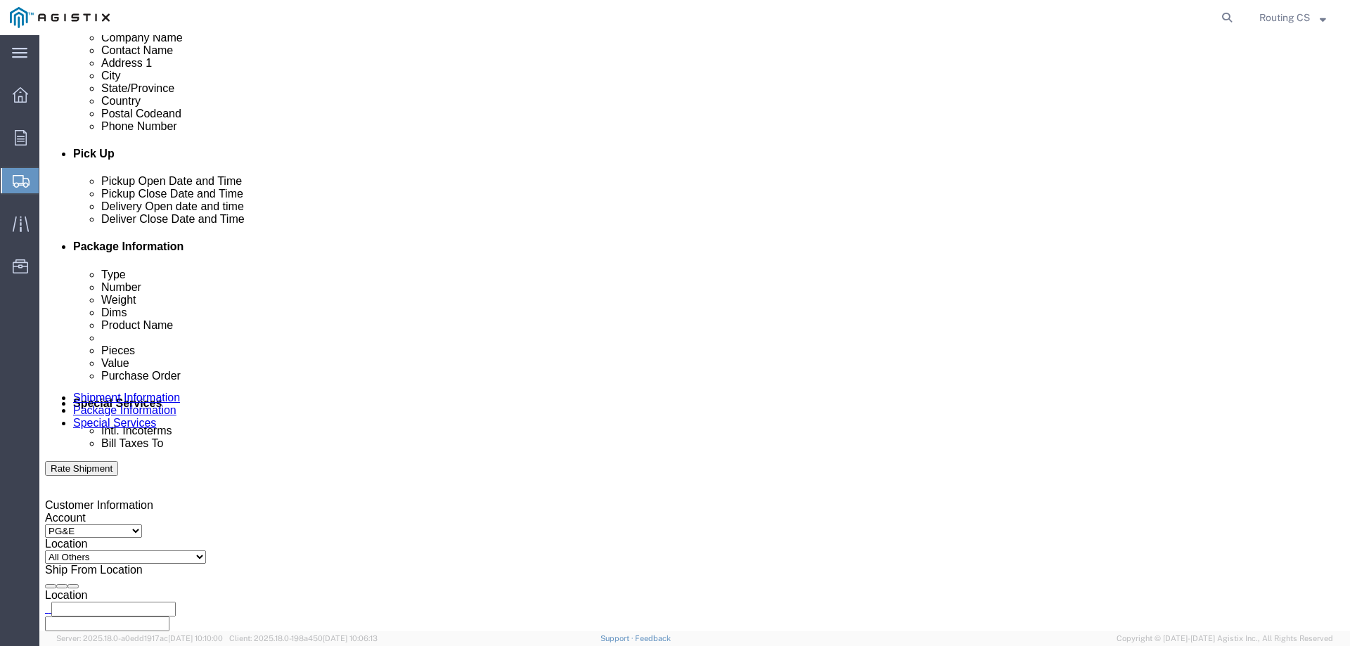
click input "5:00 AM"
type input "5:00 pm"
click button "Apply"
click input "text"
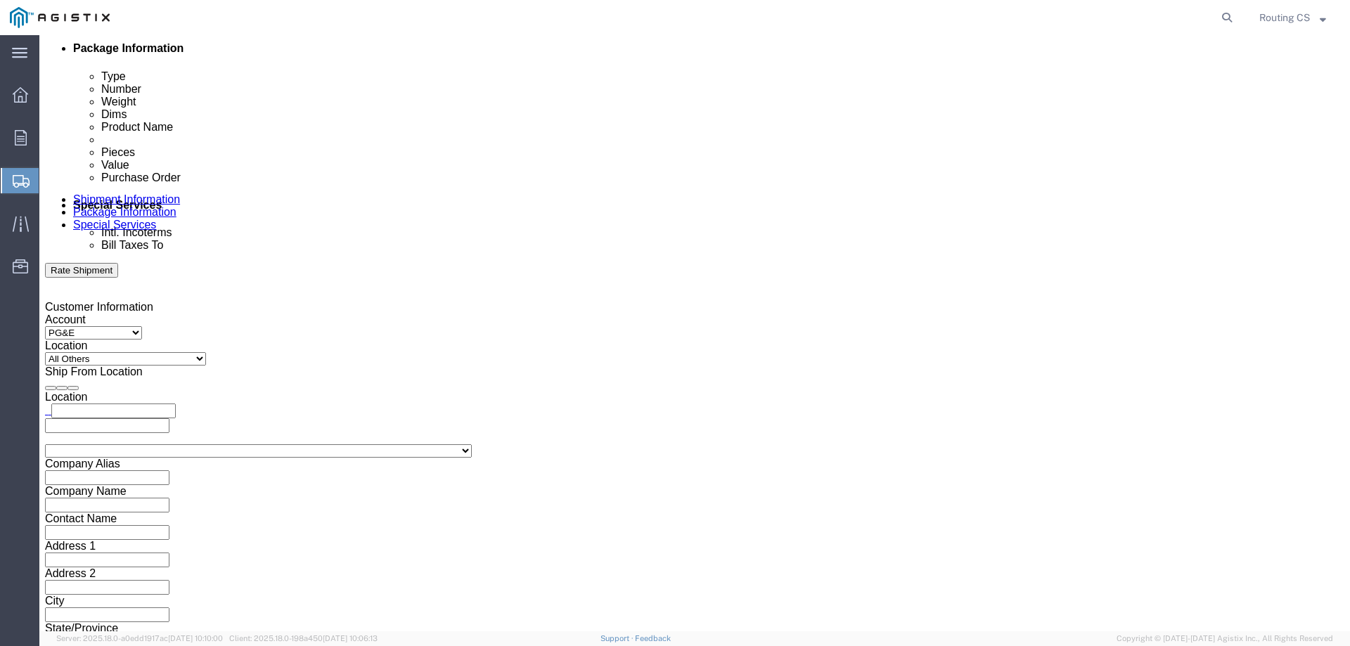
scroll to position [726, 0]
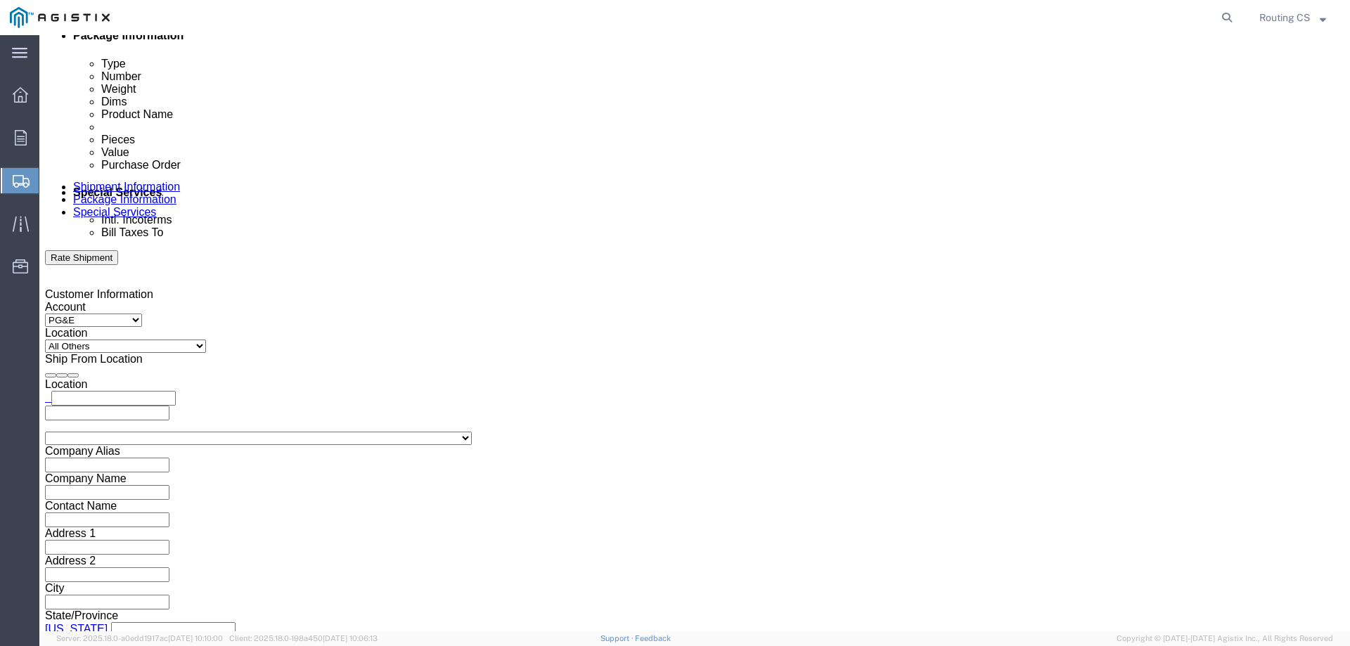
type input "2701241147"
click select "Select Air Less than Truckload Multi-Leg Ocean Freight Rail Small Parcel Truckl…"
select select "LTL"
click select "Select Air Less than Truckload Multi-Leg Ocean Freight Rail Small Parcel Truckl…"
click select "Select Straight Truck"
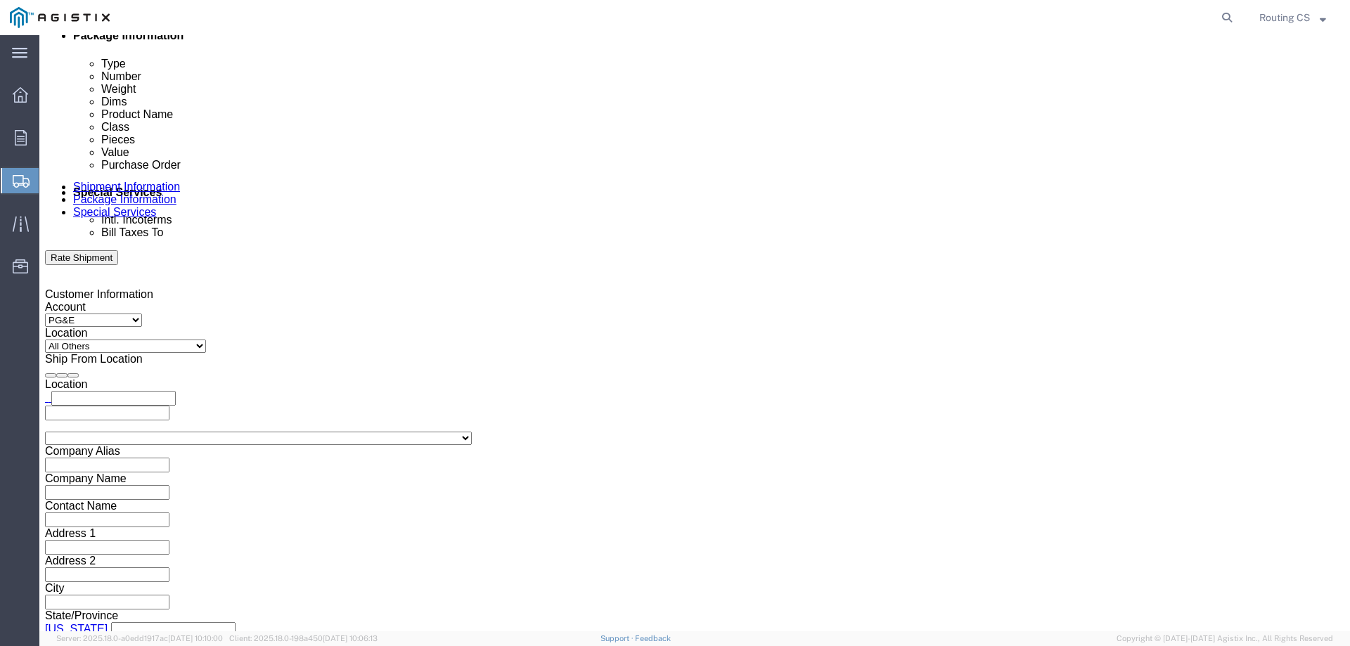
select select "STTR"
click select "Select Straight Truck"
click button "Continue"
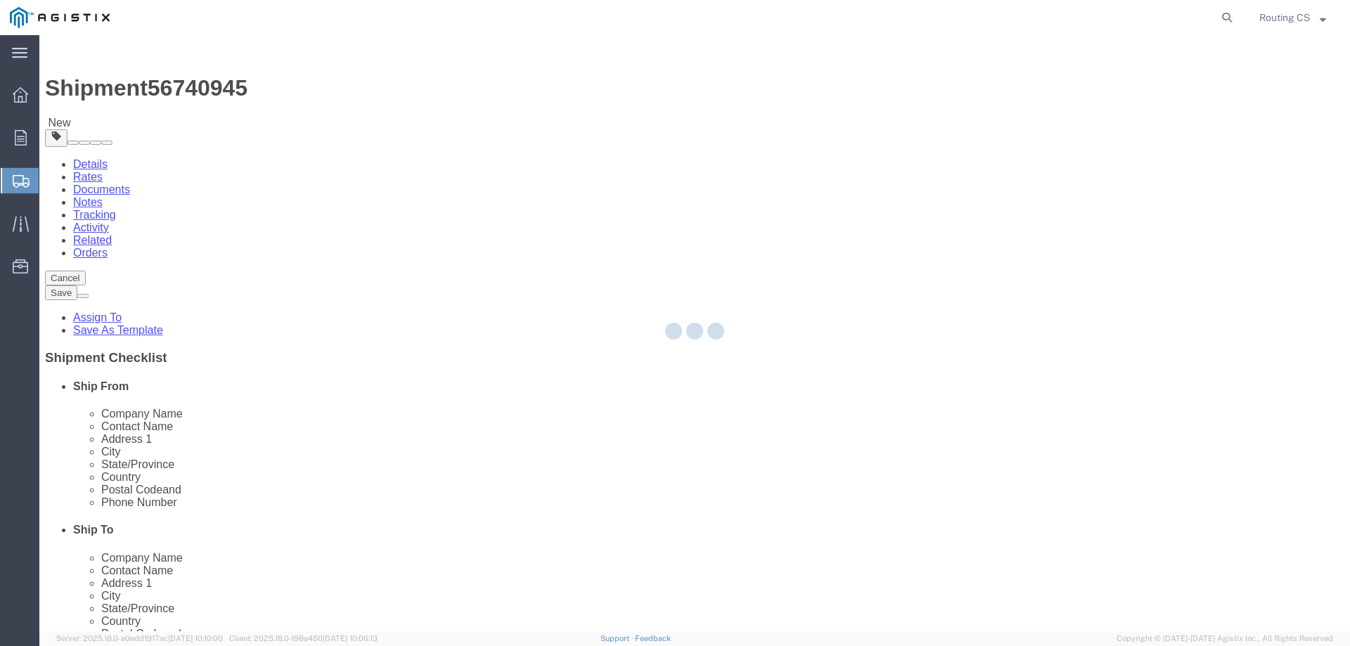
select select "CBOX"
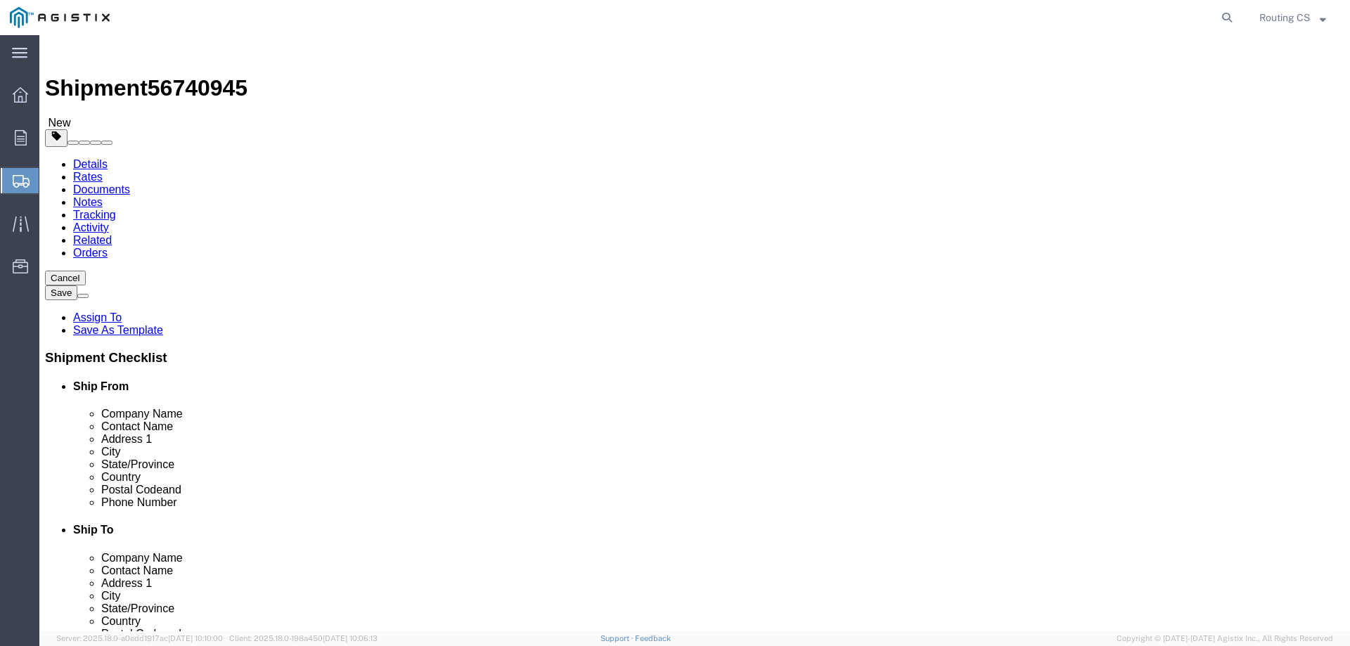
click input "text"
type input "45"
type input "30"
type input "10"
drag, startPoint x: 201, startPoint y: 328, endPoint x: 185, endPoint y: 328, distance: 16.2
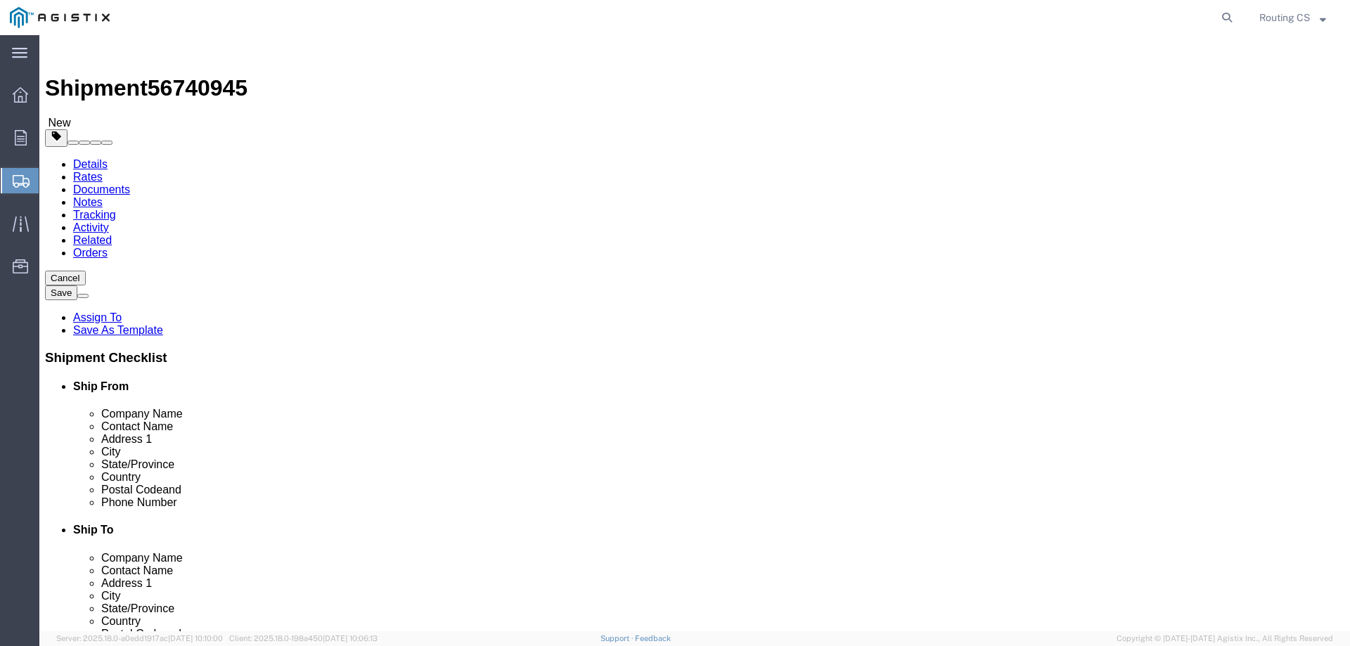
click div "0.00 Select kgs lbs"
type input "35.00"
click span
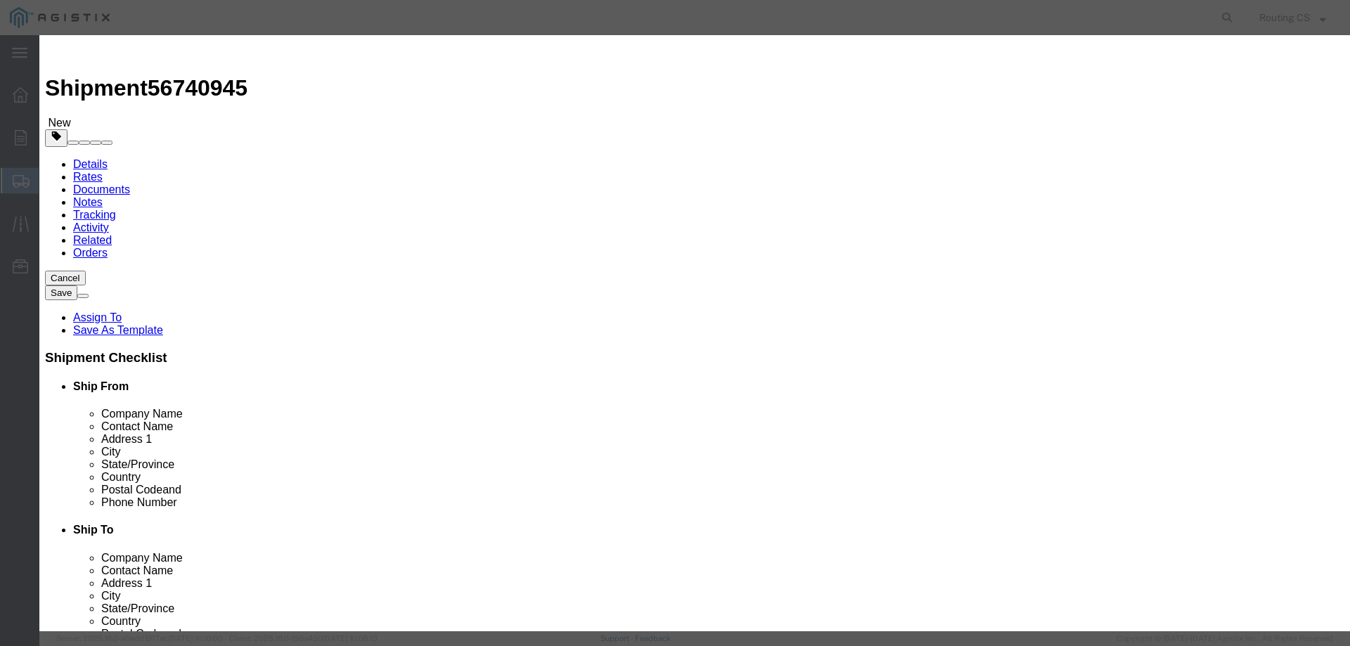
click input "text"
type input "Ladder"
click div "Commodity library"
drag, startPoint x: 410, startPoint y: 136, endPoint x: 385, endPoint y: 137, distance: 25.3
click div "Pieces 0 Select Bag Barrels 100Board Feet Bottle Box Blister Pack Carats Can Ca…"
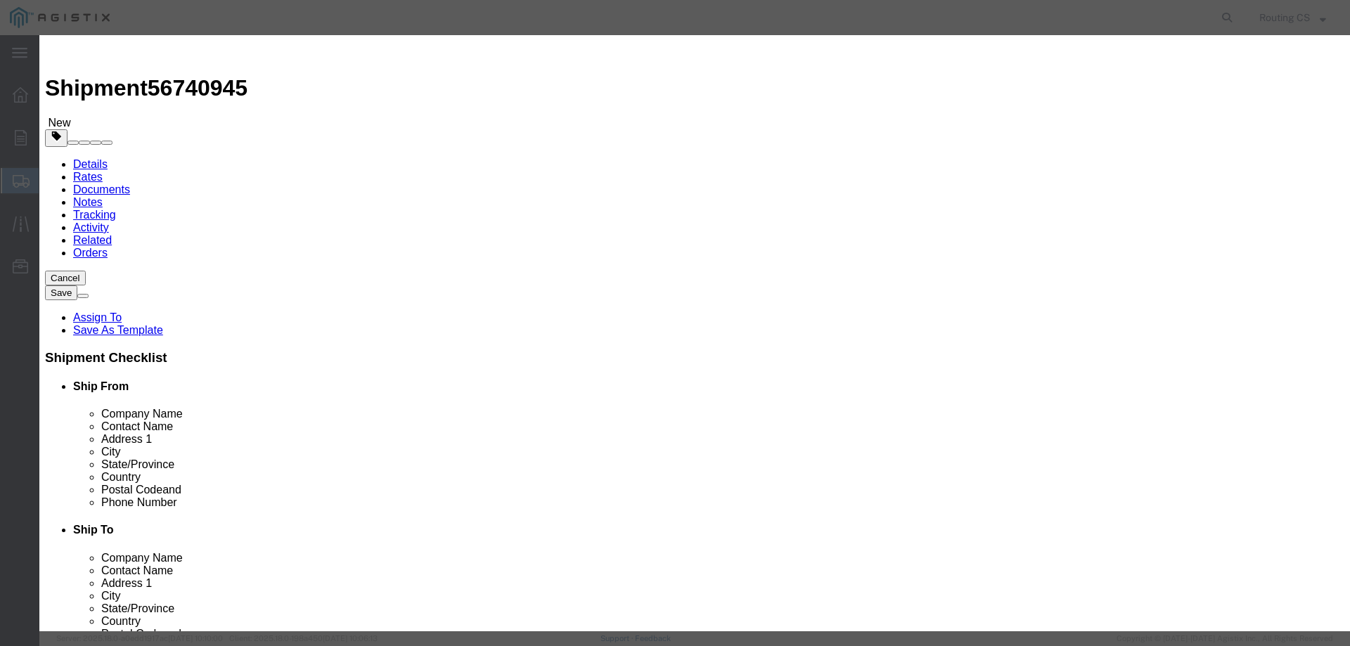
type input "1"
click input "text"
type input "282"
click select "Select 50 55 60 65 70 85 92.5 100 125 175 250 300 400"
select select "250"
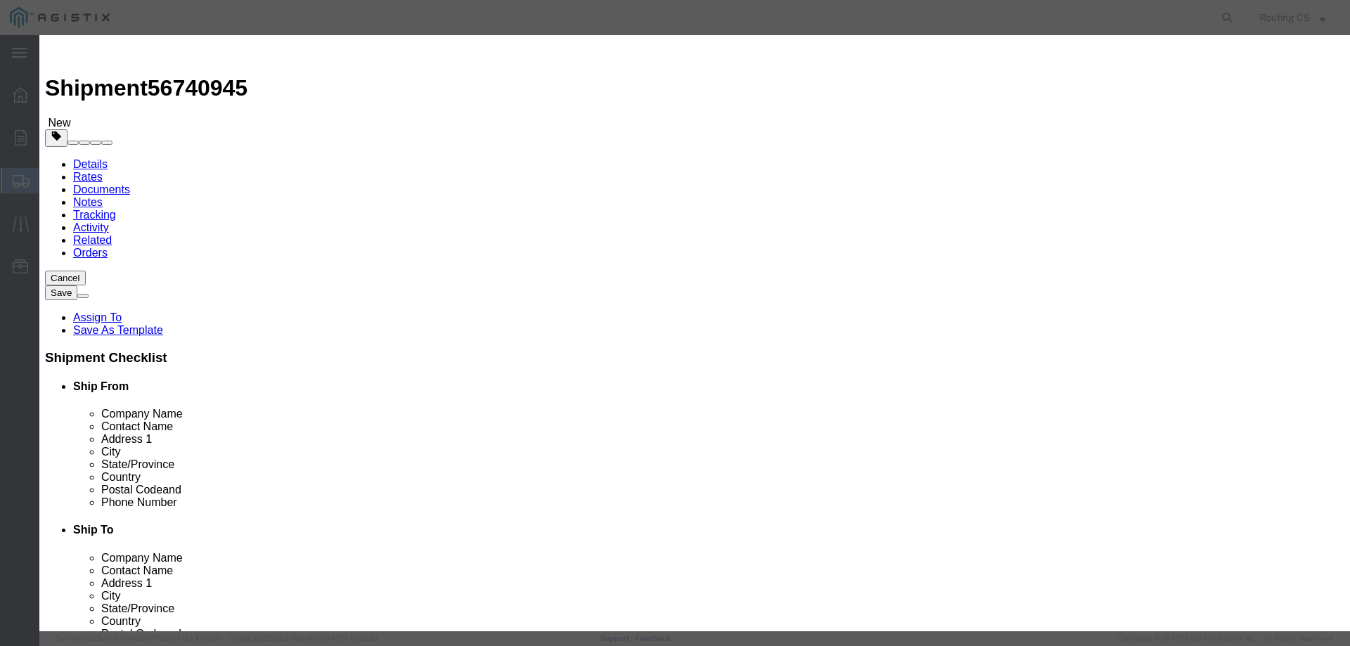
click select "Select 50 55 60 65 70 85 92.5 100 125 175 250 300 400"
click button "Save & Close"
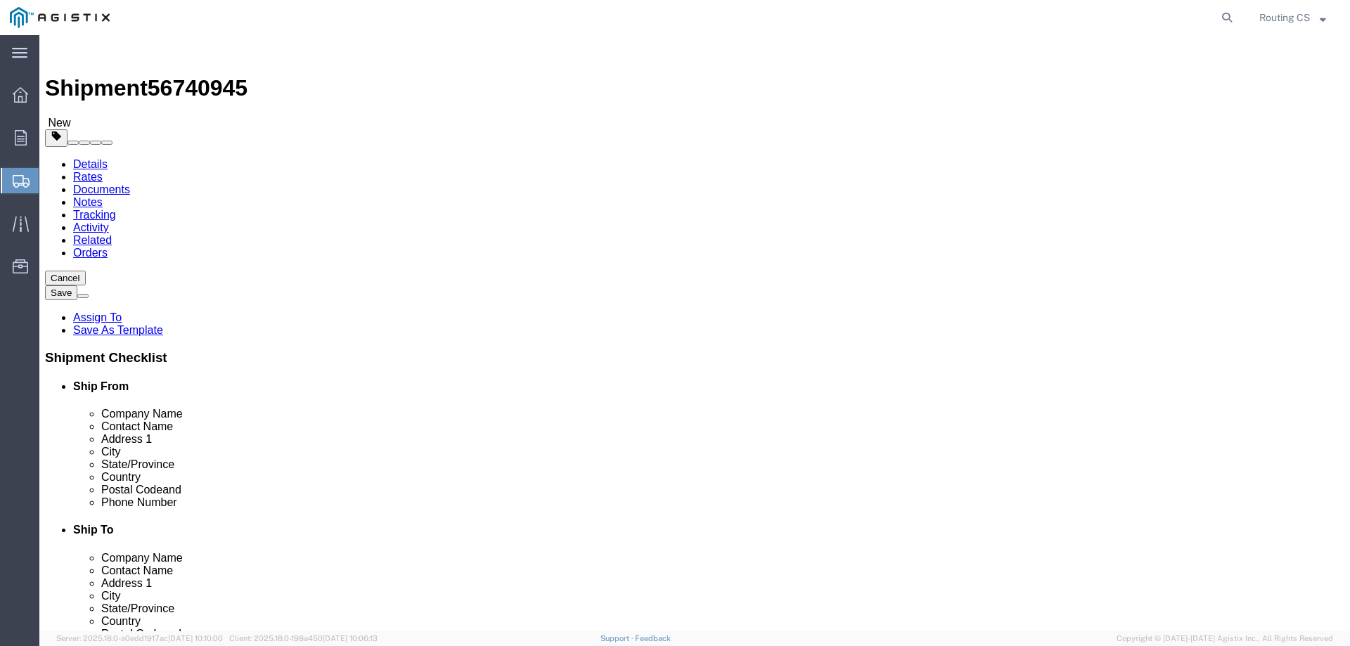
click button "Rate Shipment"
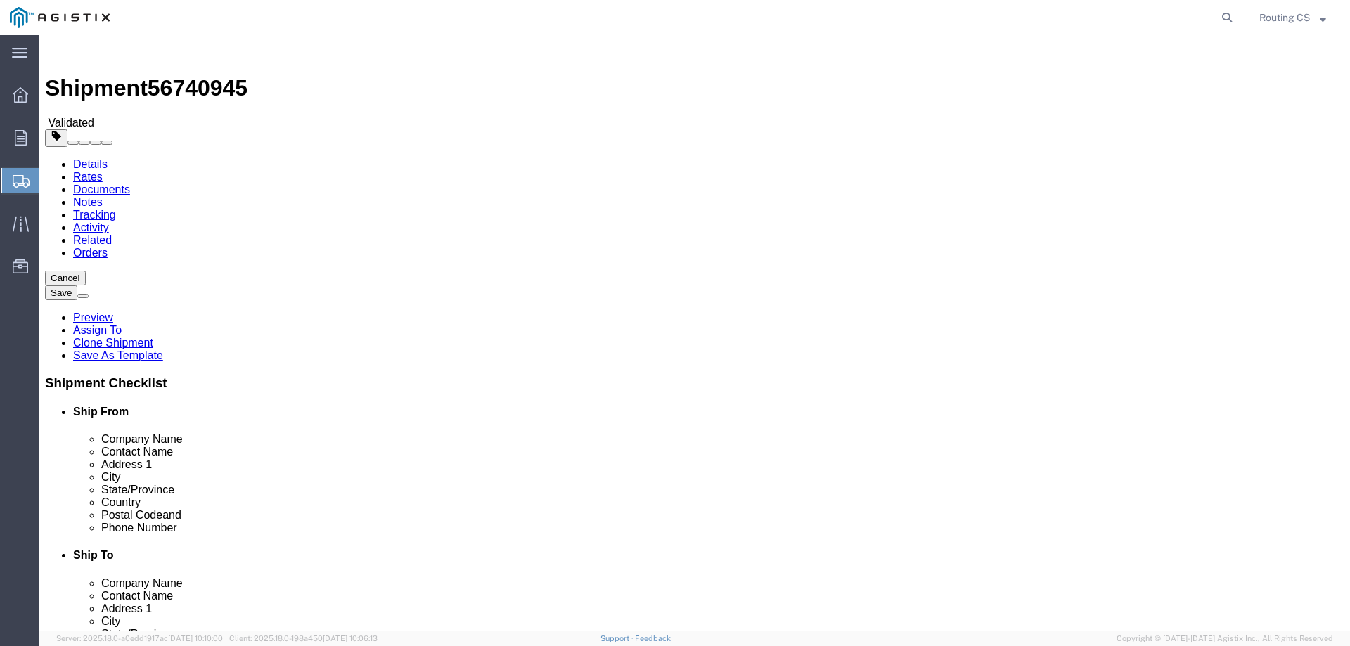
click at [86, 158] on link "Details" at bounding box center [90, 164] width 34 height 12
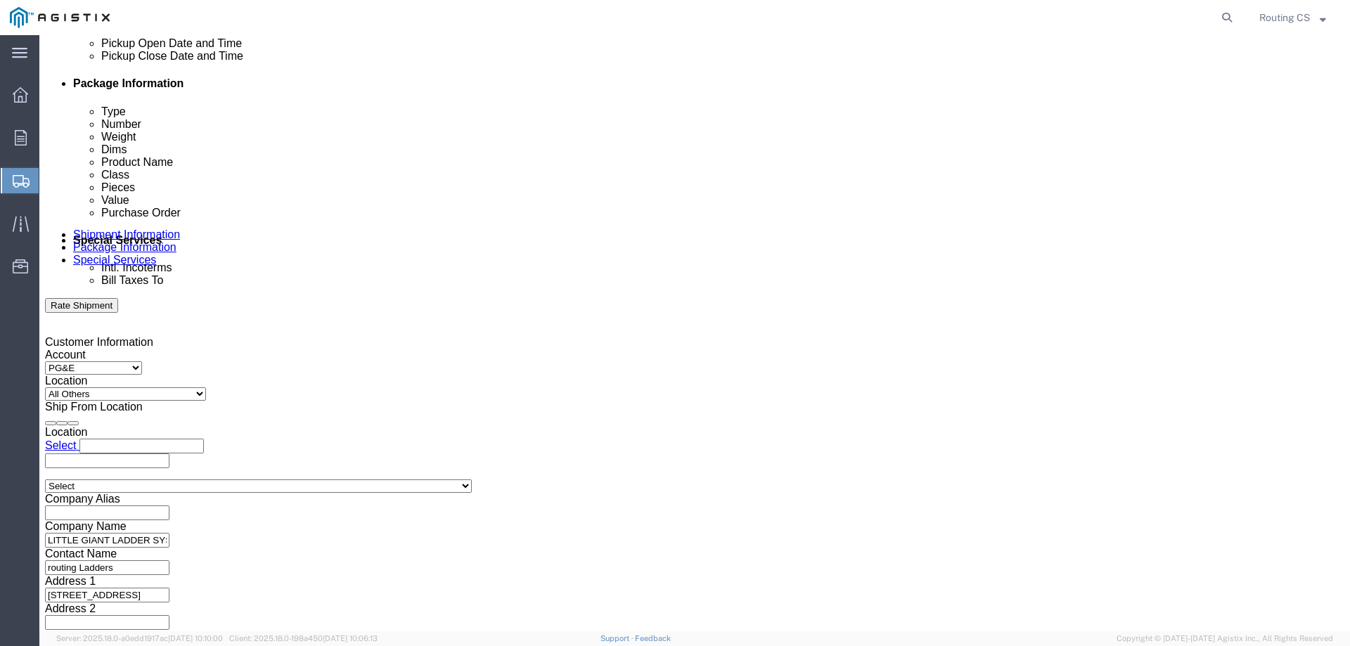
scroll to position [726, 0]
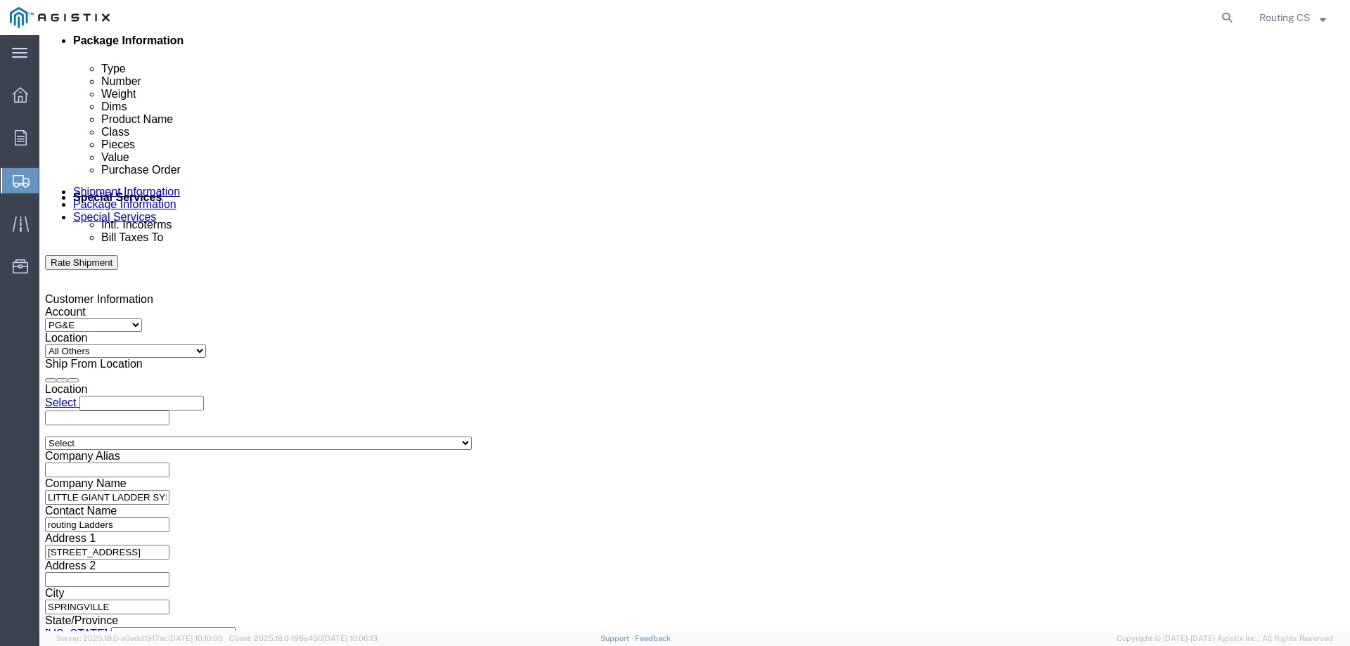
click button "Continue"
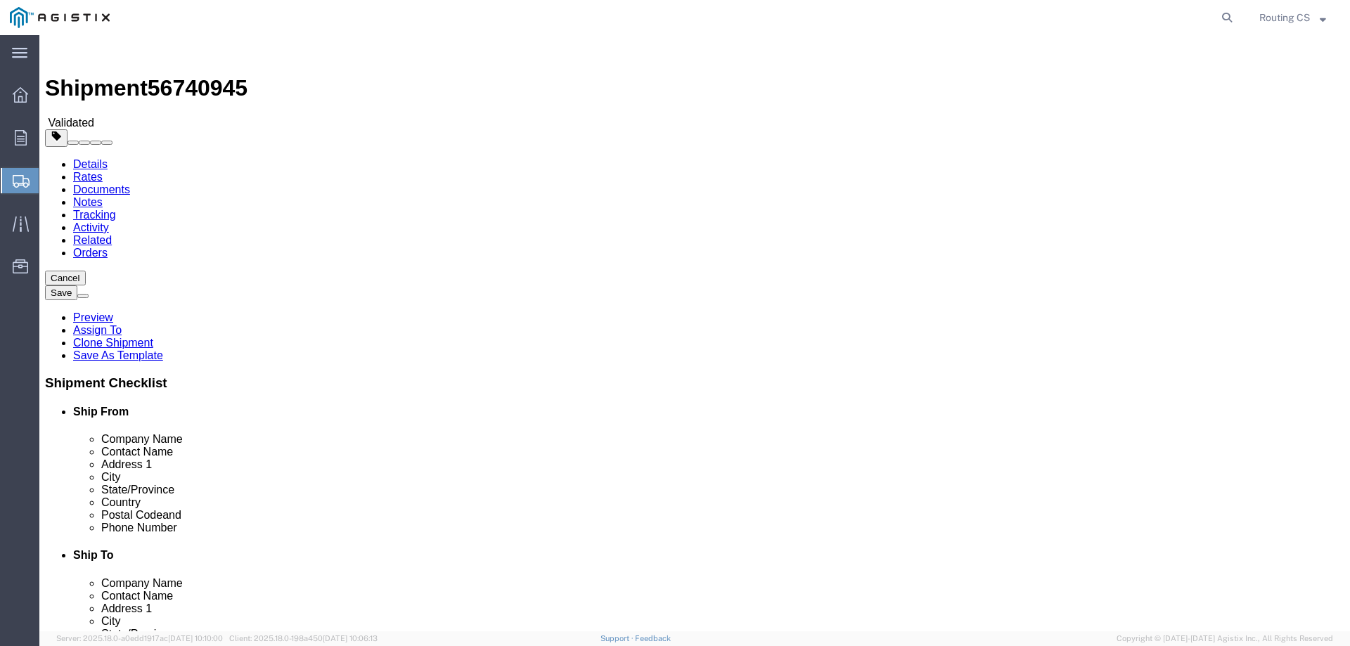
drag, startPoint x: 206, startPoint y: 297, endPoint x: 191, endPoint y: 299, distance: 14.9
click input "45.00"
type input "50.00"
click button "Rate Shipment"
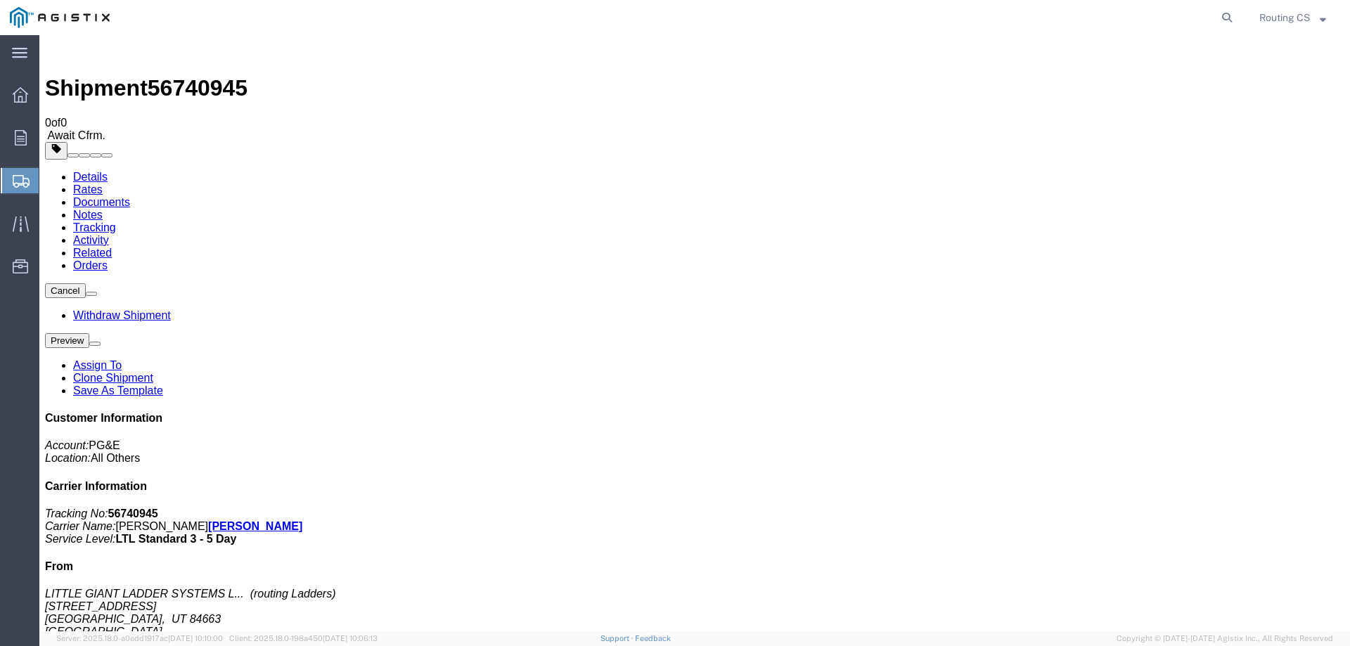
click at [0, 0] on span "Create Shipment" at bounding box center [0, 0] width 0 height 0
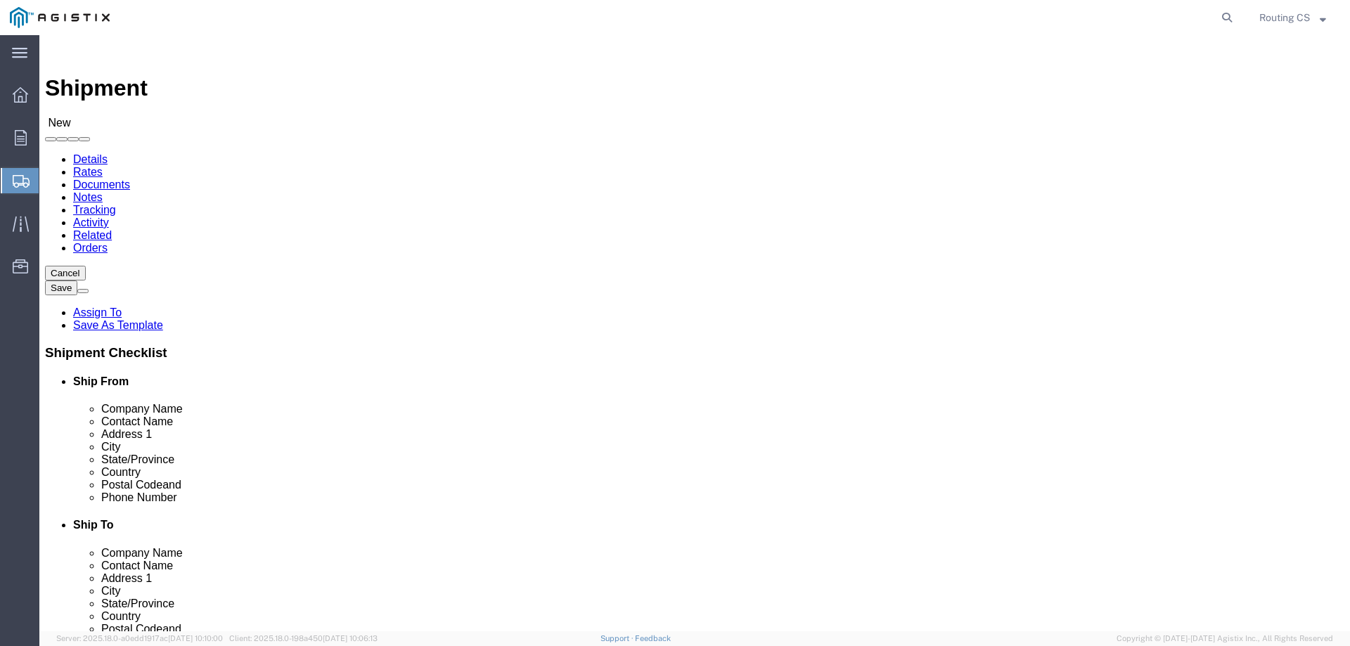
click select "Select Little Giant Ladders PG&E"
select select "9596"
click select "Select Little Giant Ladders PG&E"
select select
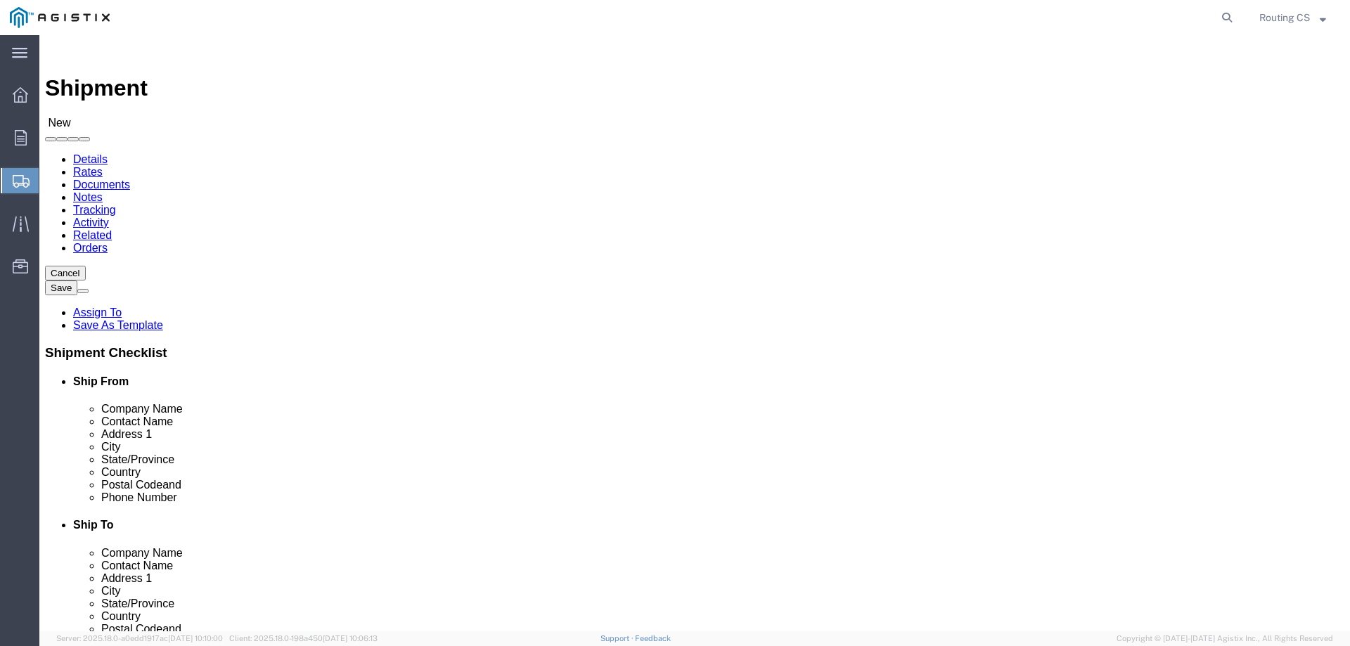
click select "Select All Others [GEOGRAPHIC_DATA] [GEOGRAPHIC_DATA] [GEOGRAPHIC_DATA] [GEOGRA…"
select select "23082"
click select "Select All Others [GEOGRAPHIC_DATA] [GEOGRAPHIC_DATA] [GEOGRAPHIC_DATA] [GEOGRA…"
click span
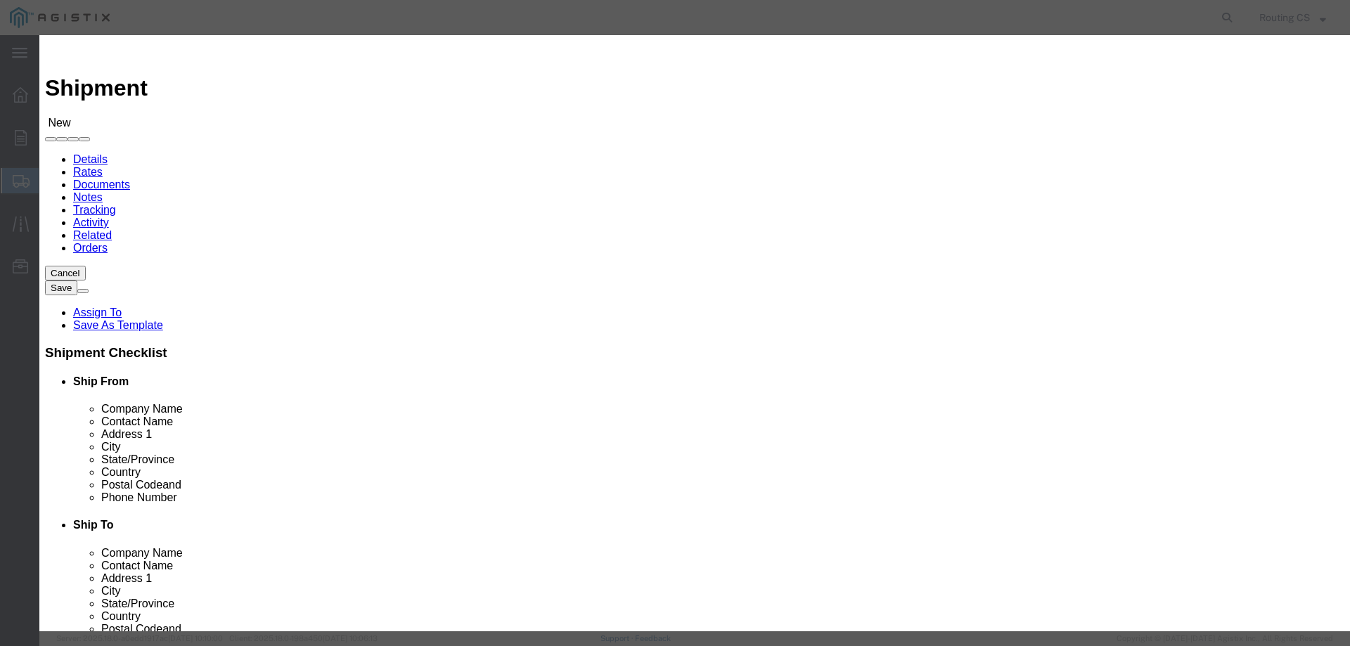
click select "Search by Address Book Name City Company Name Contact Name Country CustomerAlia…"
select select "zip"
click select "Search by Address Book Name City Company Name Contact Name Country CustomerAlia…"
click input "text"
type input "84663"
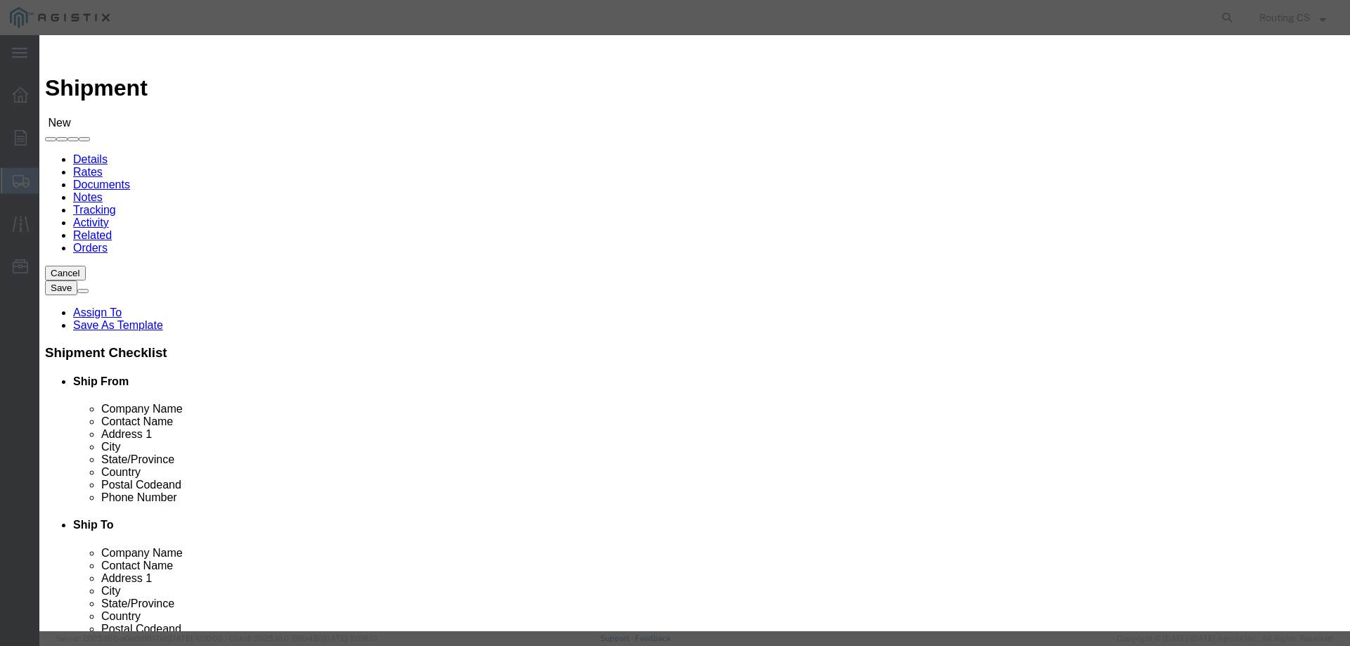
click button "button"
click button "Select"
select select "UT"
drag, startPoint x: 529, startPoint y: 131, endPoint x: 476, endPoint y: 128, distance: 52.8
click input "84663"
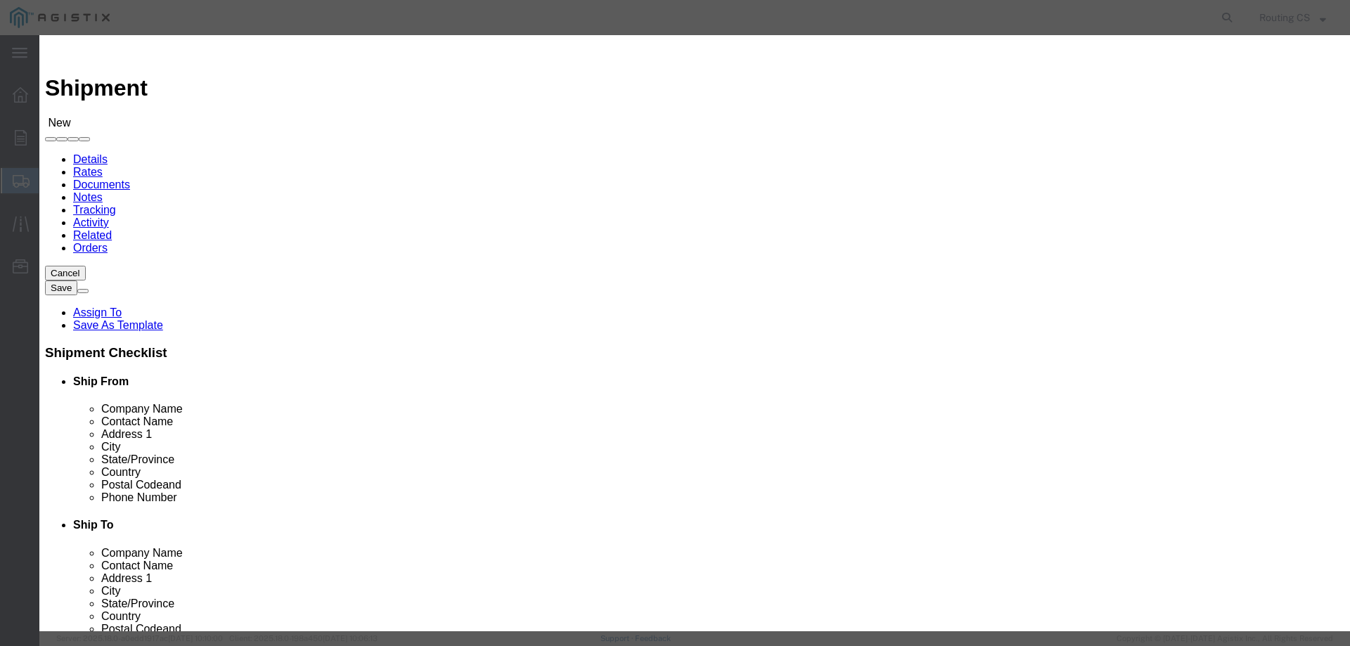
click input "84663"
drag, startPoint x: 506, startPoint y: 124, endPoint x: 403, endPoint y: 124, distance: 103.3
click div "Search by Address Book Name City Company Name Contact Name Country CustomerAlia…"
paste input "93455"
type input "93455"
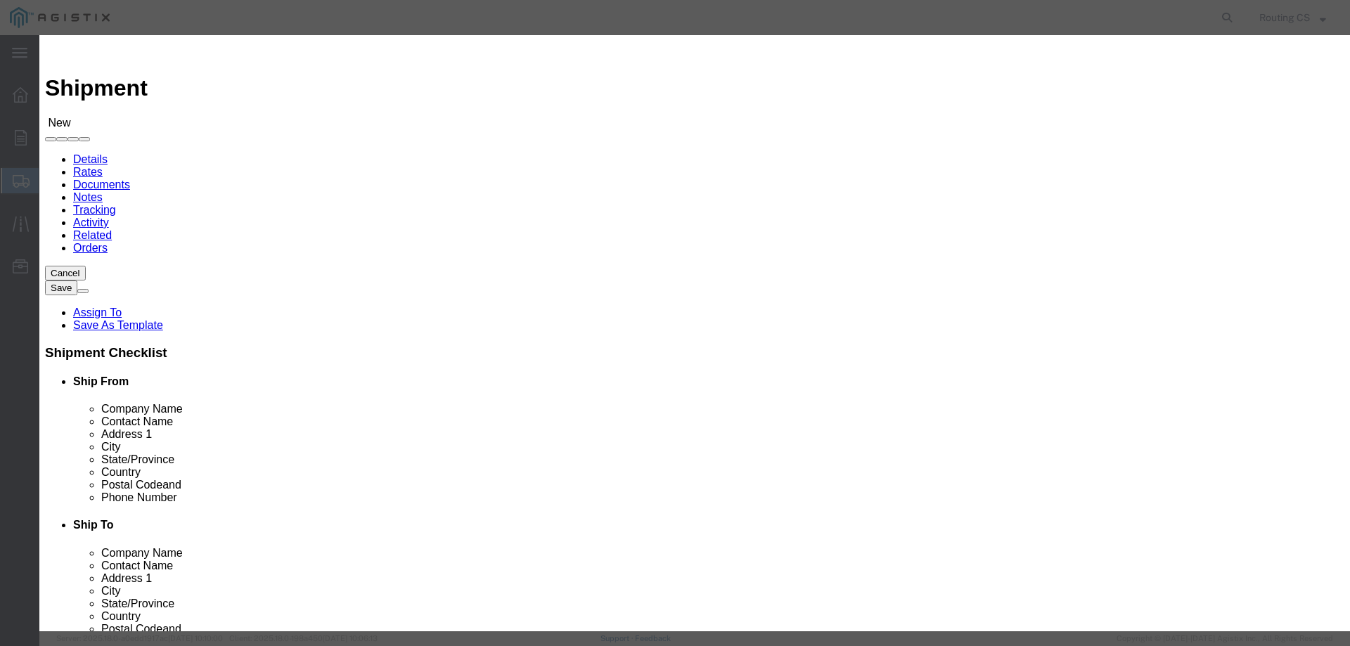
click icon "button"
click button "Select"
click button "Close"
select select "CA"
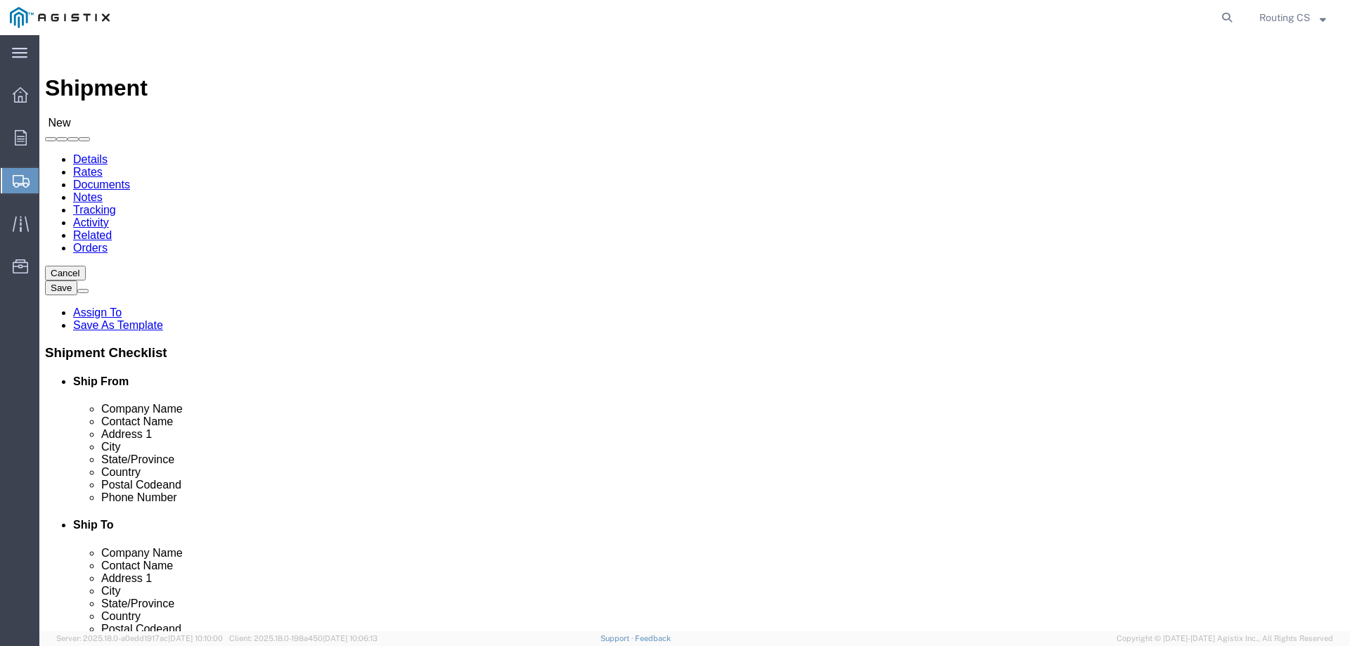
scroll to position [141, 0]
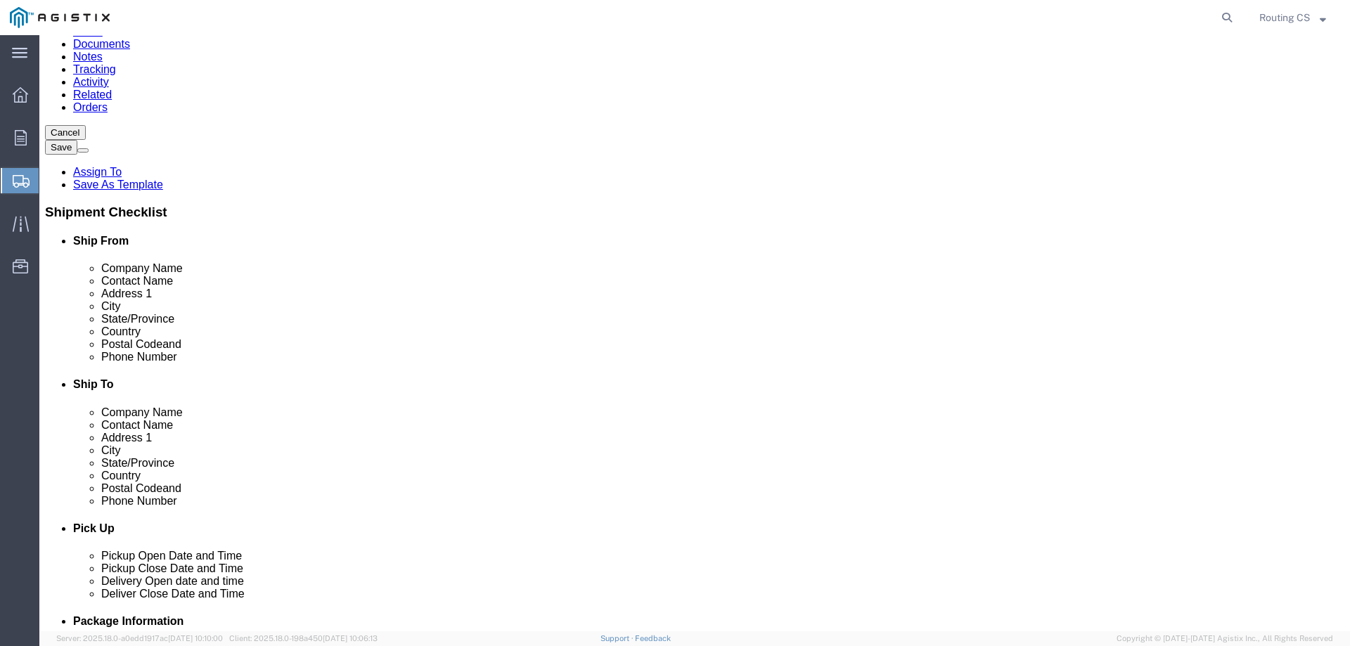
click input "text"
paste input "[PERSON_NAME]"
type input "[PERSON_NAME]"
click input "text"
paste input "[PHONE_NUMBER]"
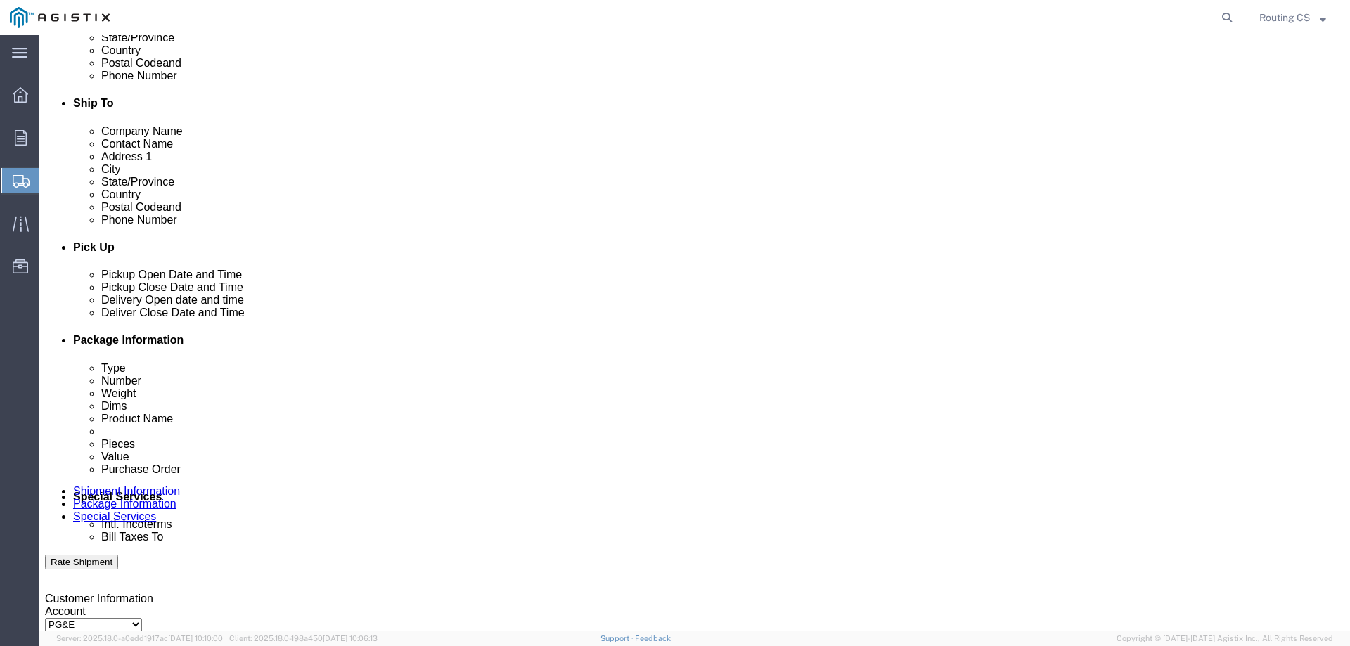
type input "[PHONE_NUMBER]"
click div "[DATE] 6:00 PM"
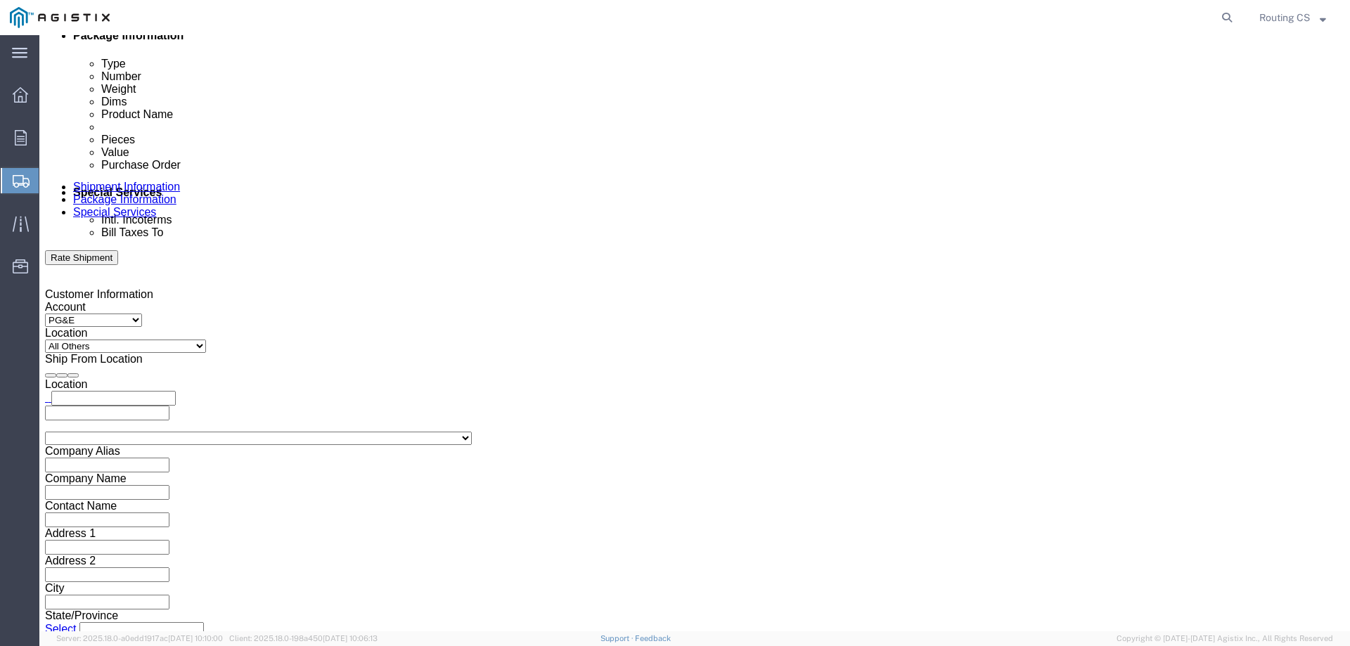
click input "6:00 PM"
click input "8:00 PM"
type input "8:00 am"
click button "Apply"
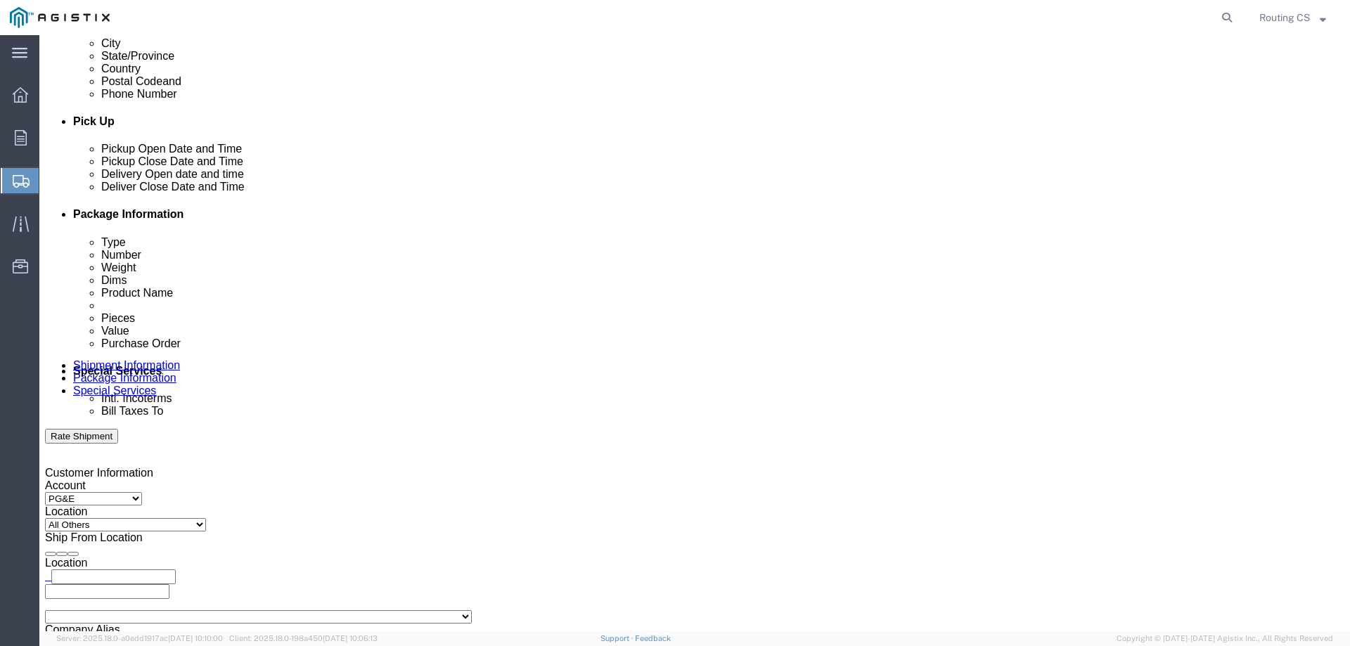
scroll to position [515, 0]
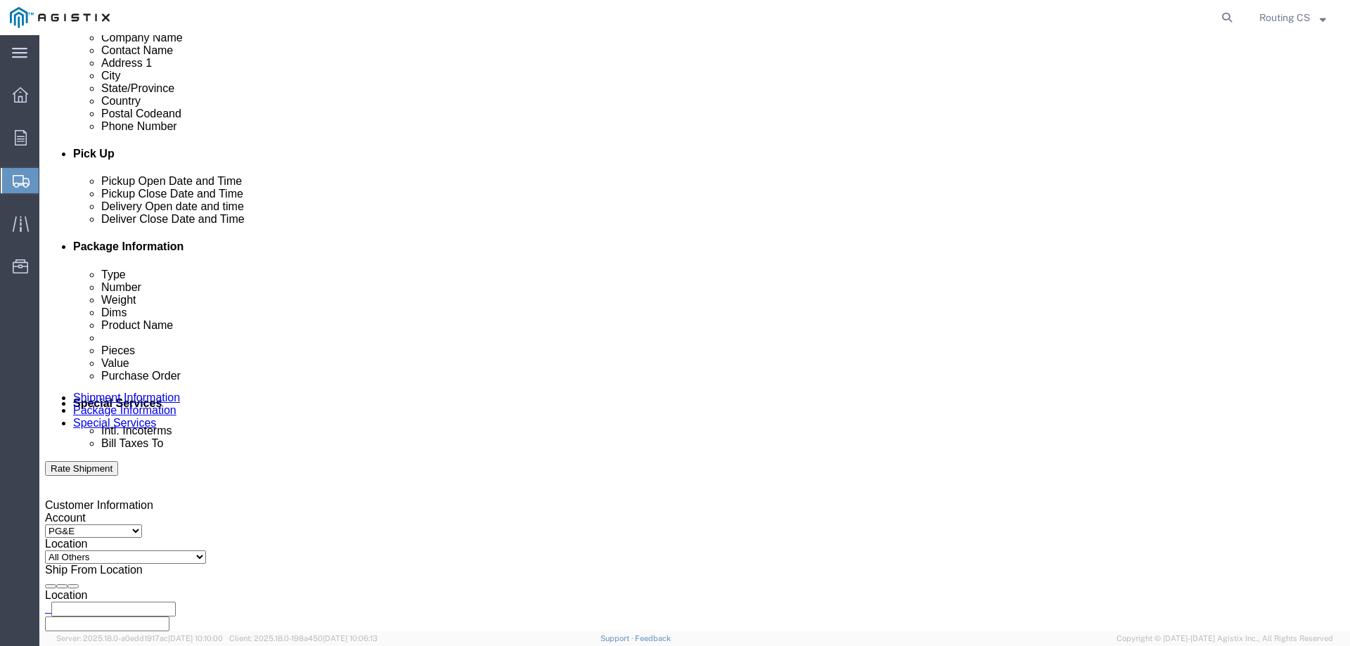
click div "[DATE] 9:00 AM"
click input "3:00 AM"
type input "3:00 pm"
click button "Apply"
click div
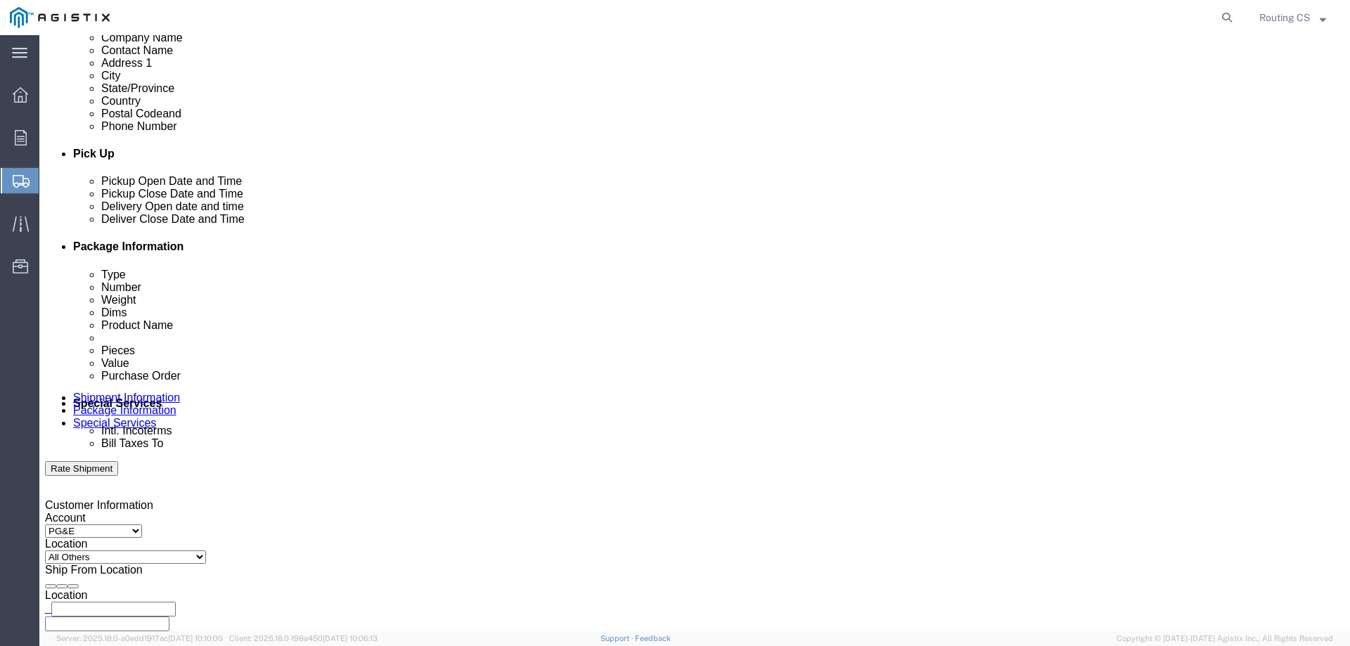
click input "4:00 PM"
click input "8:00 PM"
type input "8:00 AM"
drag, startPoint x: 696, startPoint y: 586, endPoint x: 772, endPoint y: 470, distance: 138.4
click button "Apply"
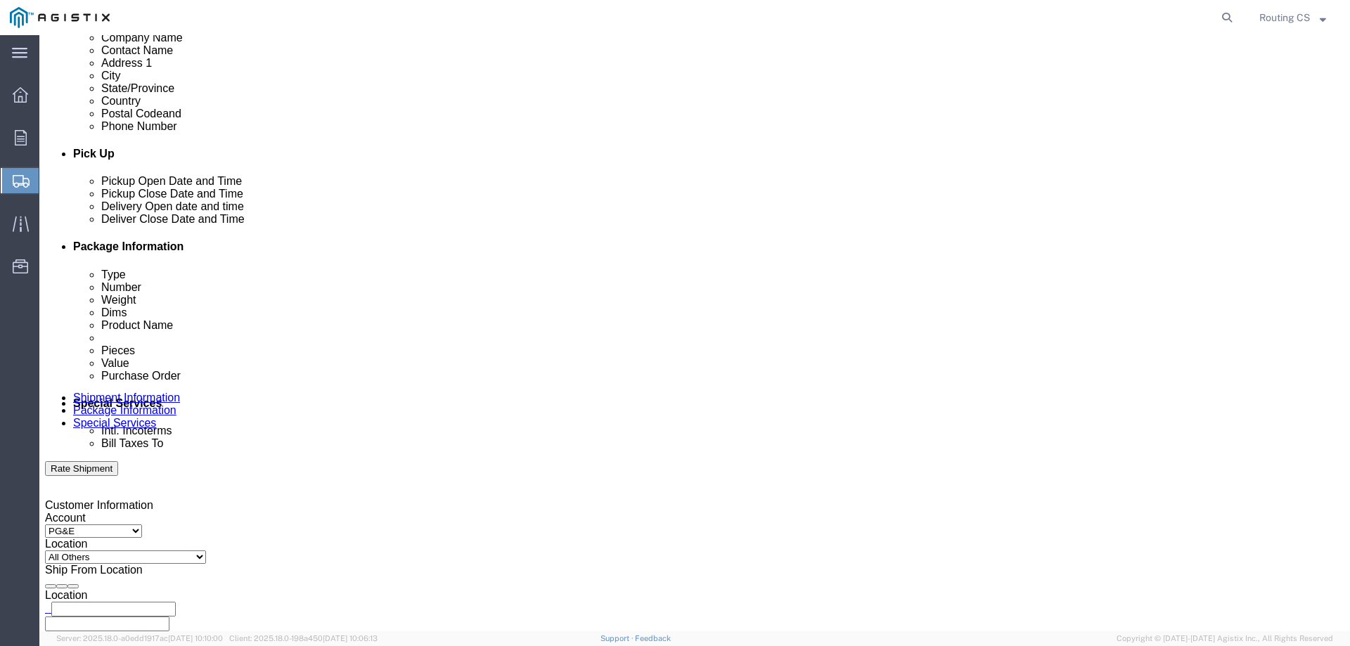
click div
click input "5:00 AM"
type input "5:00 pm"
click button "Apply"
click input "text"
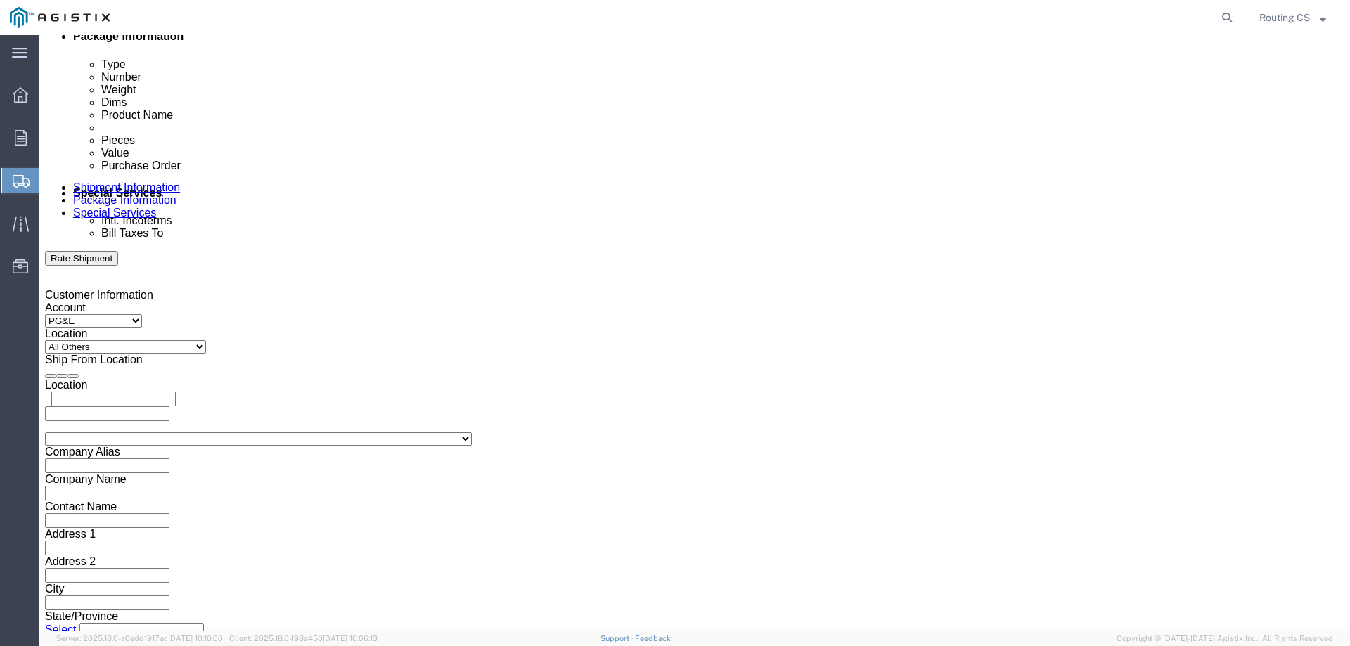
scroll to position [726, 0]
type input "2701241459"
click select "Select Air Less than Truckload Multi-Leg Ocean Freight Rail Small Parcel Truckl…"
select select "LTL"
click select "Select Air Less than Truckload Multi-Leg Ocean Freight Rail Small Parcel Truckl…"
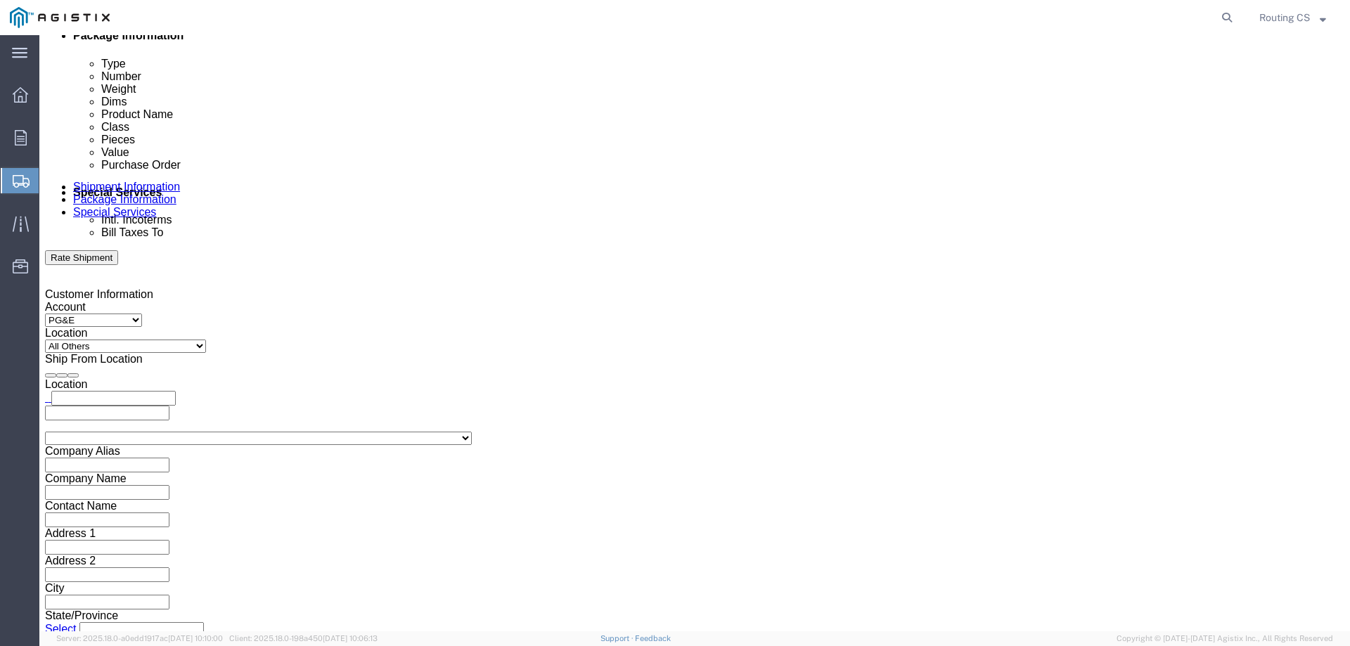
click select "Select Straight Truck"
select select "STTR"
click select "Select Straight Truck"
click button "Continue"
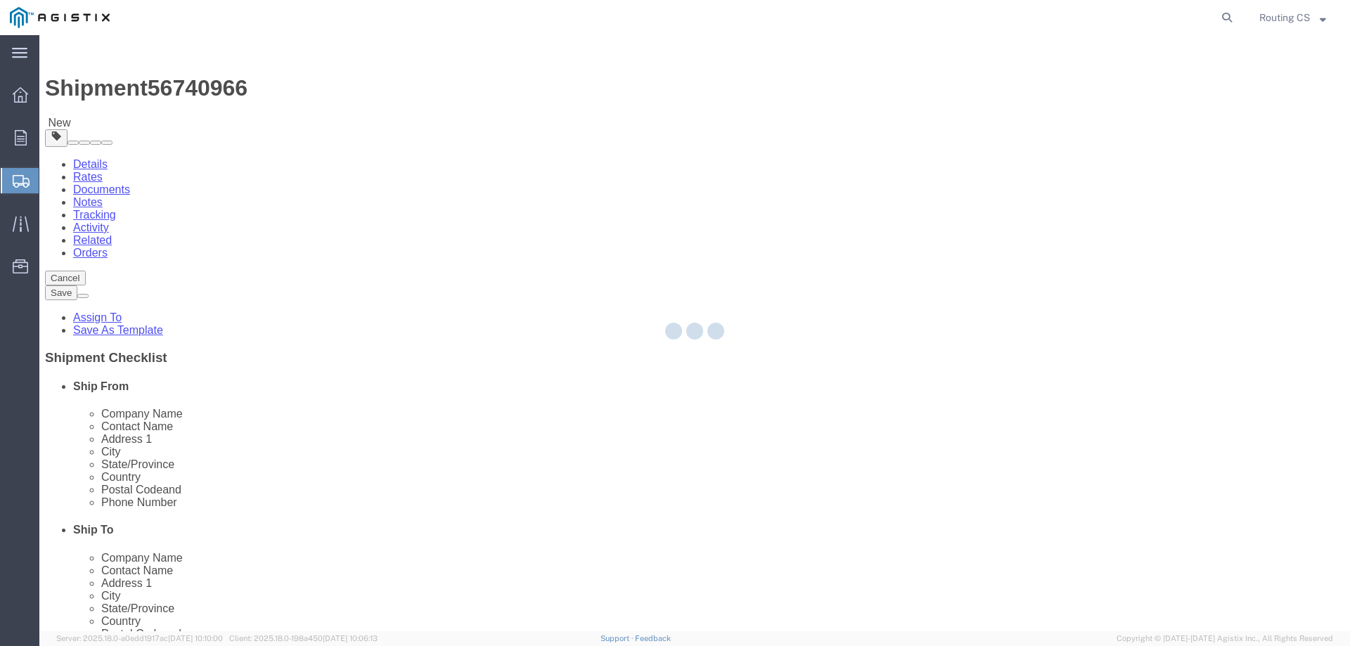
select select "CBOX"
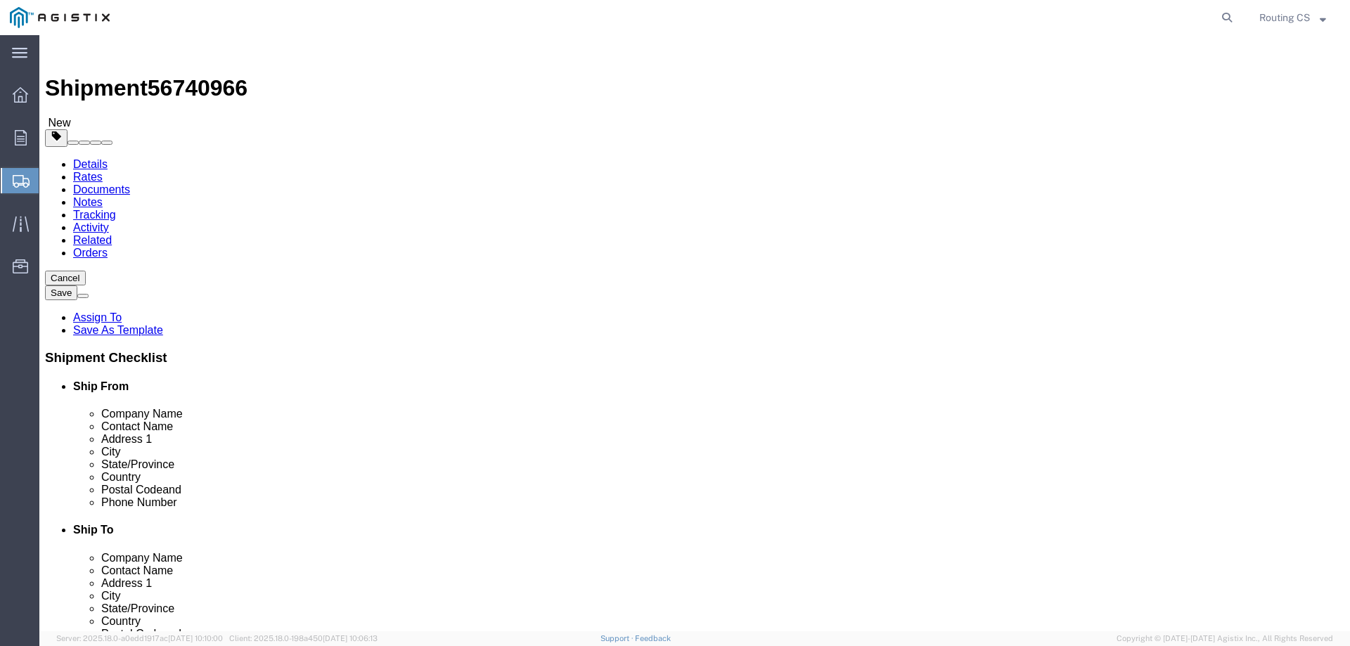
click input "text"
type input "68"
type input "29"
type input "10"
drag, startPoint x: 199, startPoint y: 324, endPoint x: 187, endPoint y: 327, distance: 12.3
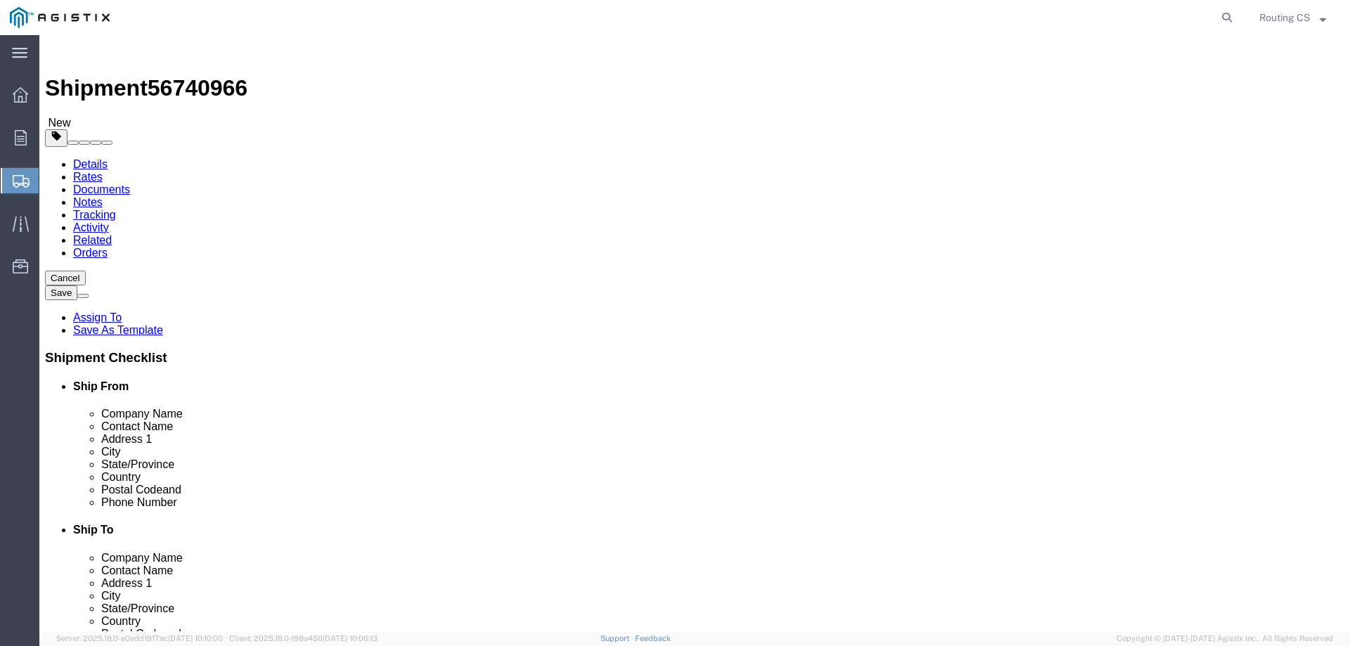
click div "0.00 Select kgs lbs"
type input "54.00"
click span
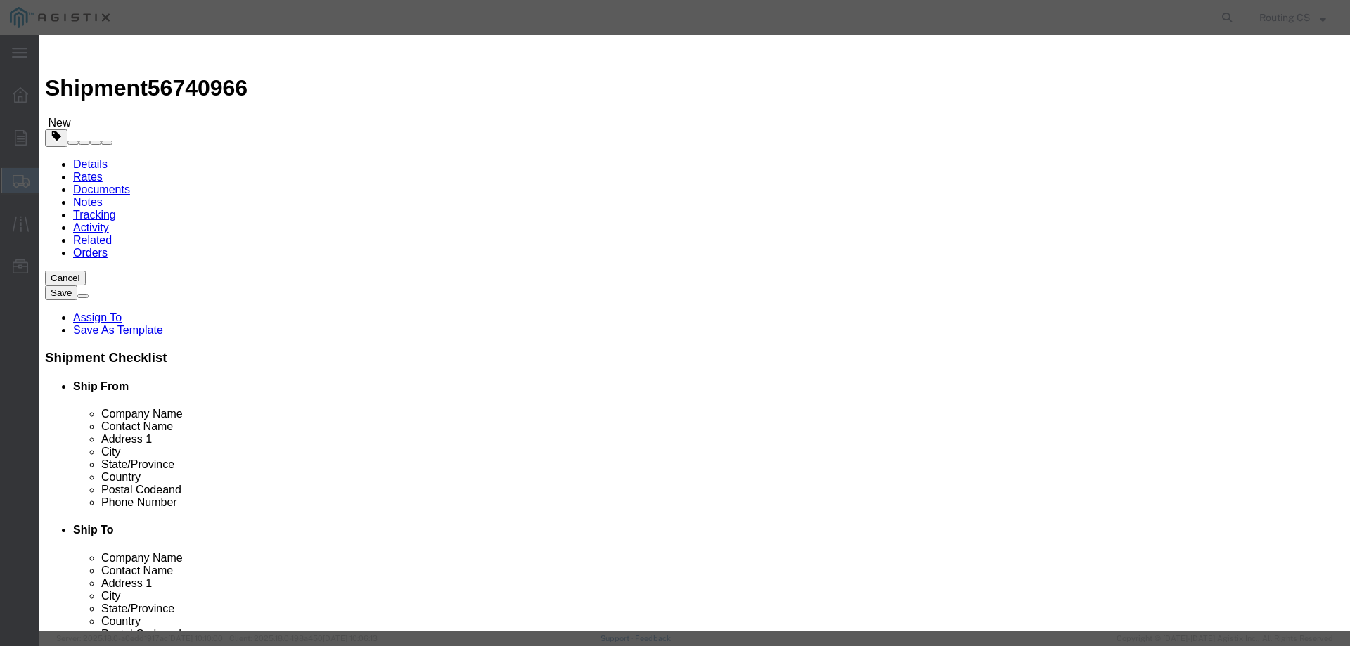
click input "text"
type input "Ladder"
click div "Commodity library Product Name Ladder Ladder Name: ACCUMULATOR 1 GAL BUNA-N B L…"
drag, startPoint x: 402, startPoint y: 131, endPoint x: 392, endPoint y: 129, distance: 9.9
click div "Pieces 0 Select Bag Barrels 100Board Feet Bottle Box Blister Pack Carats Can Ca…"
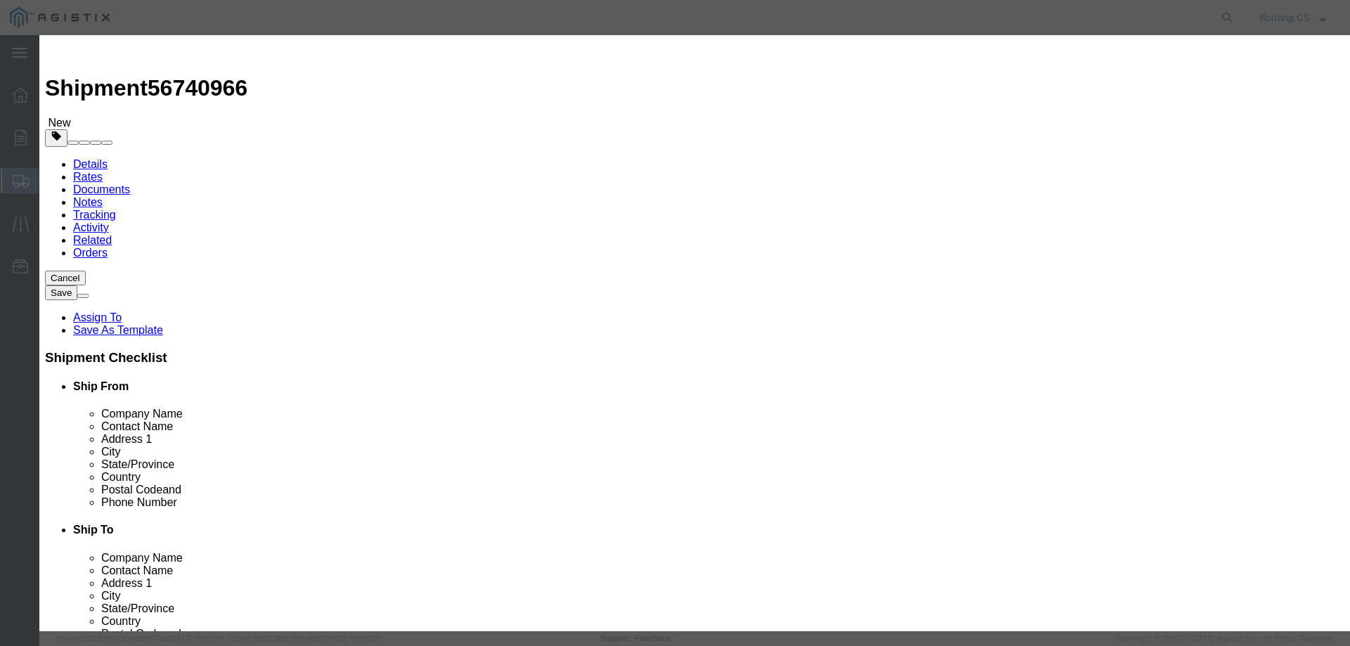
type input "1"
click input "text"
type input "387"
click select "Select 50 55 60 65 70 85 92.5 100 125 175 250 300 400"
select select "250"
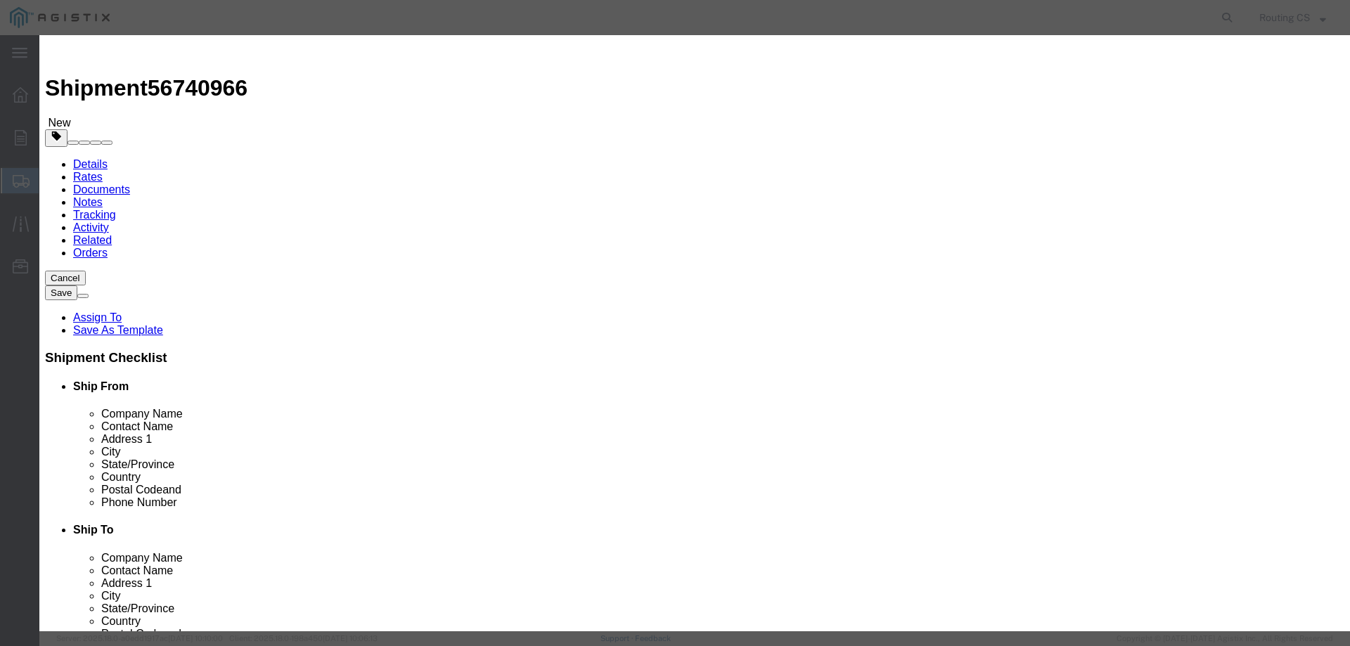
click select "Select 50 55 60 65 70 85 92.5 100 125 175 250 300 400"
click button "Save & Close"
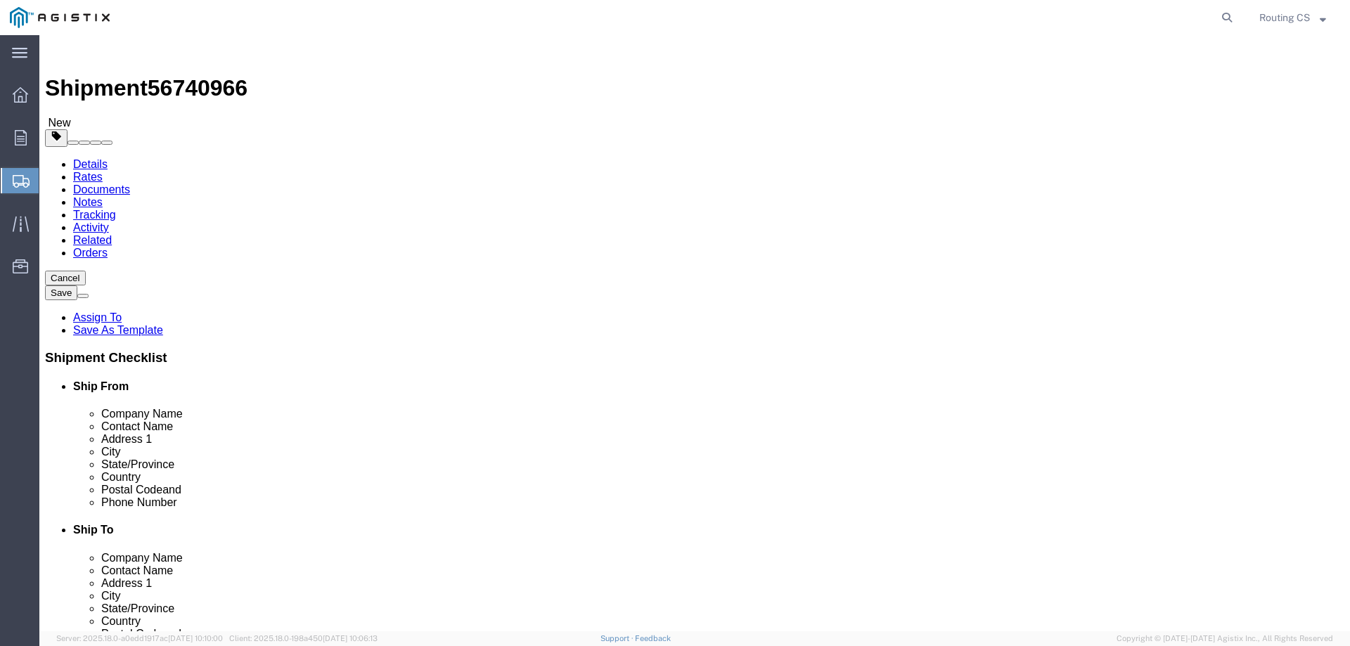
click button "Previous"
click span
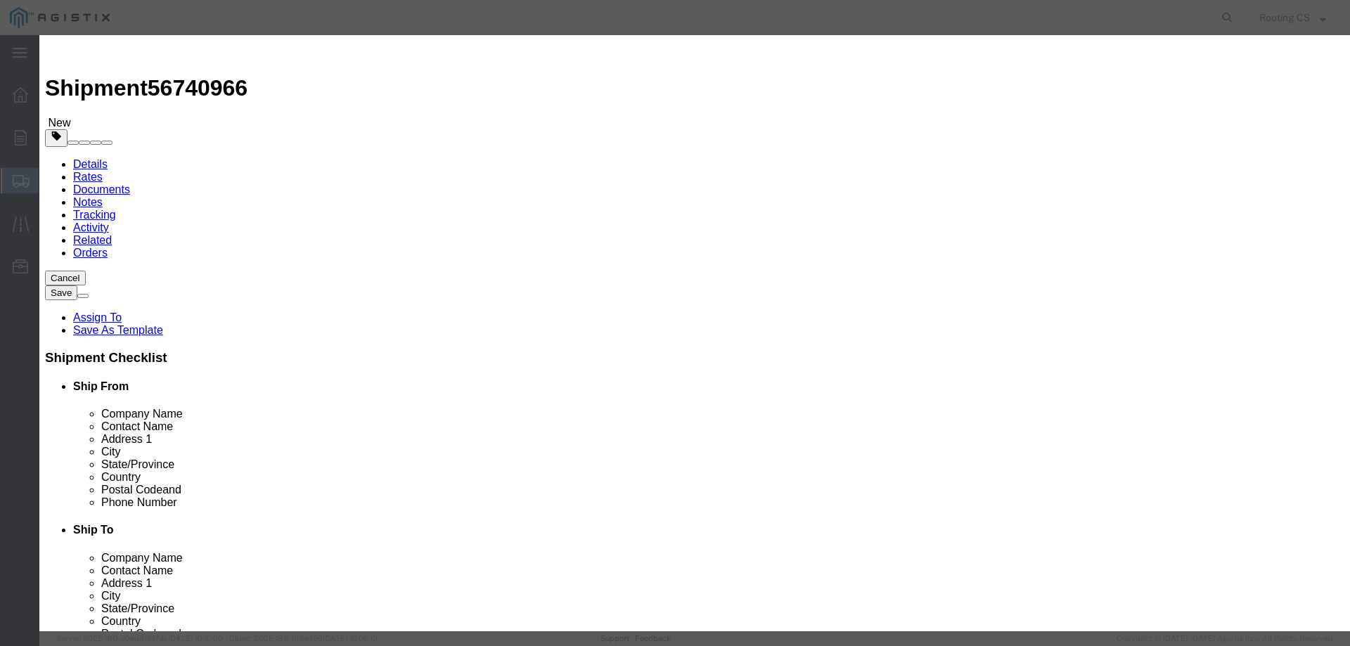
click select "Search by Address Book Name City Company Name Contact Name Country CustomerAlia…"
select select "zip"
click select "Search by Address Book Name City Company Name Contact Name Country CustomerAlia…"
click input "text"
type input "84663"
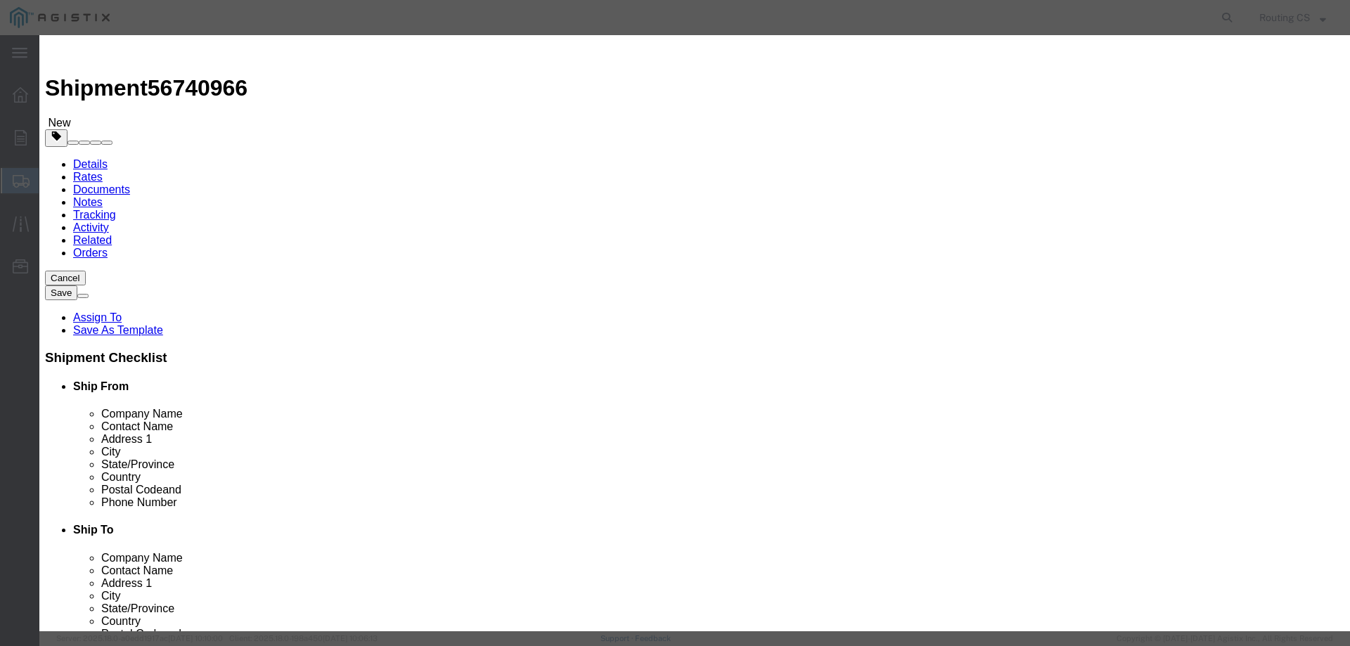
click icon "button"
click button "Select"
select select "UT"
click button "Close"
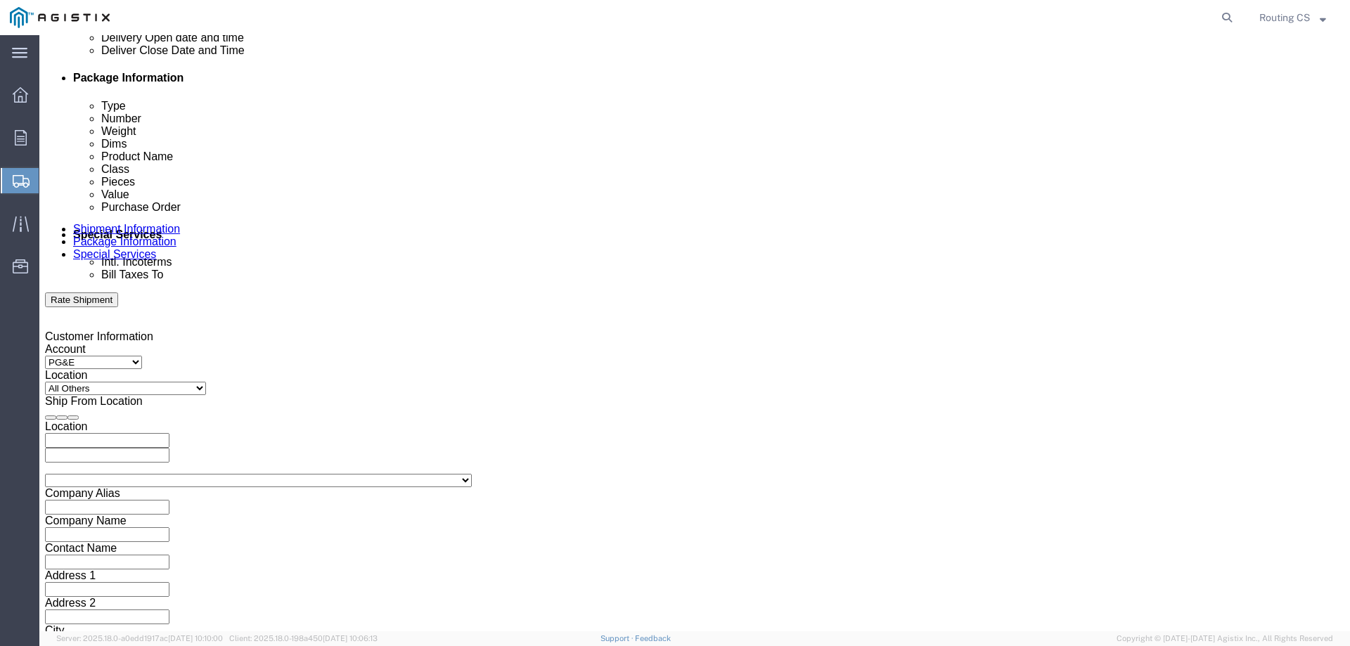
scroll to position [726, 0]
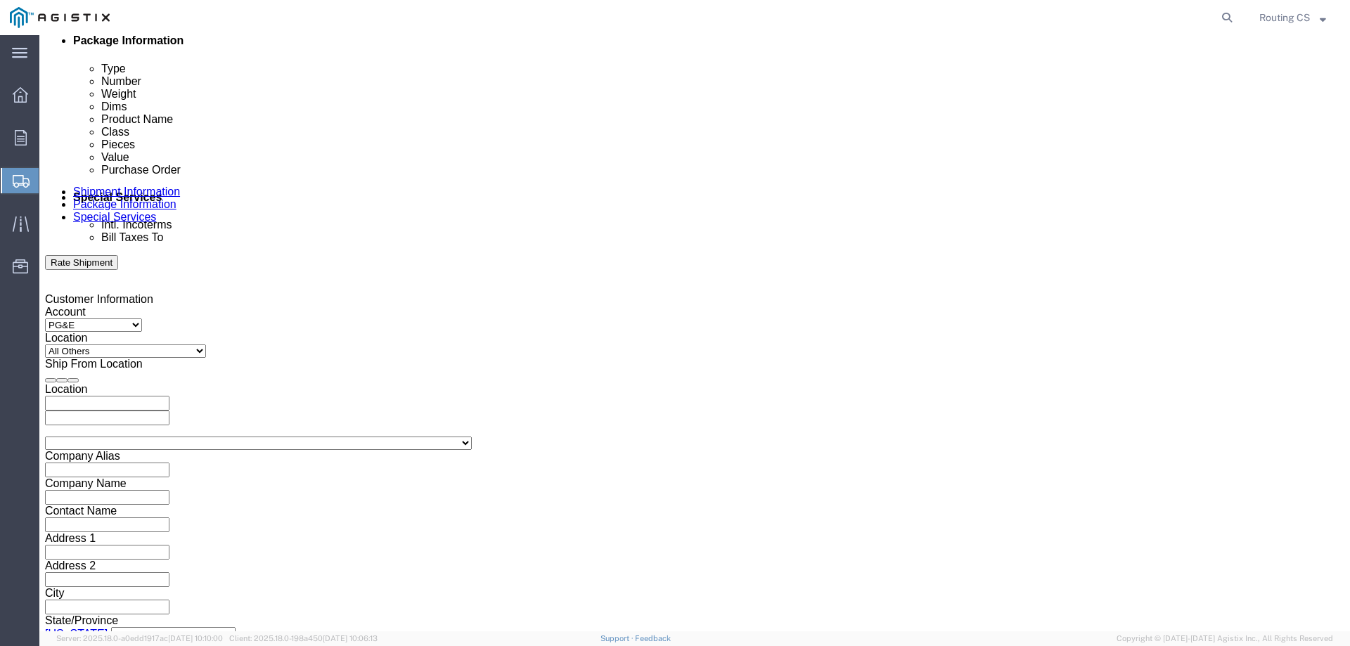
click button "Continue"
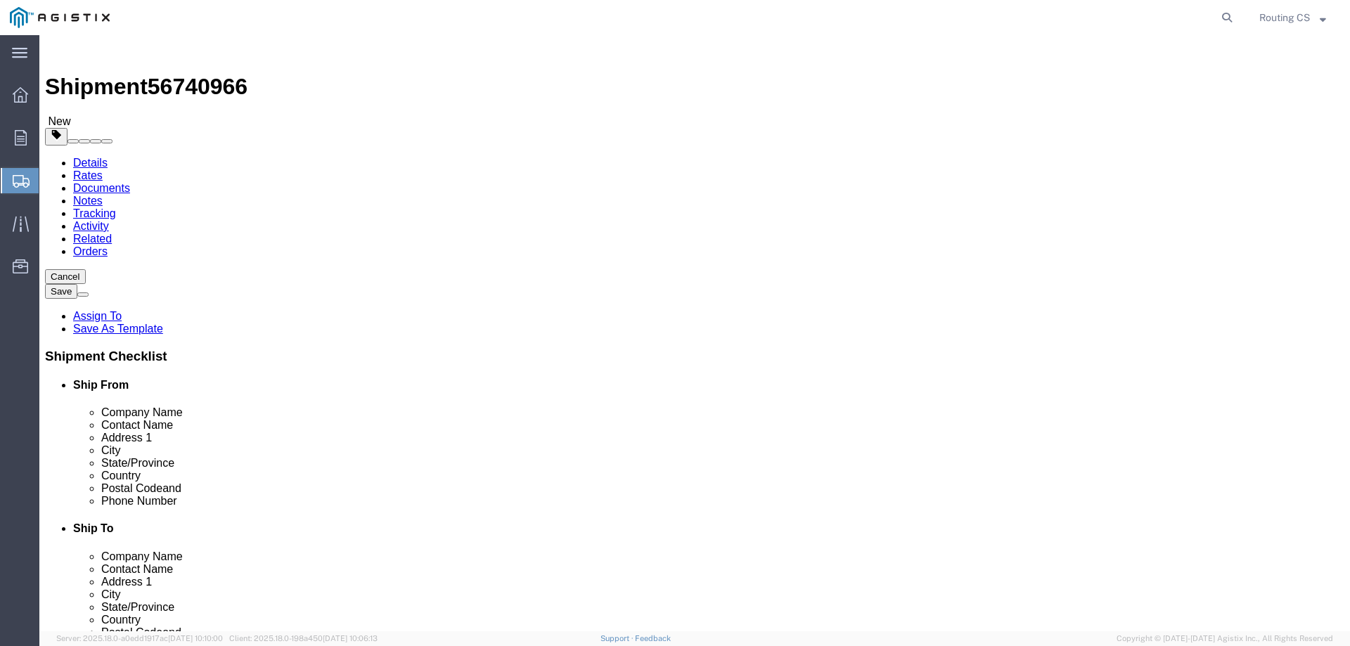
scroll to position [0, 0]
click button "Rate Shipment"
